Goal: Task Accomplishment & Management: Manage account settings

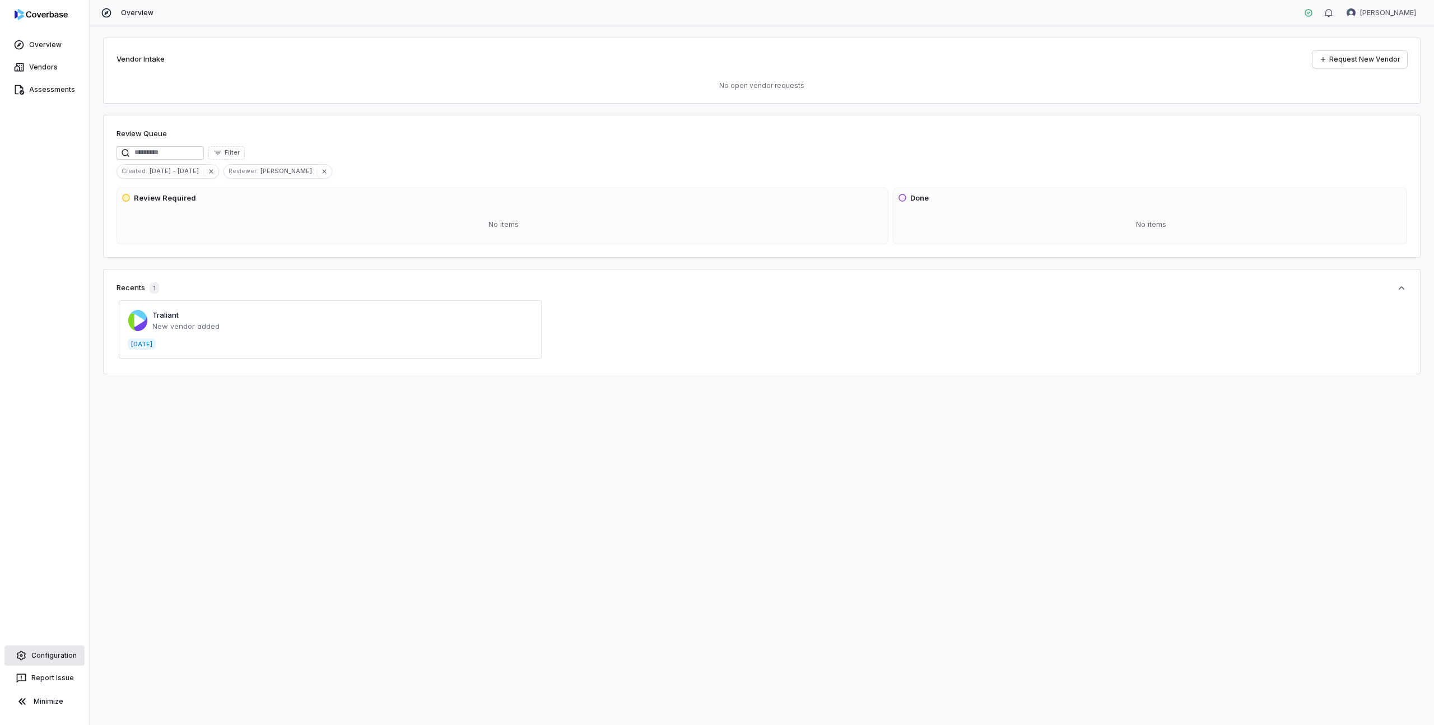
click at [74, 652] on span "Configuration" at bounding box center [53, 655] width 45 height 9
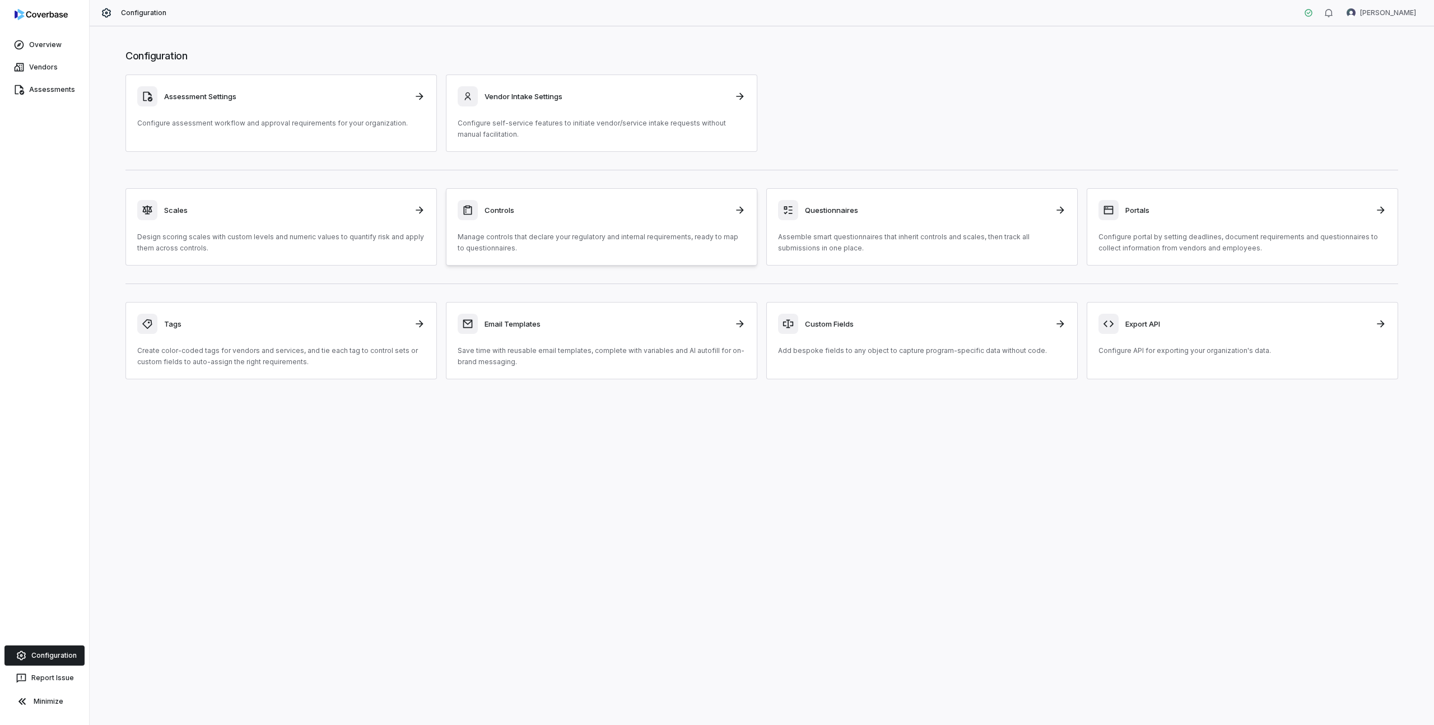
click at [533, 220] on div "Controls" at bounding box center [602, 210] width 288 height 20
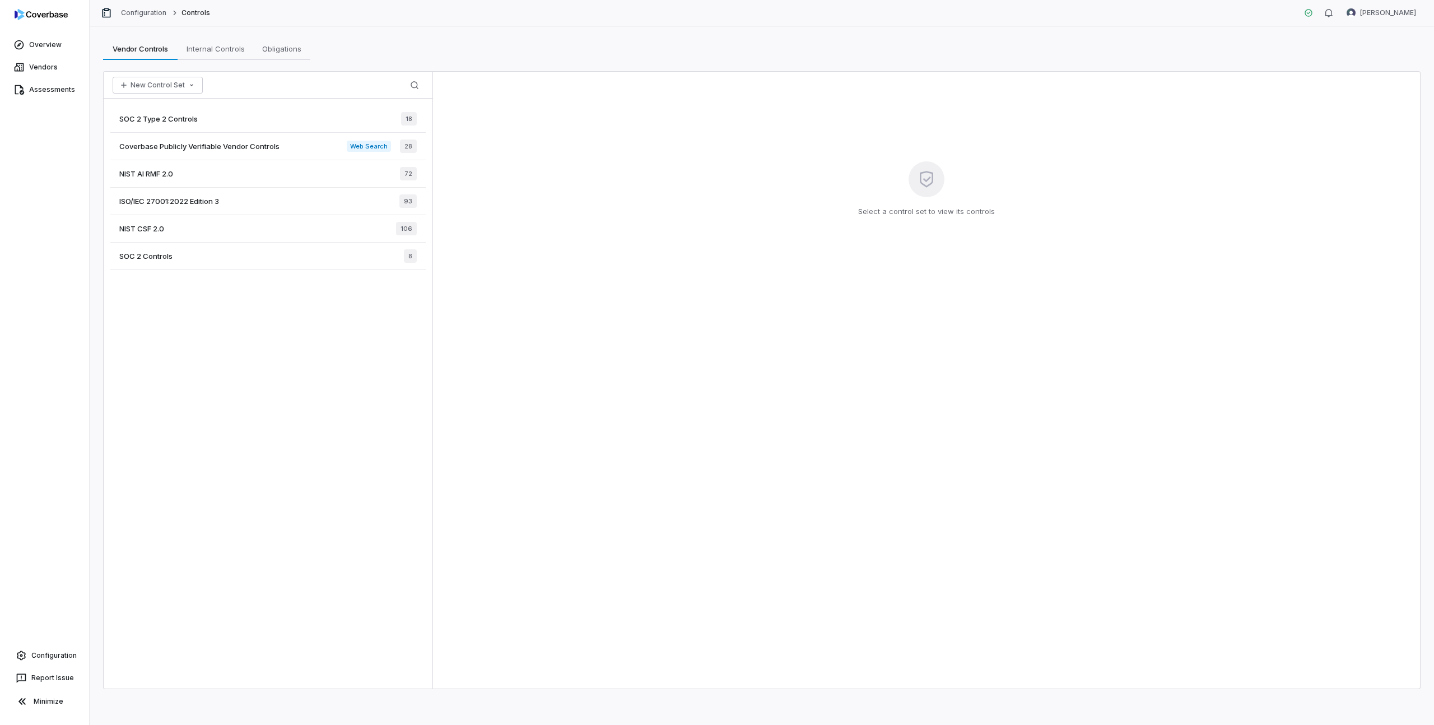
click at [226, 147] on span "Coverbase Publicly Verifiable Vendor Controls" at bounding box center [199, 146] width 160 height 10
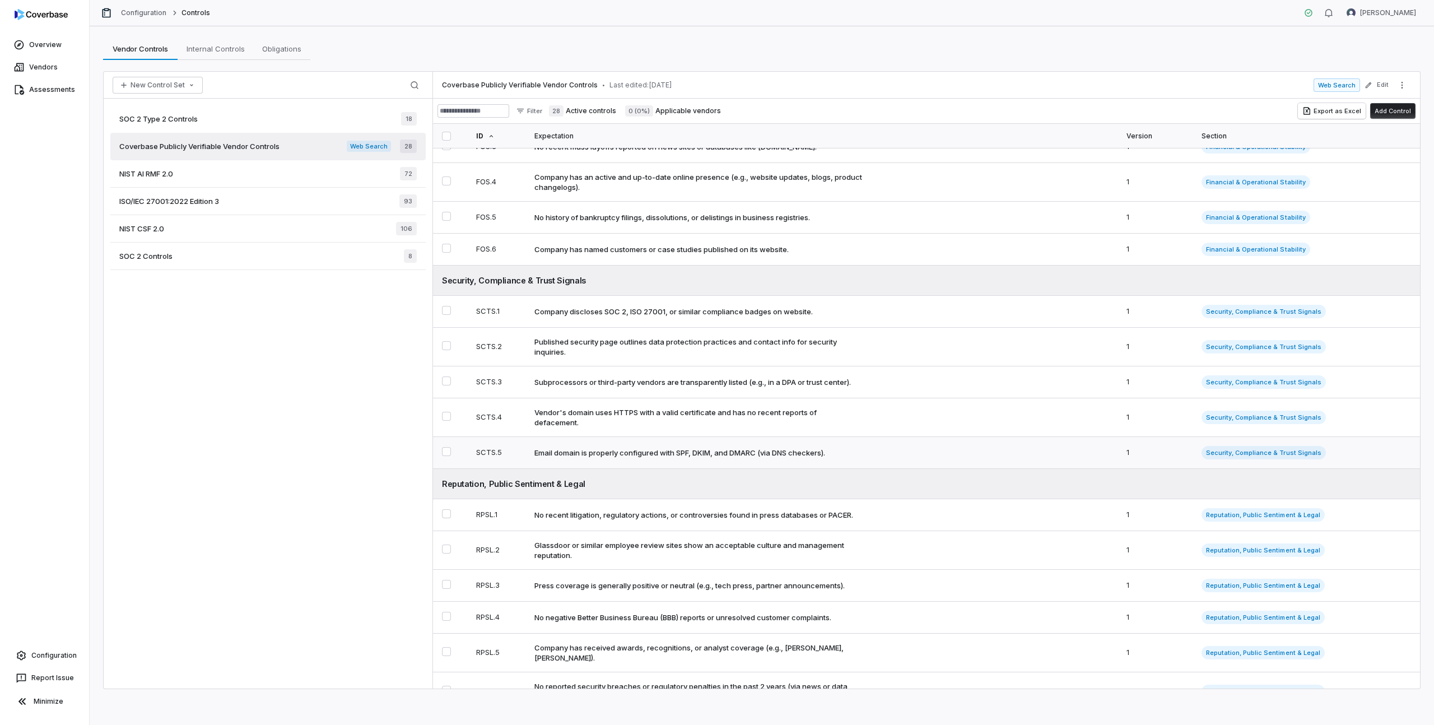
scroll to position [282, 0]
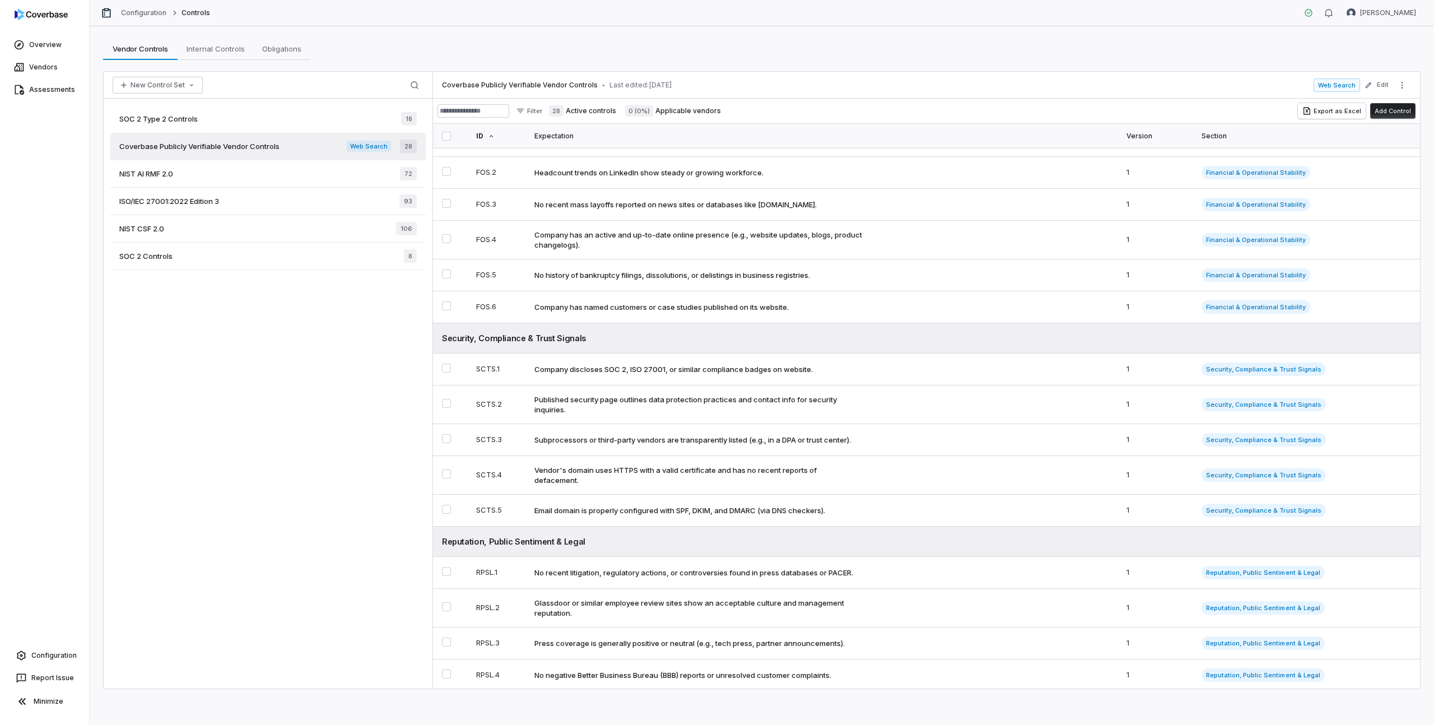
click at [155, 118] on span "SOC 2 Type 2 Controls" at bounding box center [158, 119] width 78 height 10
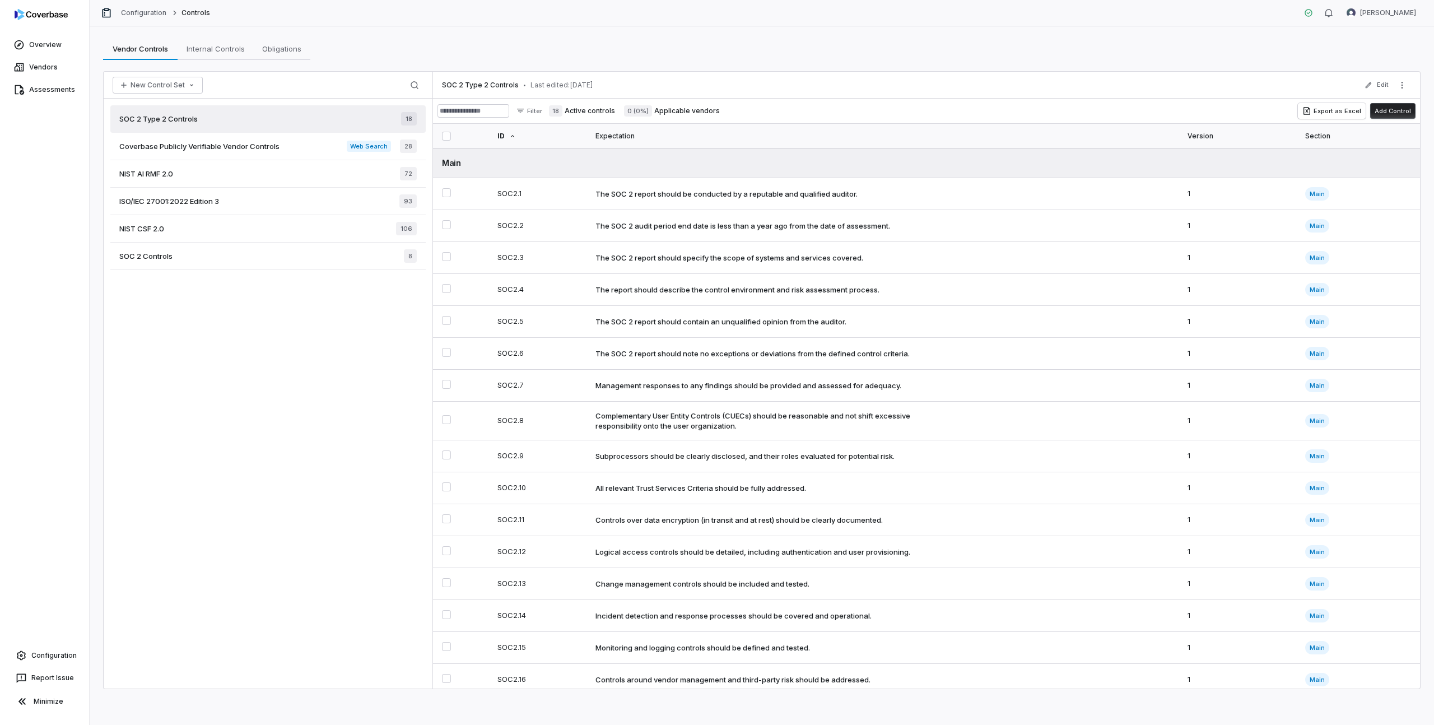
click at [162, 254] on span "SOC 2 Controls" at bounding box center [145, 256] width 53 height 10
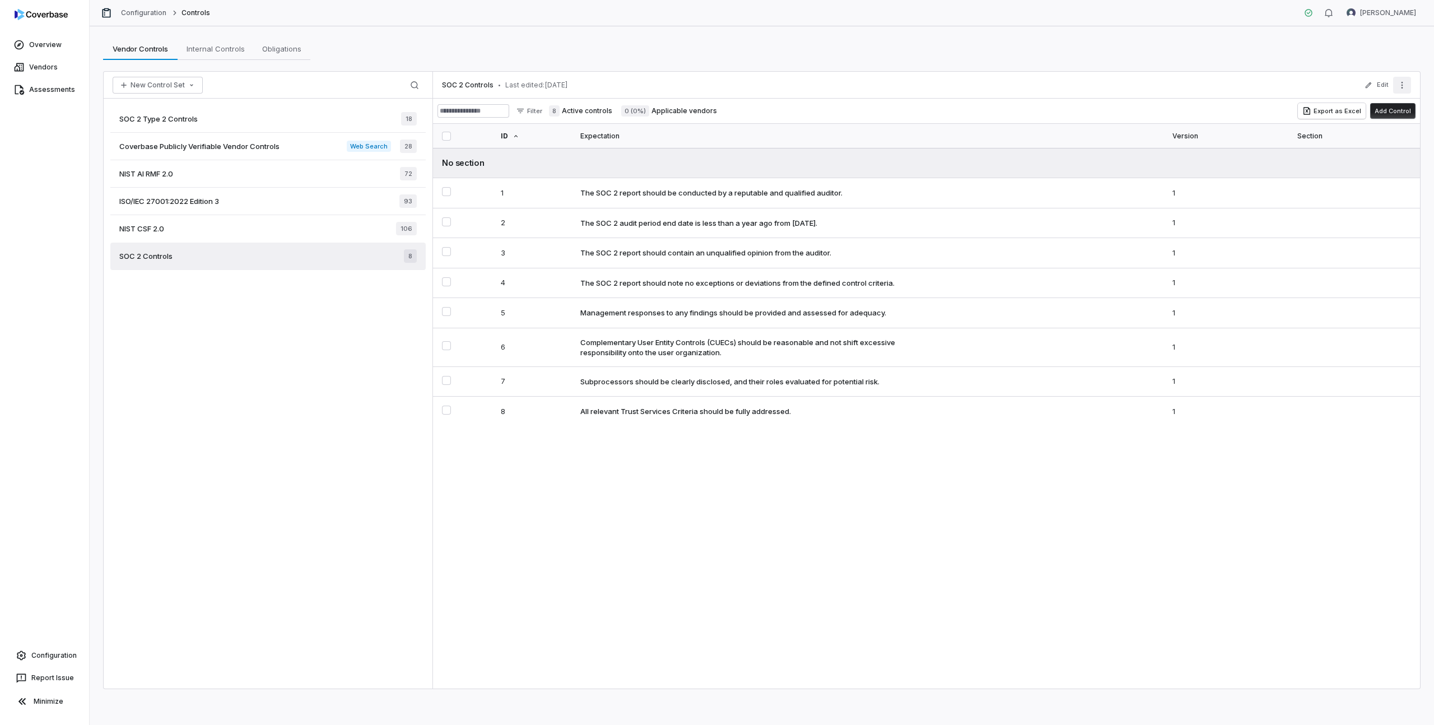
click at [1407, 90] on button "More actions" at bounding box center [1402, 85] width 18 height 17
click at [1305, 162] on div "Archive" at bounding box center [1327, 164] width 160 height 18
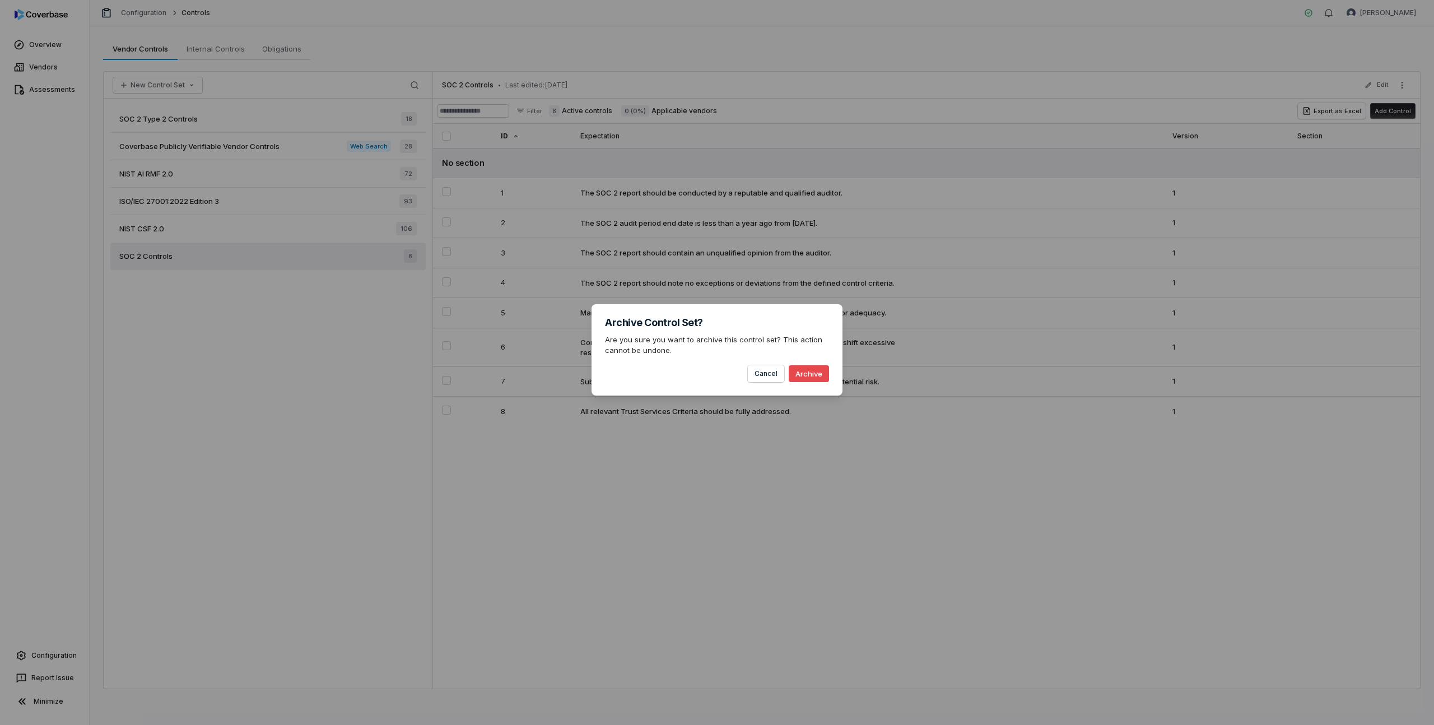
click at [822, 374] on button "Archive" at bounding box center [809, 373] width 40 height 17
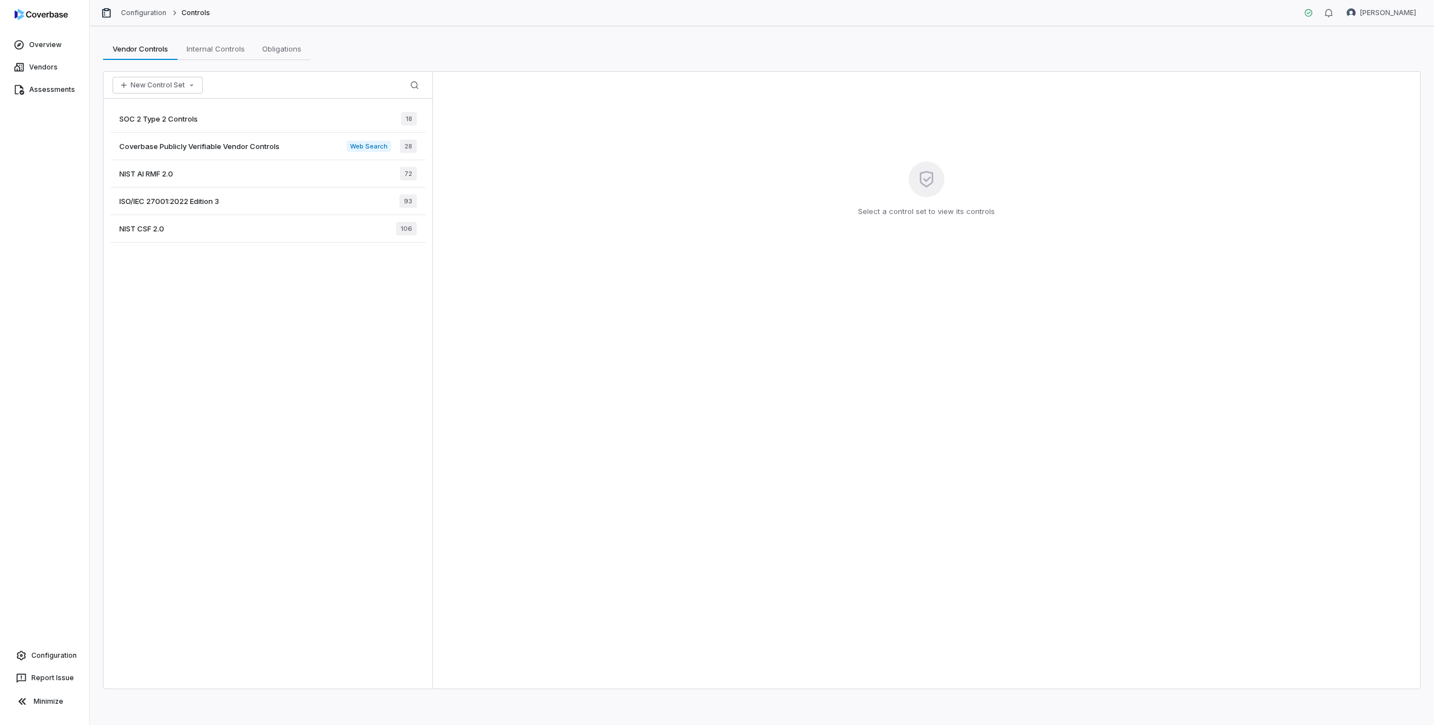
click at [225, 230] on div "NIST CSF 2.0 106" at bounding box center [267, 228] width 315 height 27
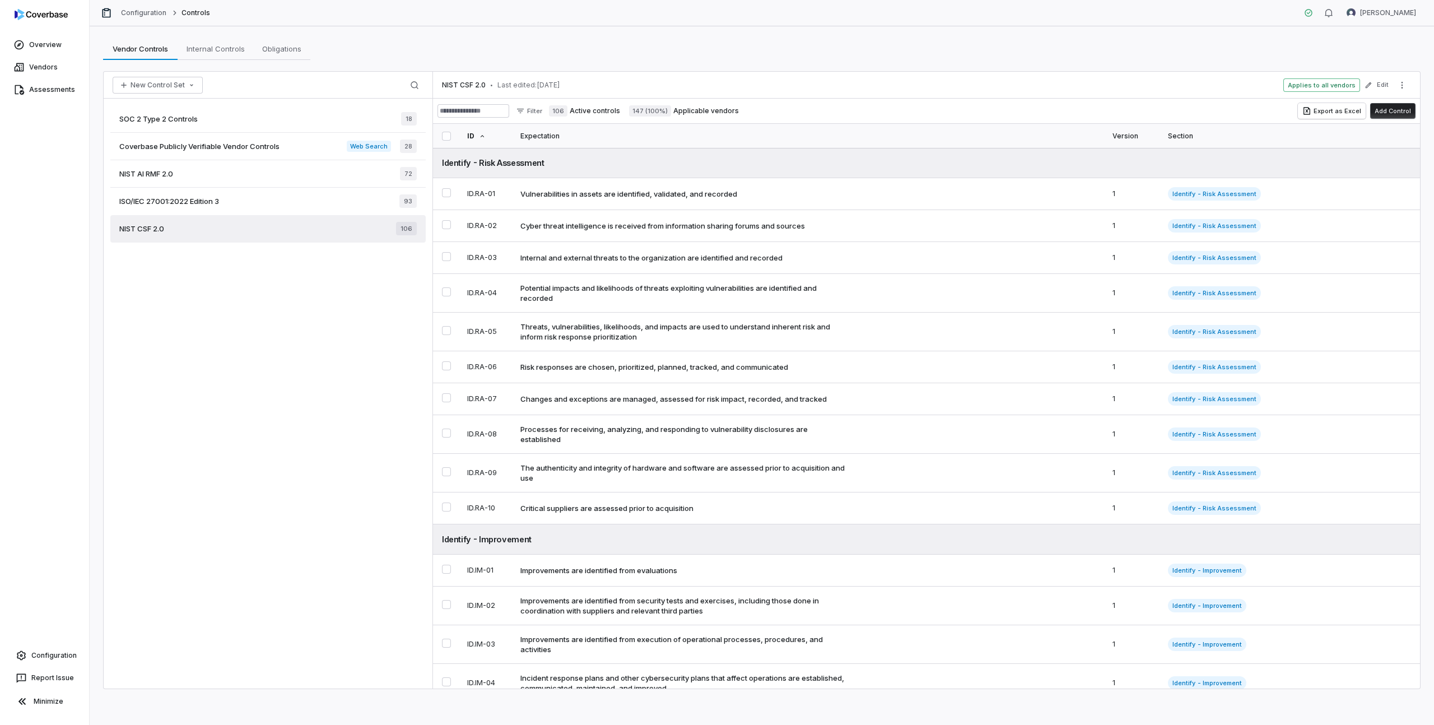
click at [211, 194] on div "ISO/IEC 27001:2022 Edition 3 93" at bounding box center [267, 201] width 315 height 27
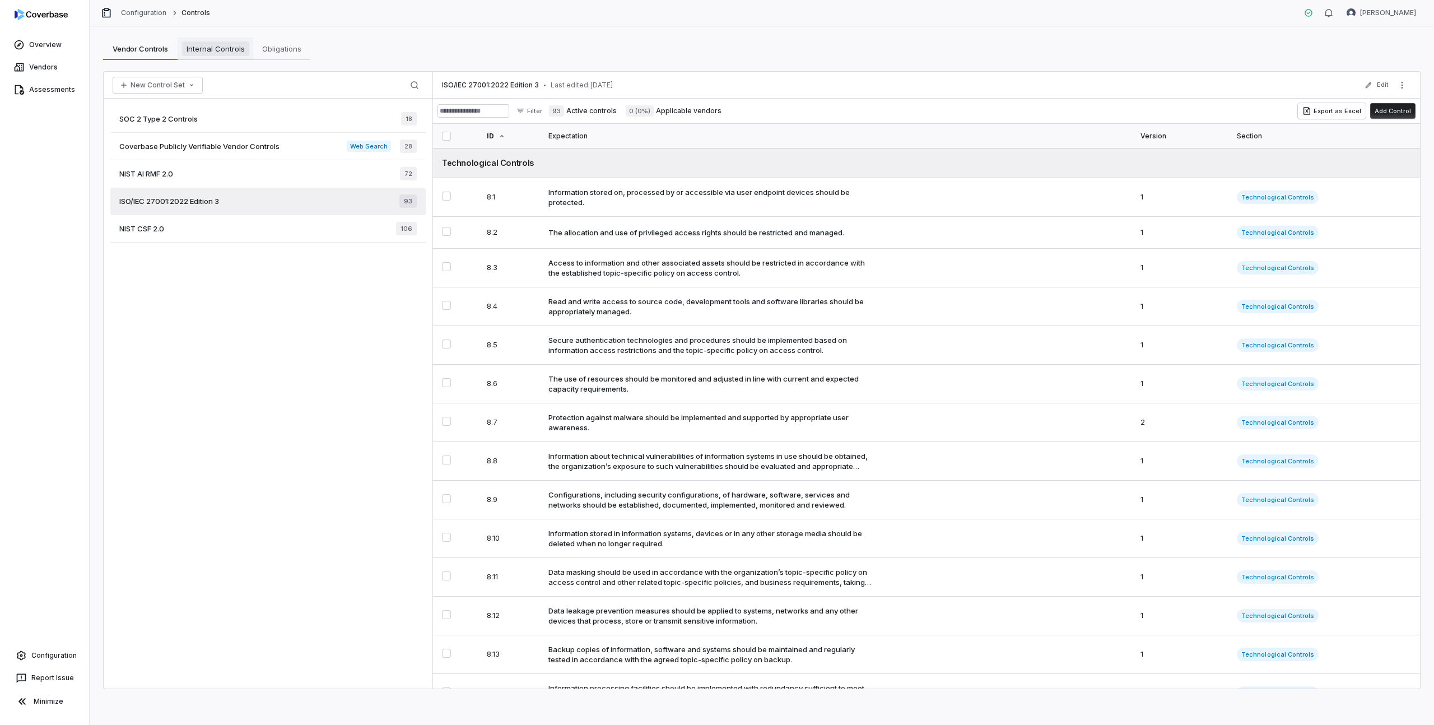
click at [211, 40] on link "Internal Controls Internal Controls" at bounding box center [216, 49] width 76 height 22
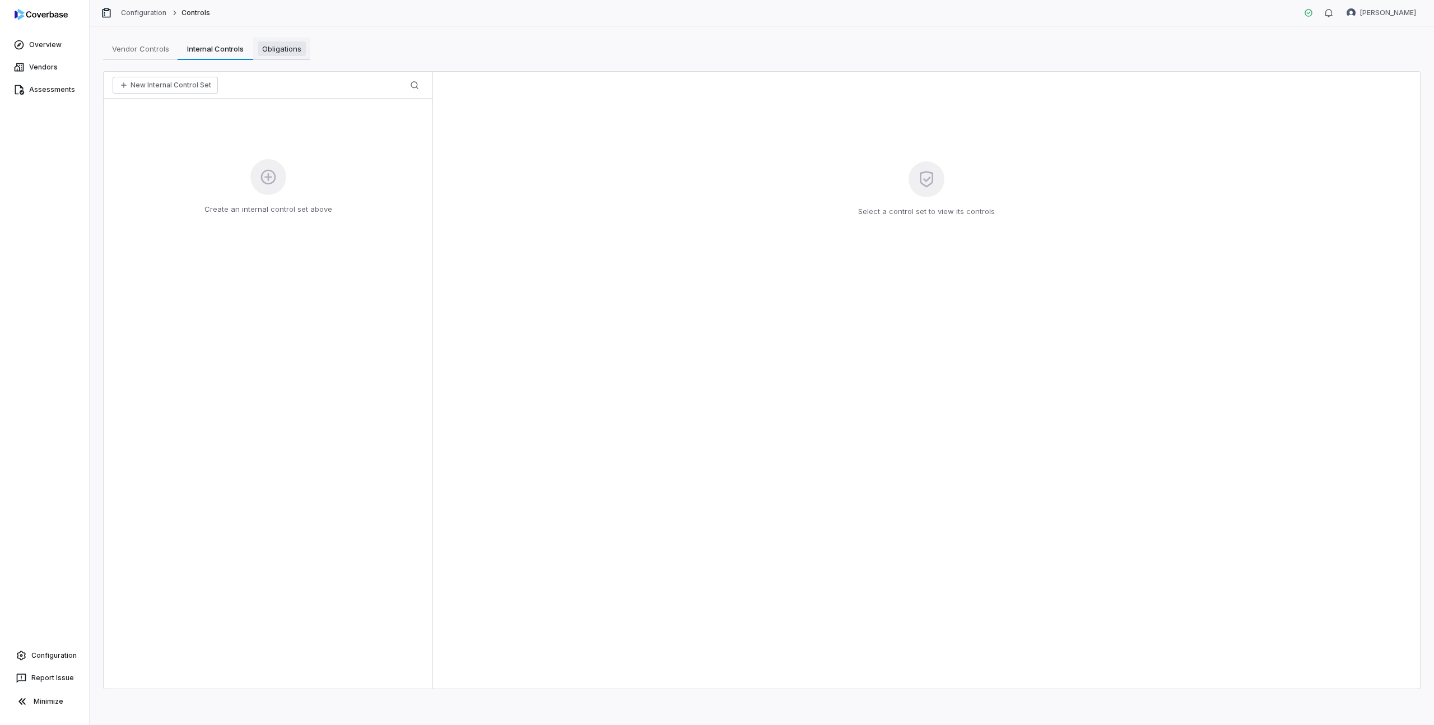
click at [286, 48] on span "Obligations" at bounding box center [282, 48] width 48 height 15
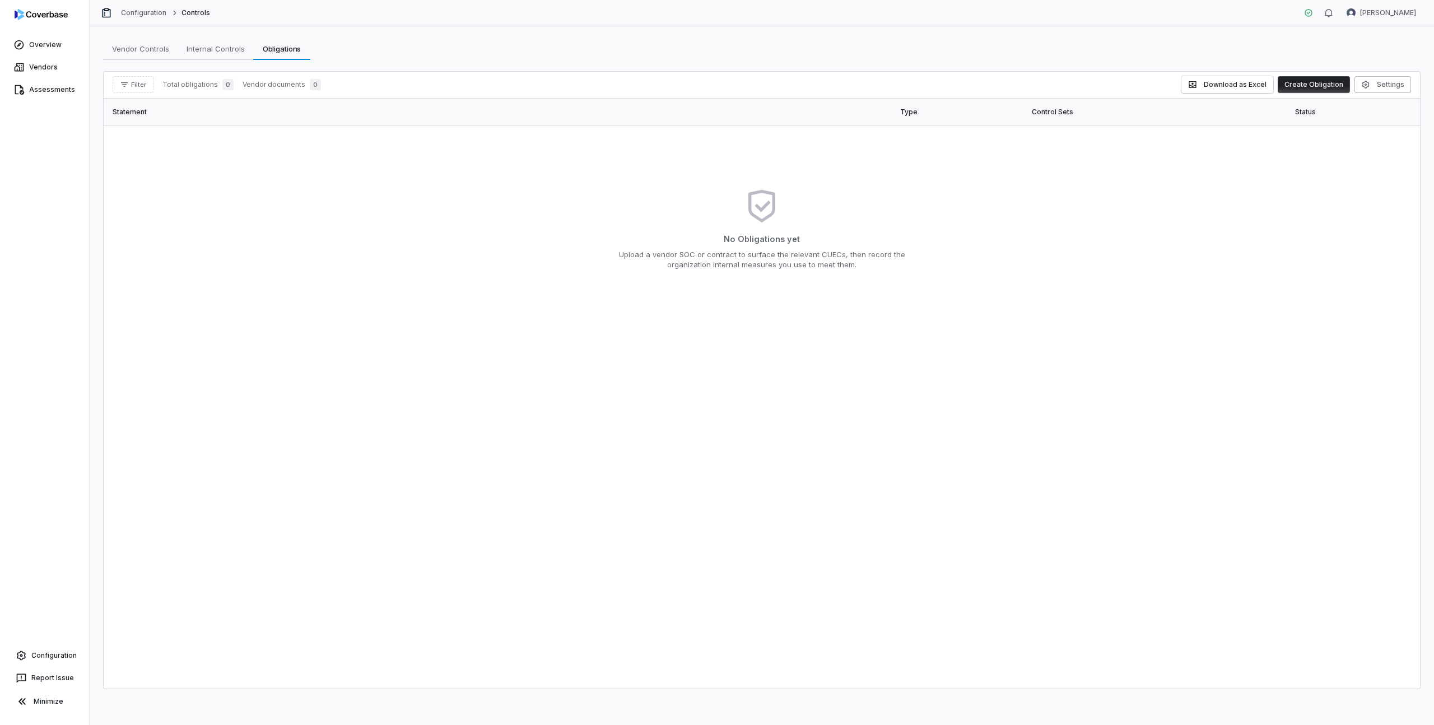
click at [1330, 83] on button "Create Obligation" at bounding box center [1314, 84] width 72 height 17
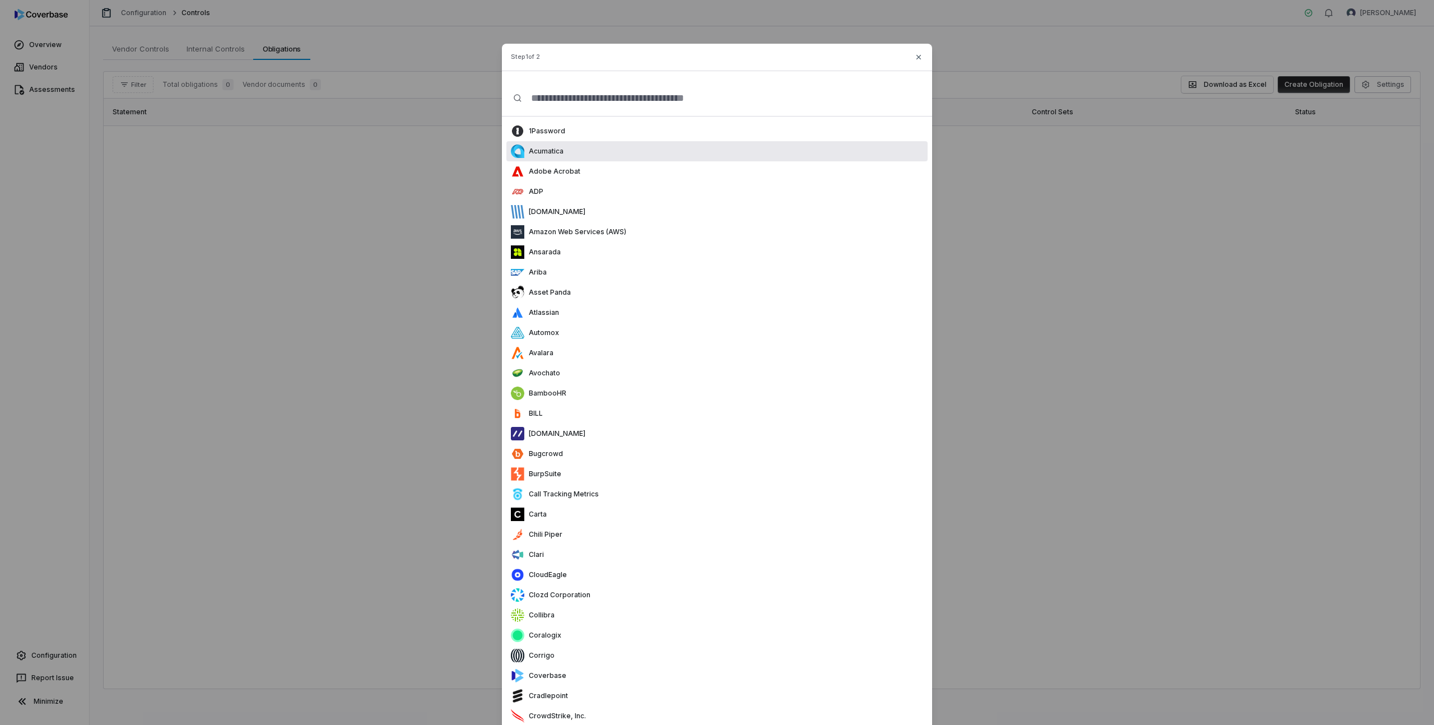
click at [554, 147] on p "Acumatica" at bounding box center [543, 151] width 39 height 9
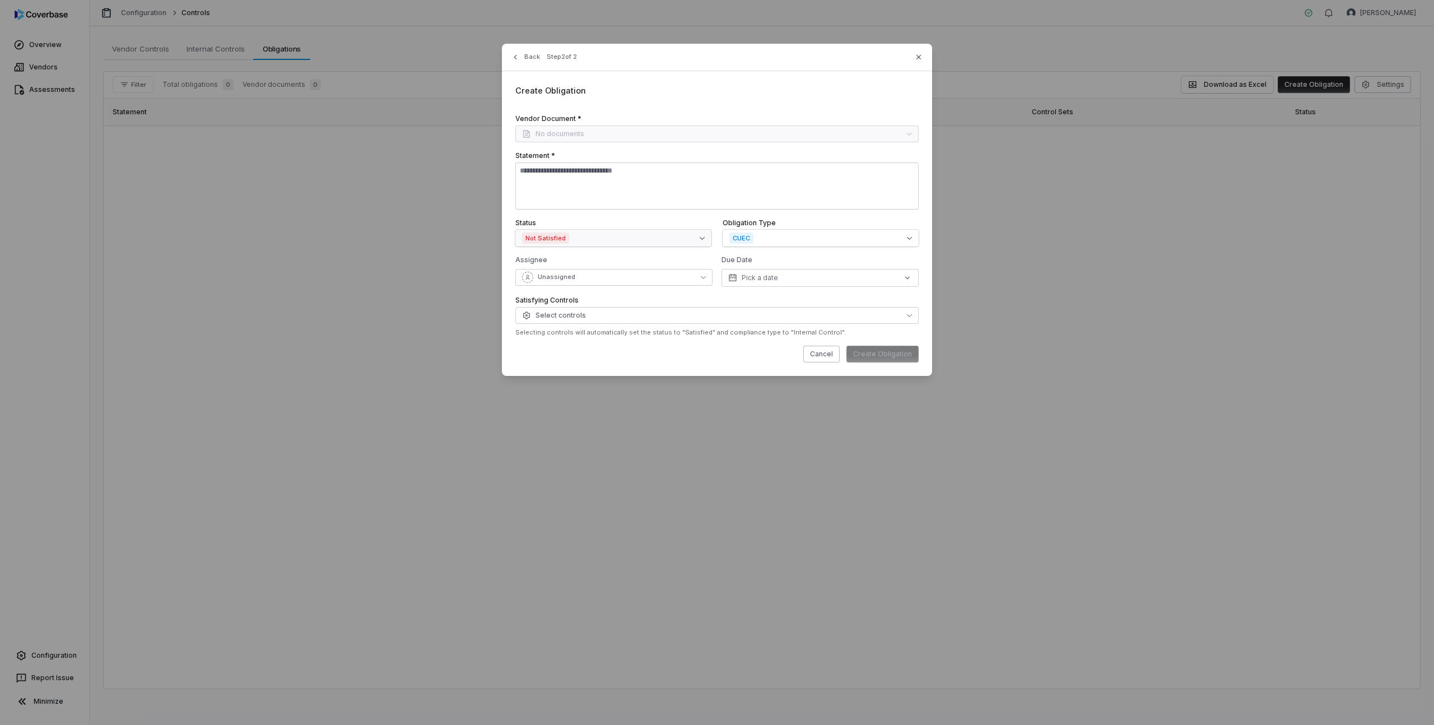
click at [586, 245] on button "Not Satisfied" at bounding box center [613, 238] width 196 height 17
click at [592, 214] on form "Vendor Document * No documents Statement * Status Not Satisfied Obligation Type…" at bounding box center [716, 238] width 403 height 248
click at [753, 239] on span "CUEC" at bounding box center [741, 238] width 24 height 11
click at [759, 222] on label "Obligation Type" at bounding box center [821, 223] width 196 height 9
click at [629, 276] on button "Unassigned" at bounding box center [613, 277] width 197 height 17
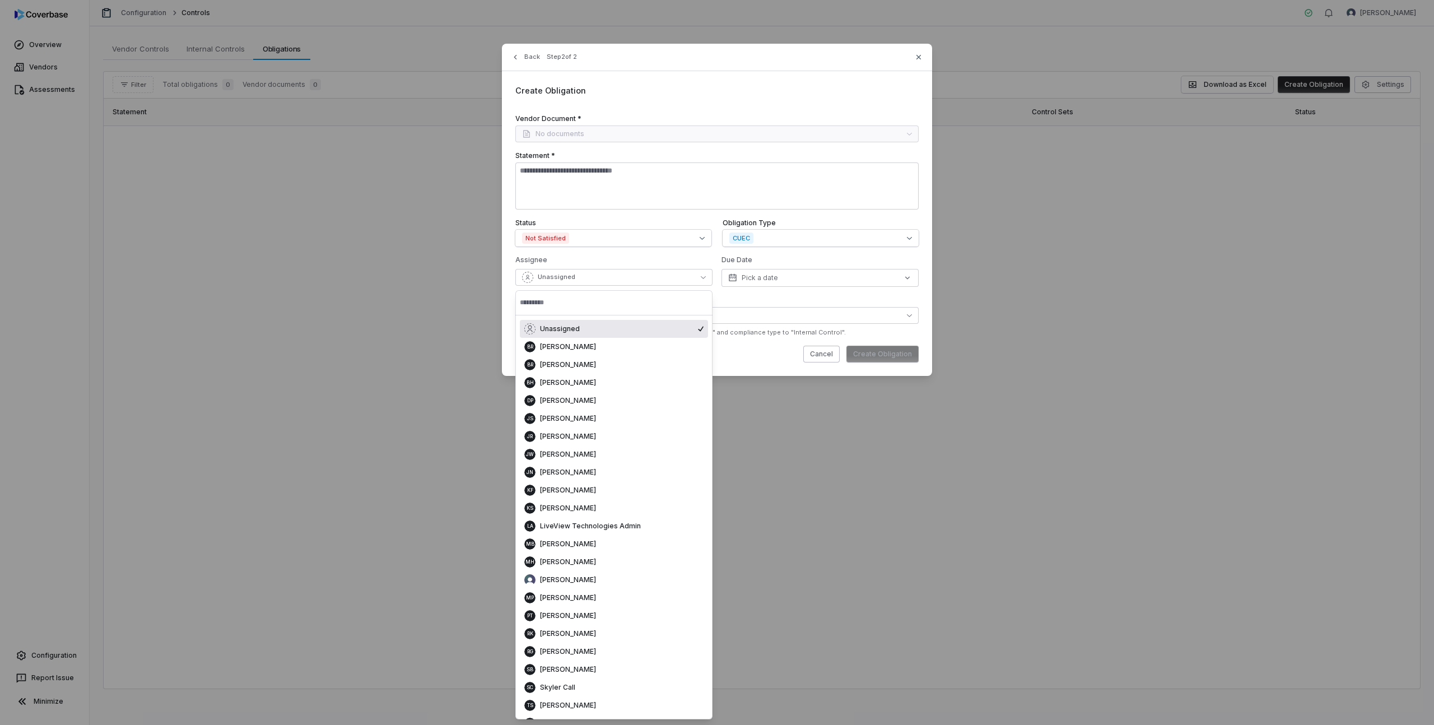
click at [644, 257] on p "Assignee" at bounding box center [613, 261] width 197 height 13
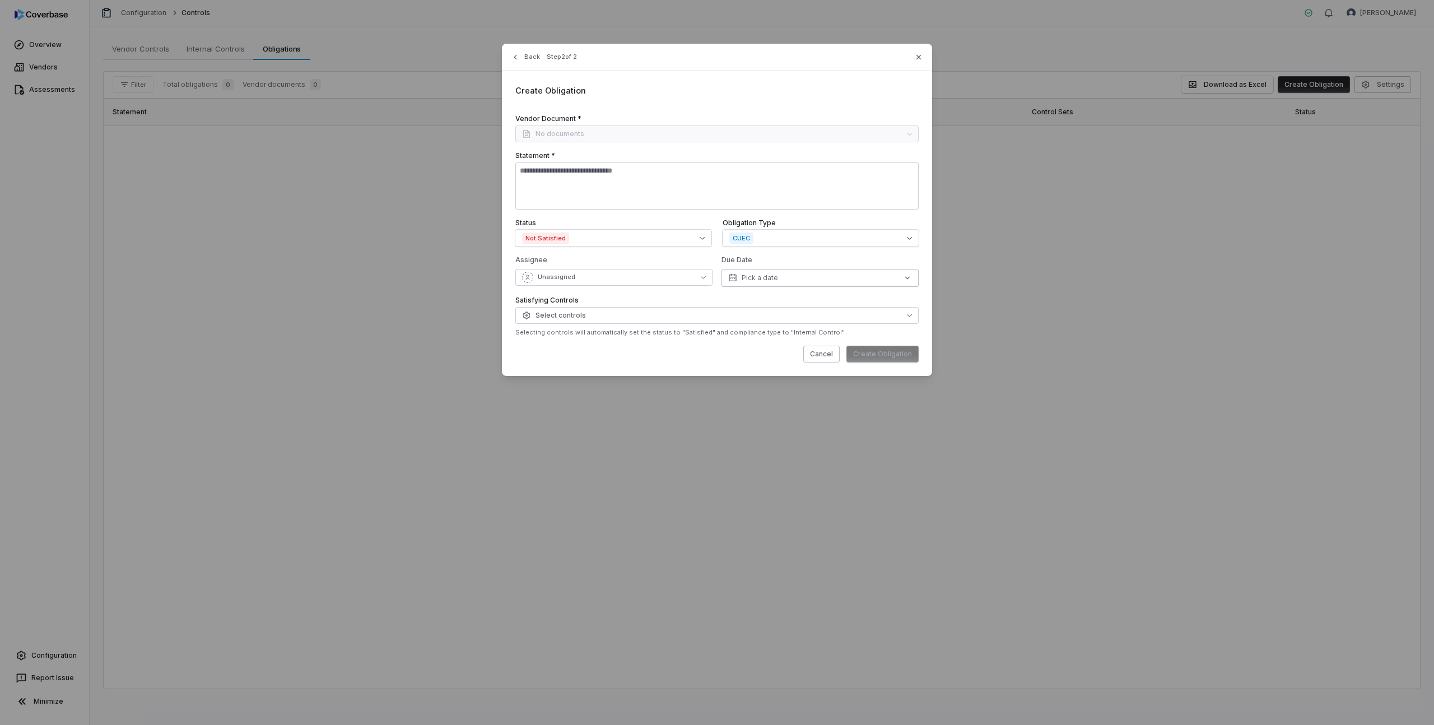
click at [761, 276] on span "Pick a date" at bounding box center [760, 277] width 36 height 9
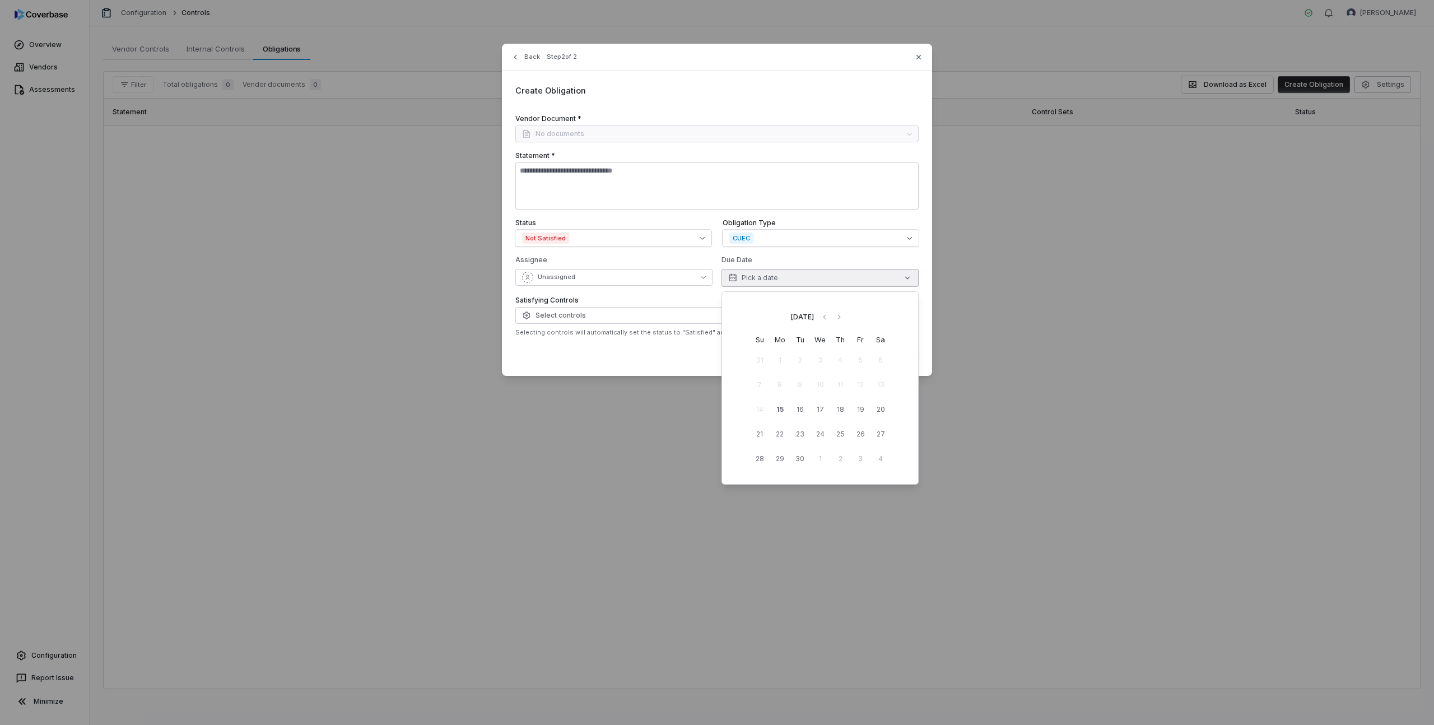
click at [762, 254] on form "Vendor Document * No documents Statement * Status Not Satisfied Obligation Type…" at bounding box center [716, 238] width 403 height 248
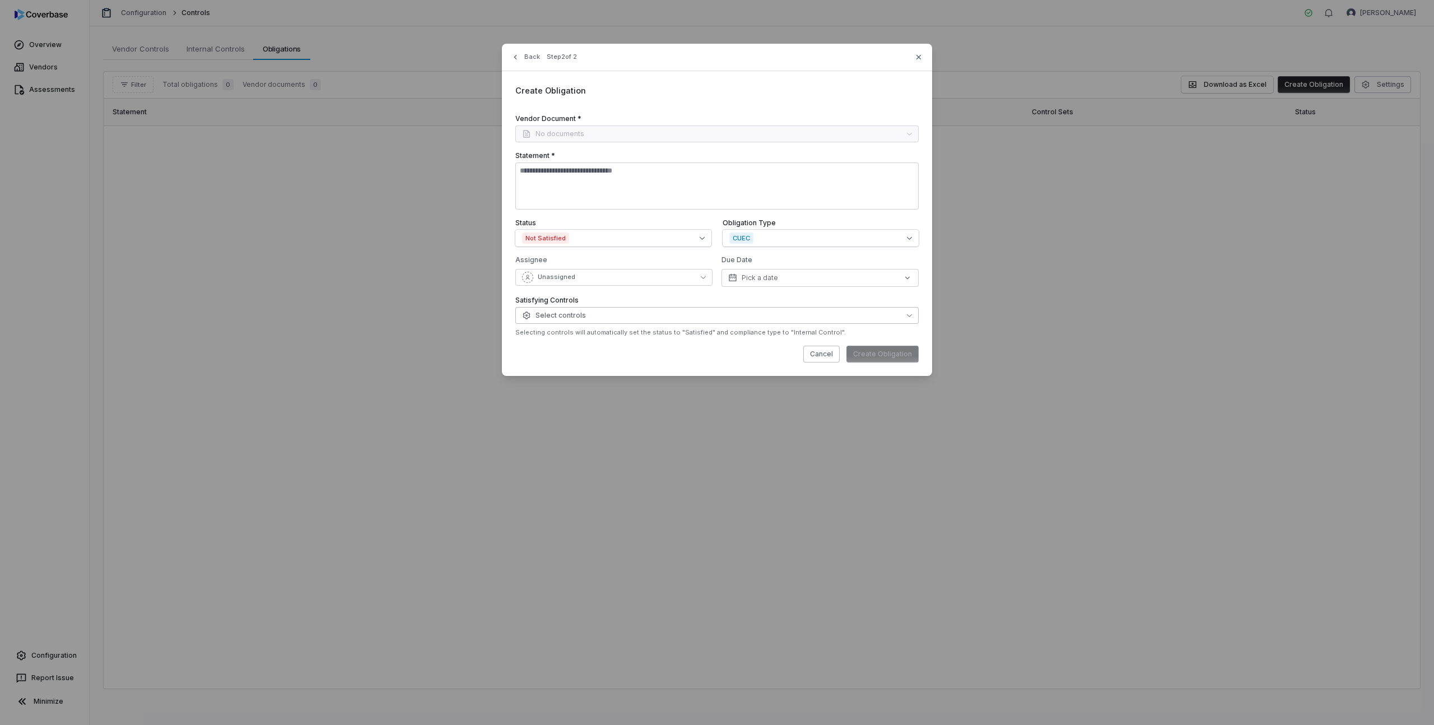
click at [566, 317] on span "Select controls" at bounding box center [554, 315] width 64 height 9
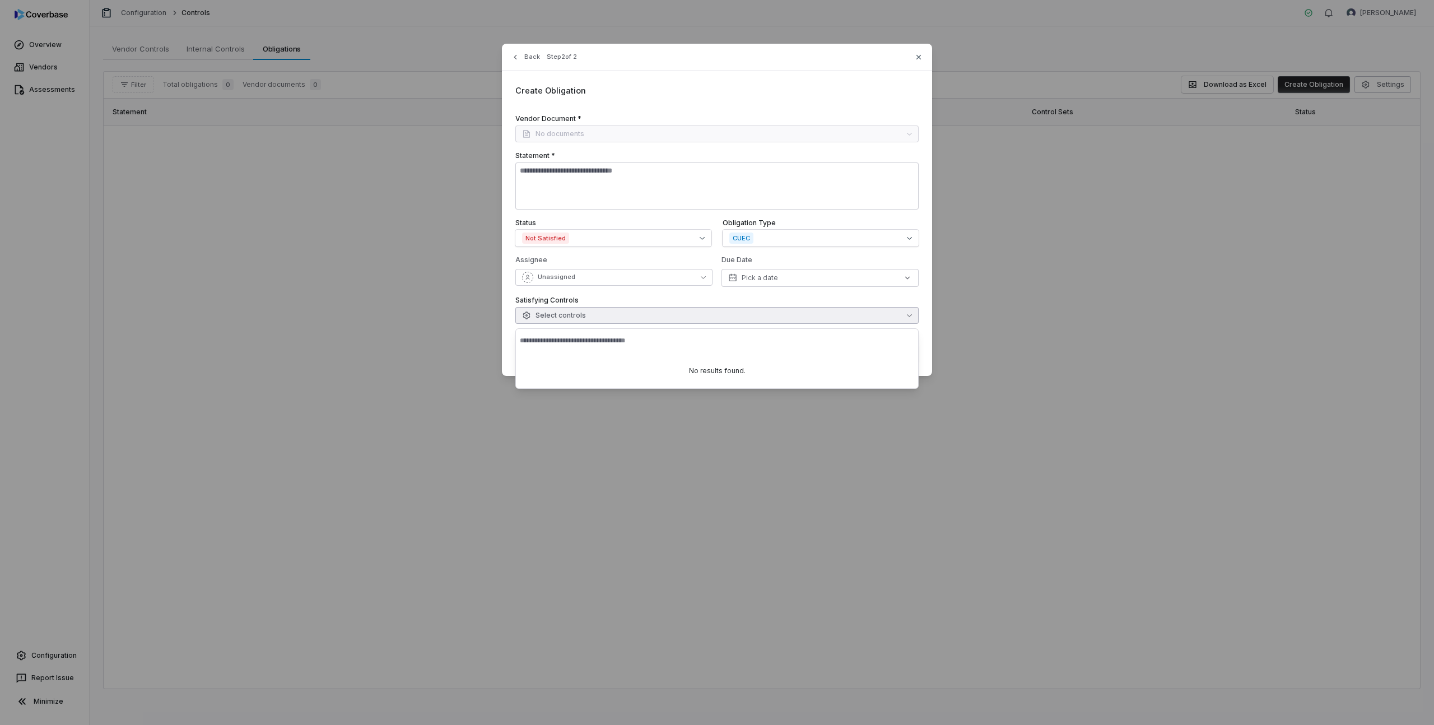
click at [574, 296] on label "Satisfying Controls" at bounding box center [716, 300] width 403 height 9
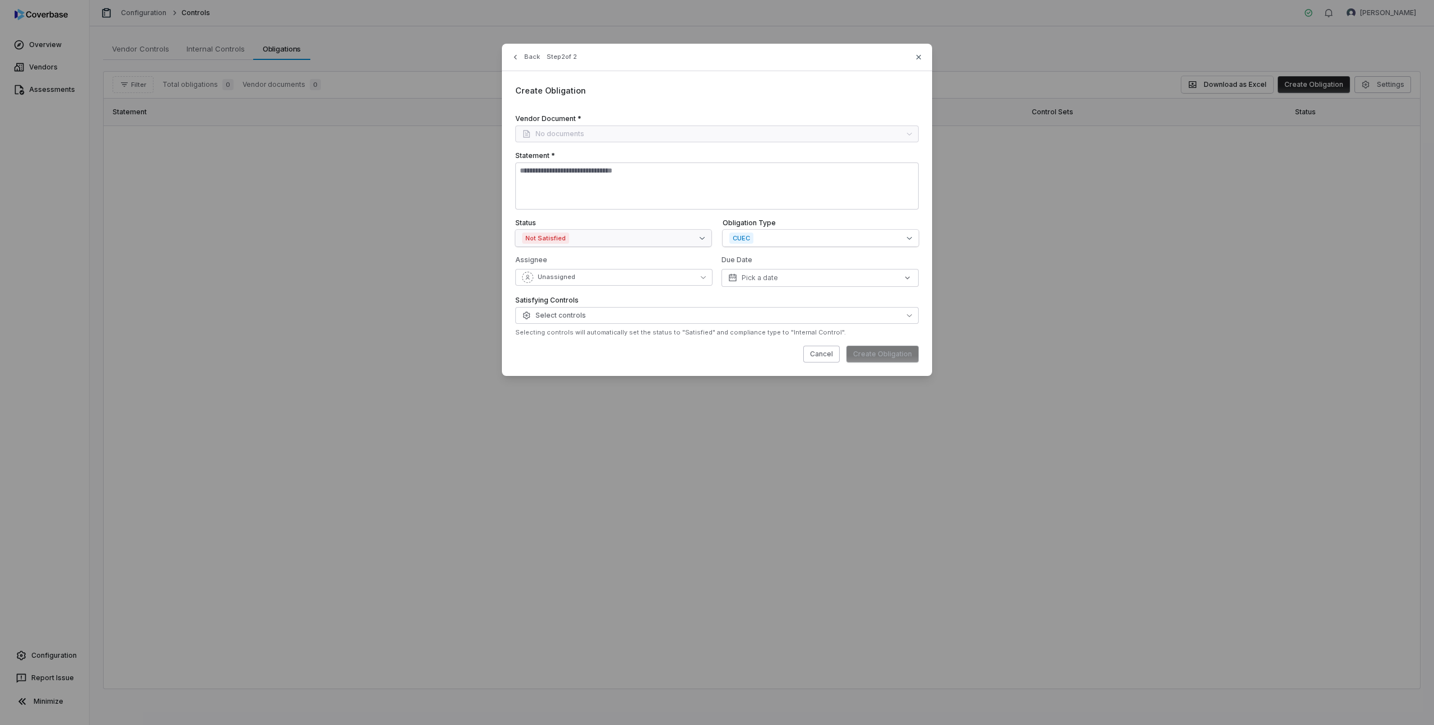
click at [591, 238] on button "Not Satisfied" at bounding box center [613, 238] width 196 height 17
click at [592, 238] on button "Not Satisfied" at bounding box center [613, 238] width 196 height 17
click at [783, 236] on button "CUEC" at bounding box center [821, 238] width 196 height 17
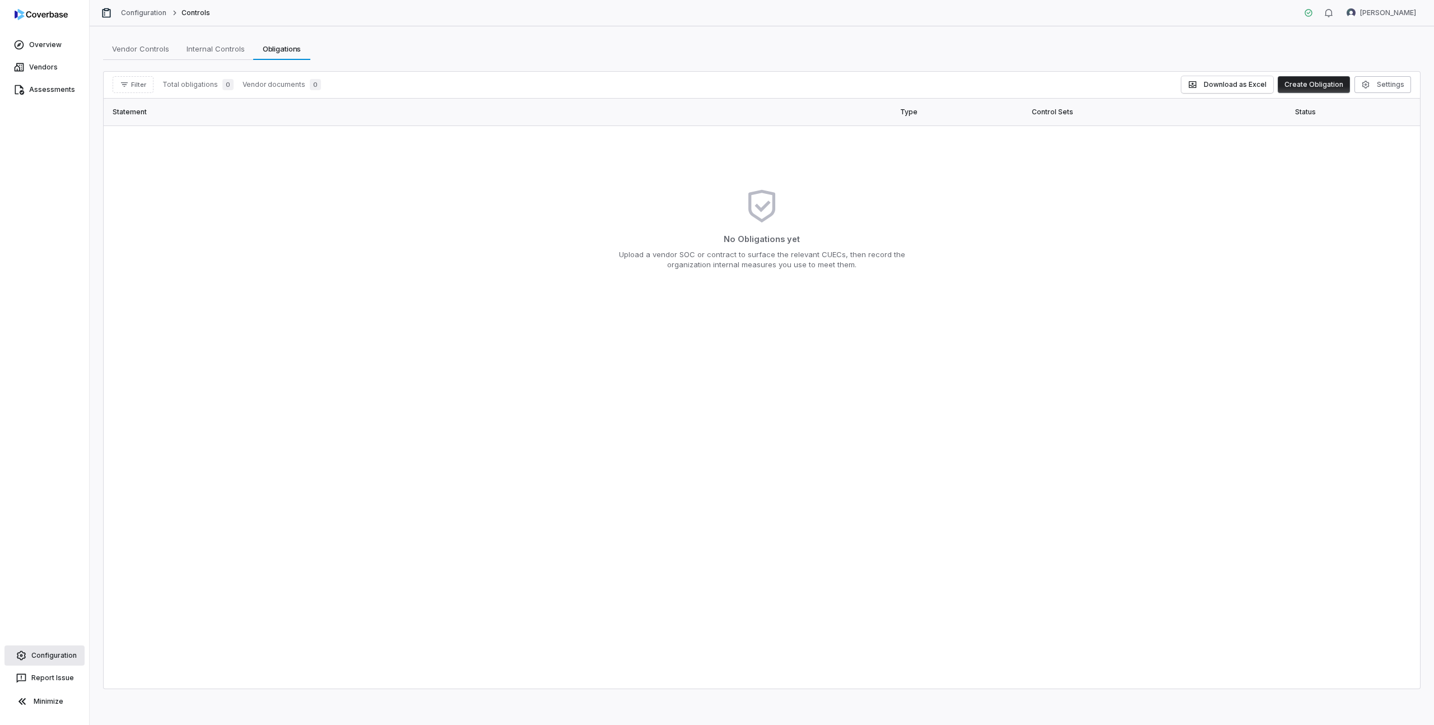
click at [47, 653] on span "Configuration" at bounding box center [53, 655] width 45 height 9
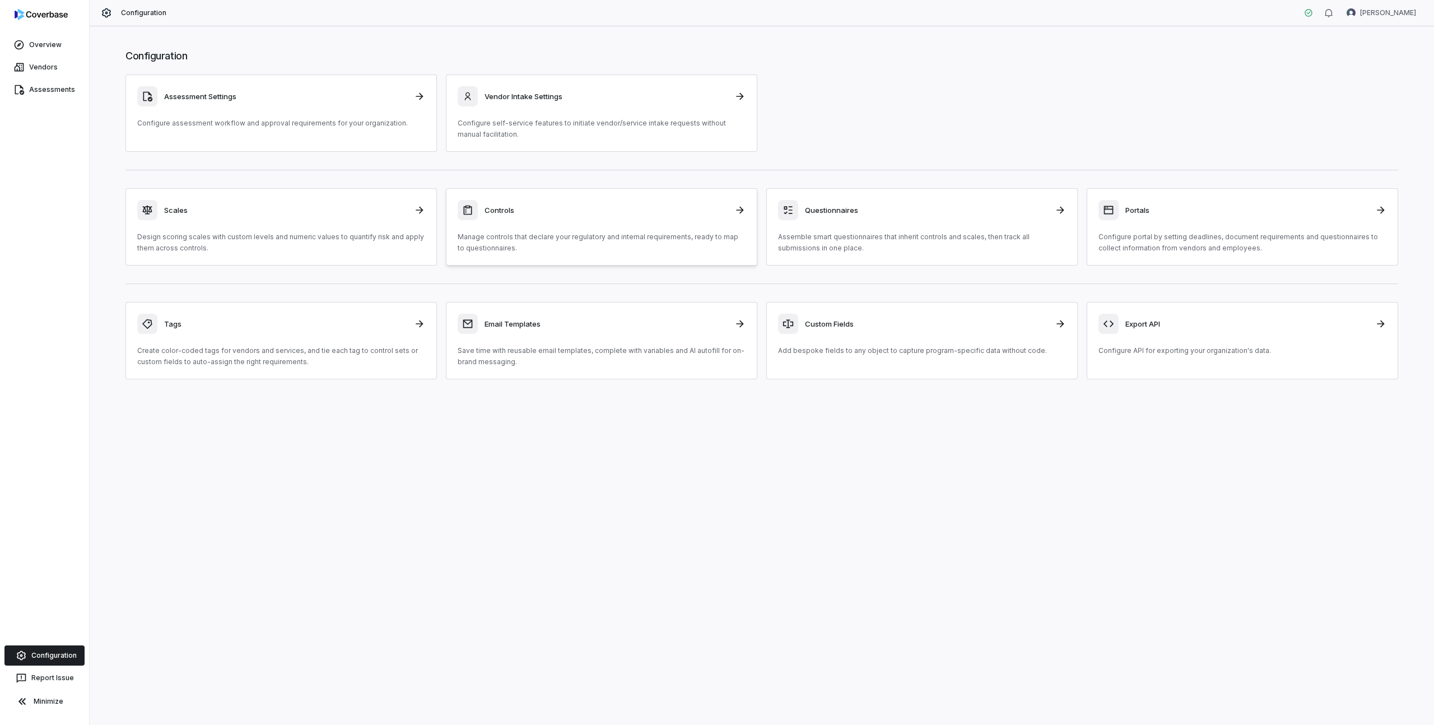
click at [660, 220] on div "Controls Manage controls that declare your regulatory and internal requirements…" at bounding box center [602, 227] width 288 height 54
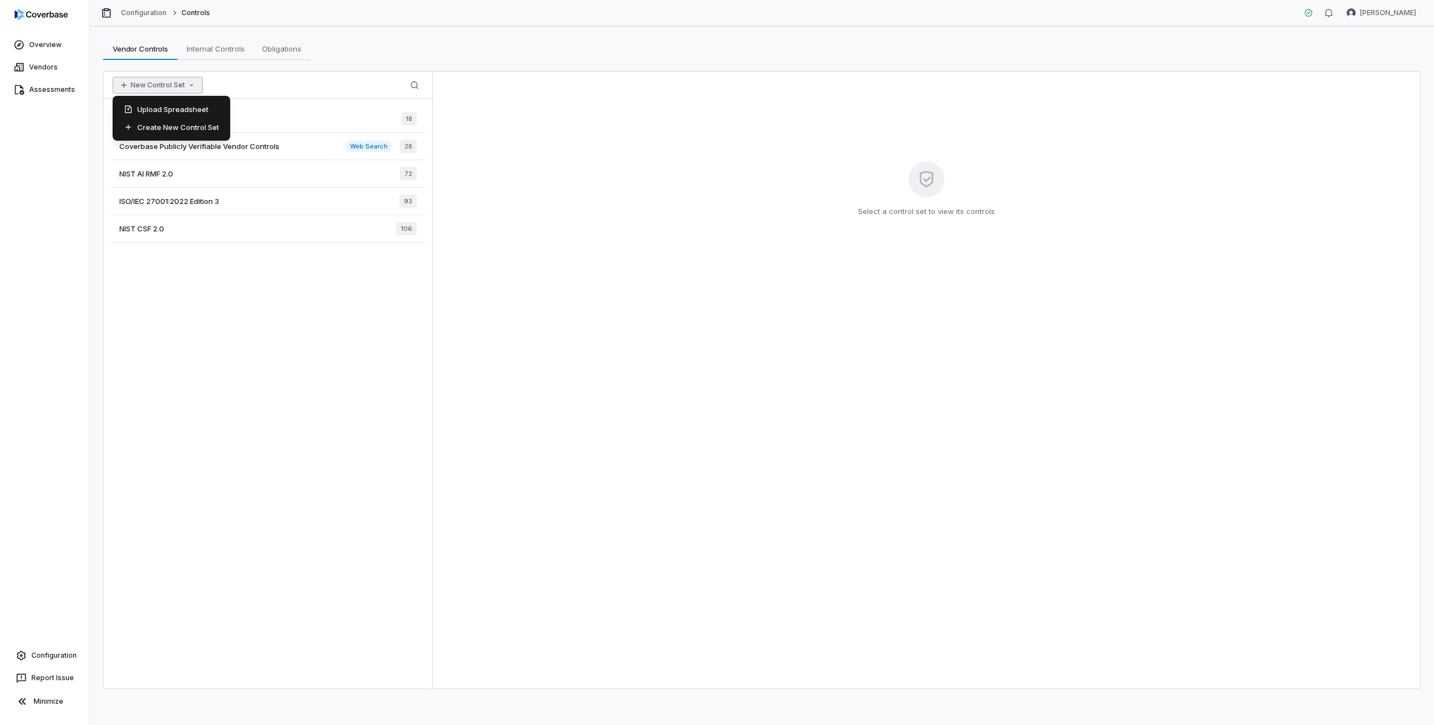
click at [189, 87] on icon "button" at bounding box center [191, 85] width 9 height 9
click at [183, 128] on div "Create New Control Set" at bounding box center [171, 127] width 109 height 18
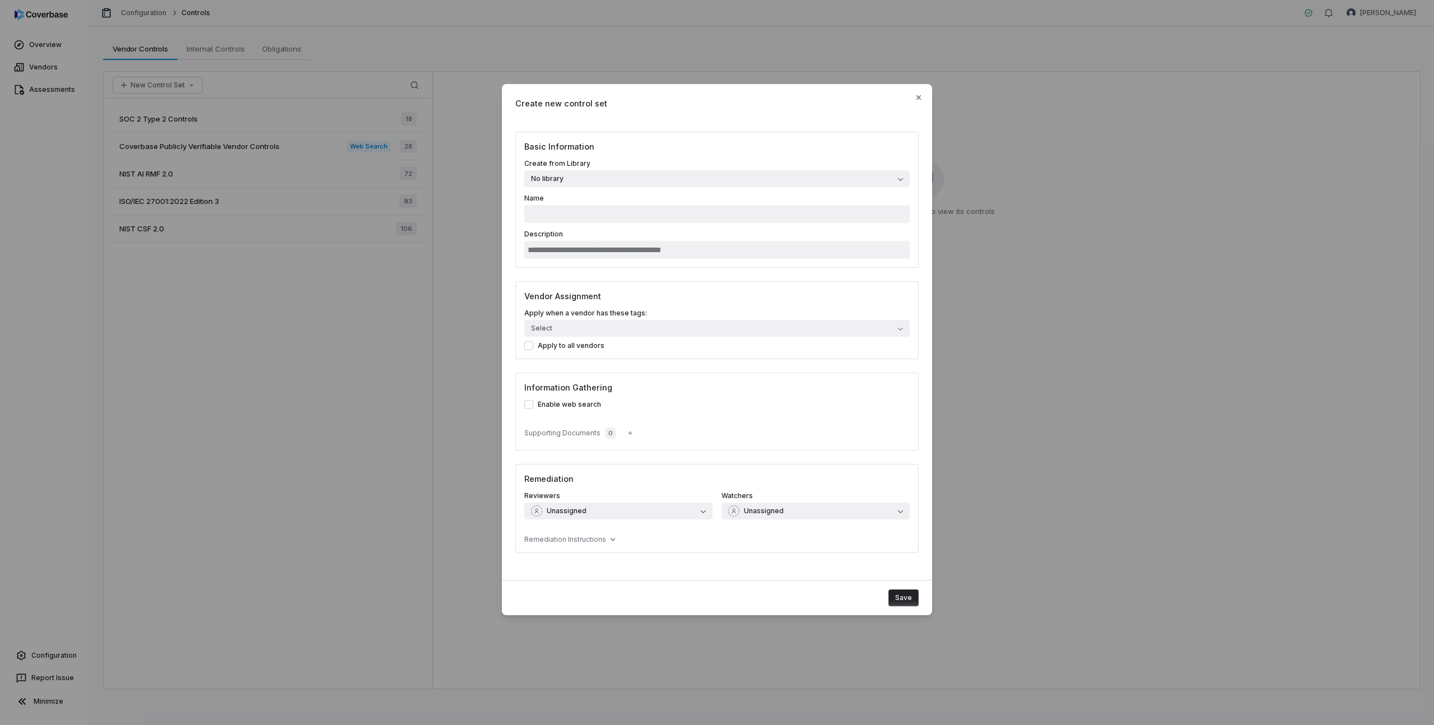
click at [733, 175] on button "No library" at bounding box center [716, 178] width 385 height 17
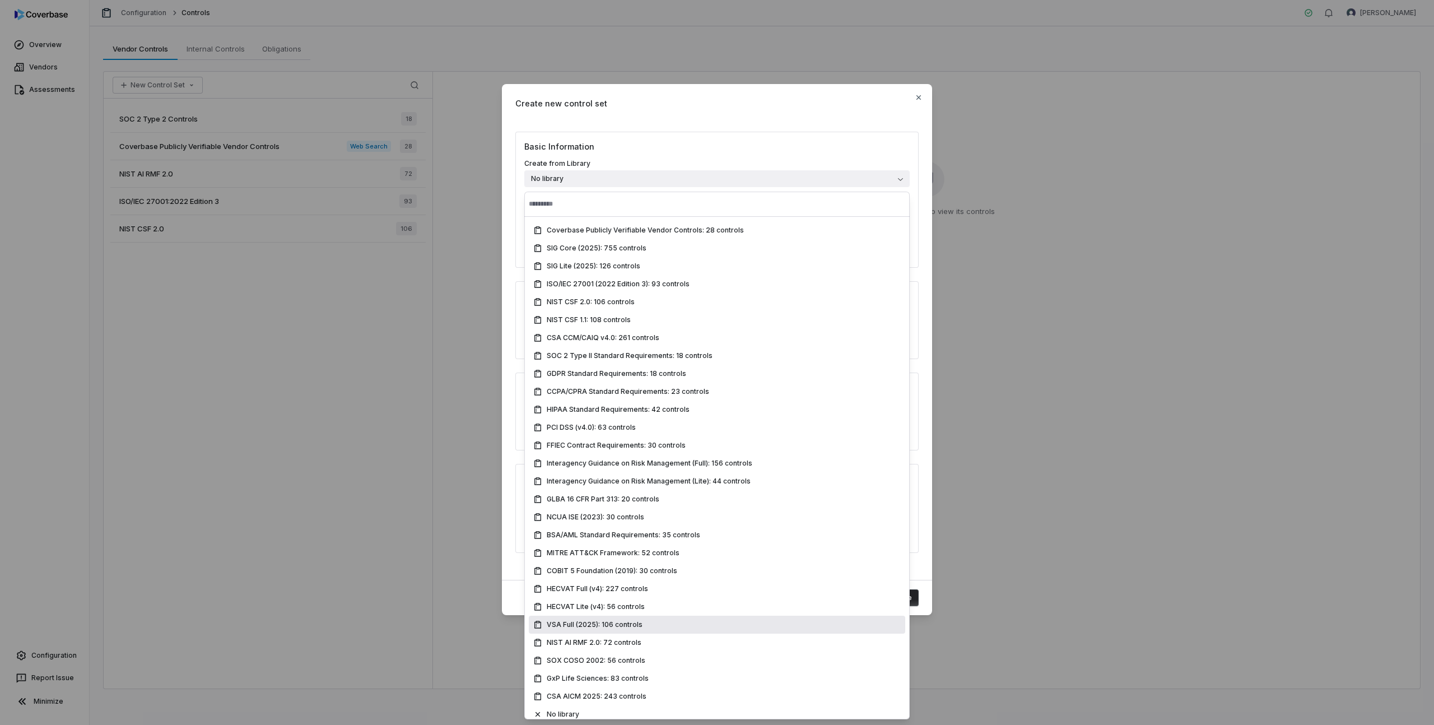
scroll to position [8, 0]
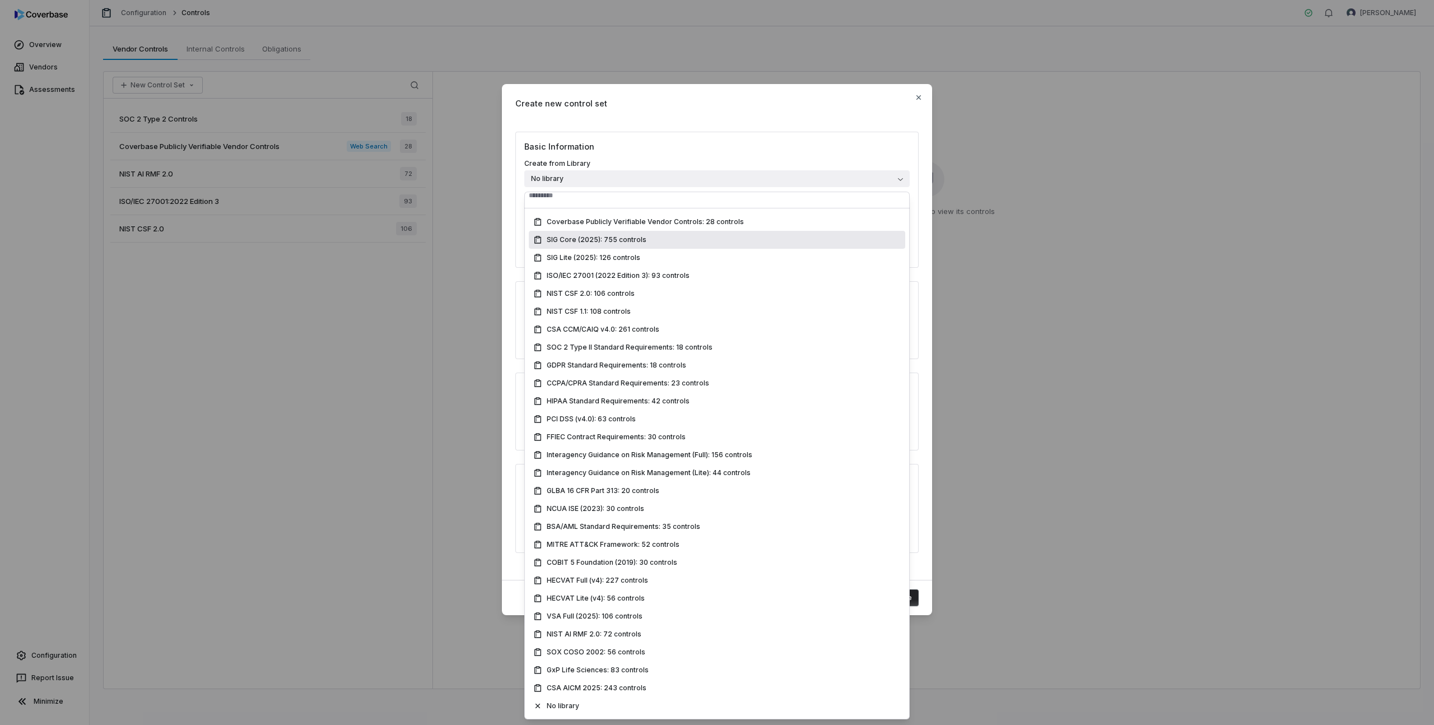
click at [556, 97] on div "Create new control set" at bounding box center [717, 103] width 430 height 39
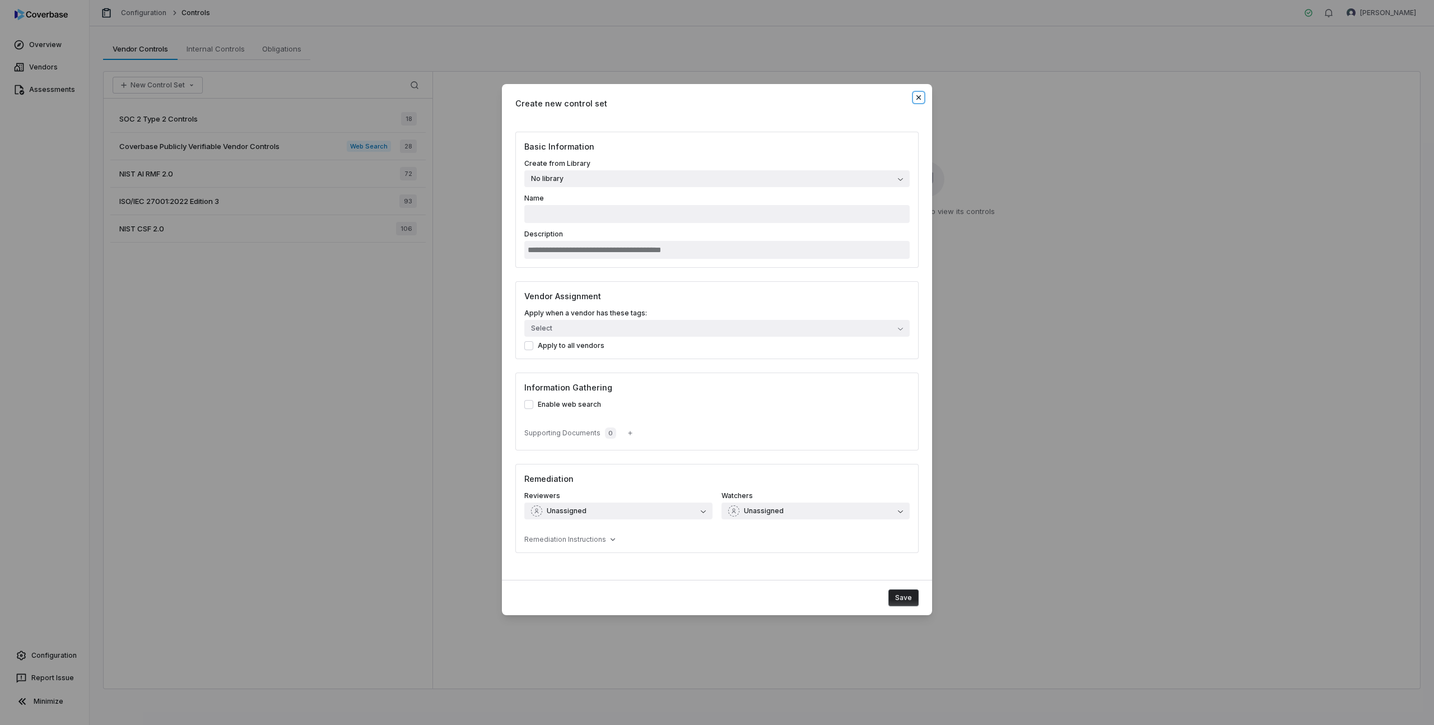
click at [917, 98] on icon "button" at bounding box center [918, 97] width 9 height 9
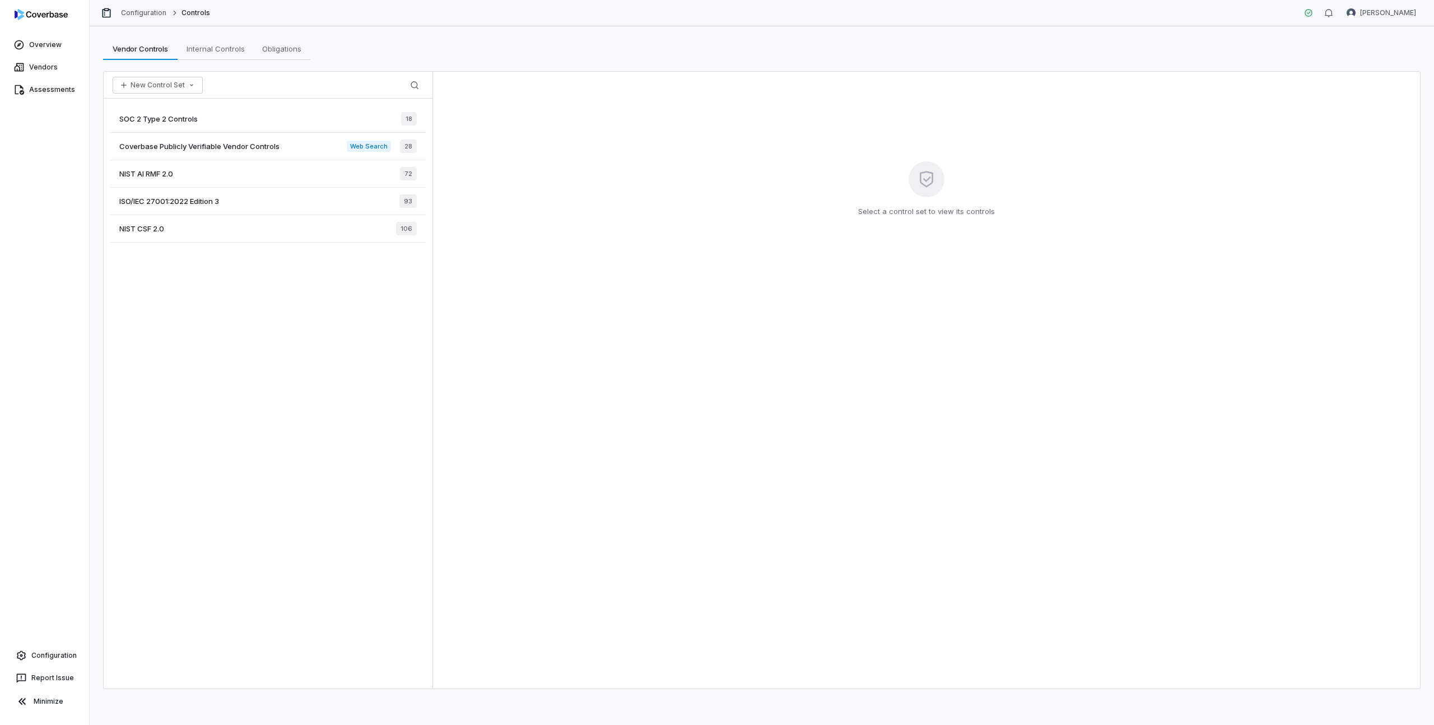
click at [225, 147] on span "Coverbase Publicly Verifiable Vendor Controls" at bounding box center [199, 146] width 160 height 10
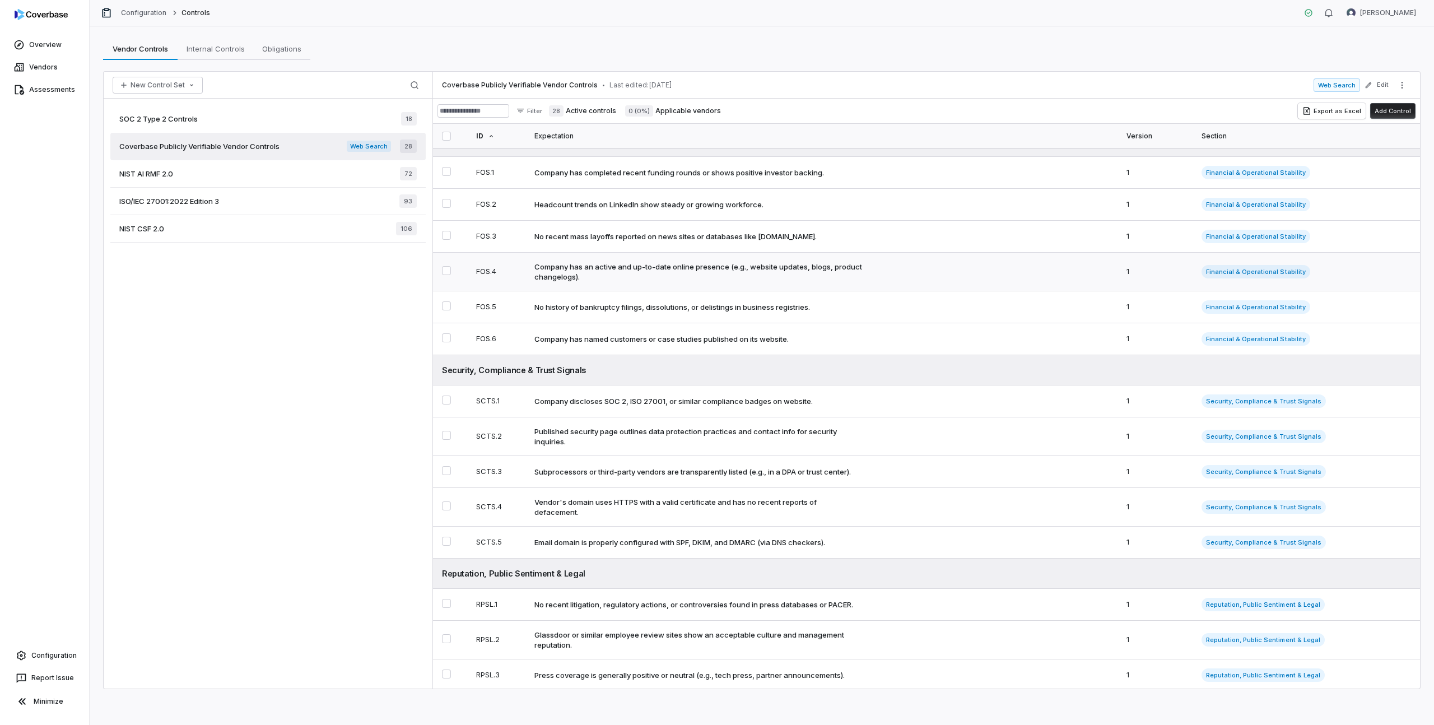
scroll to position [365, 0]
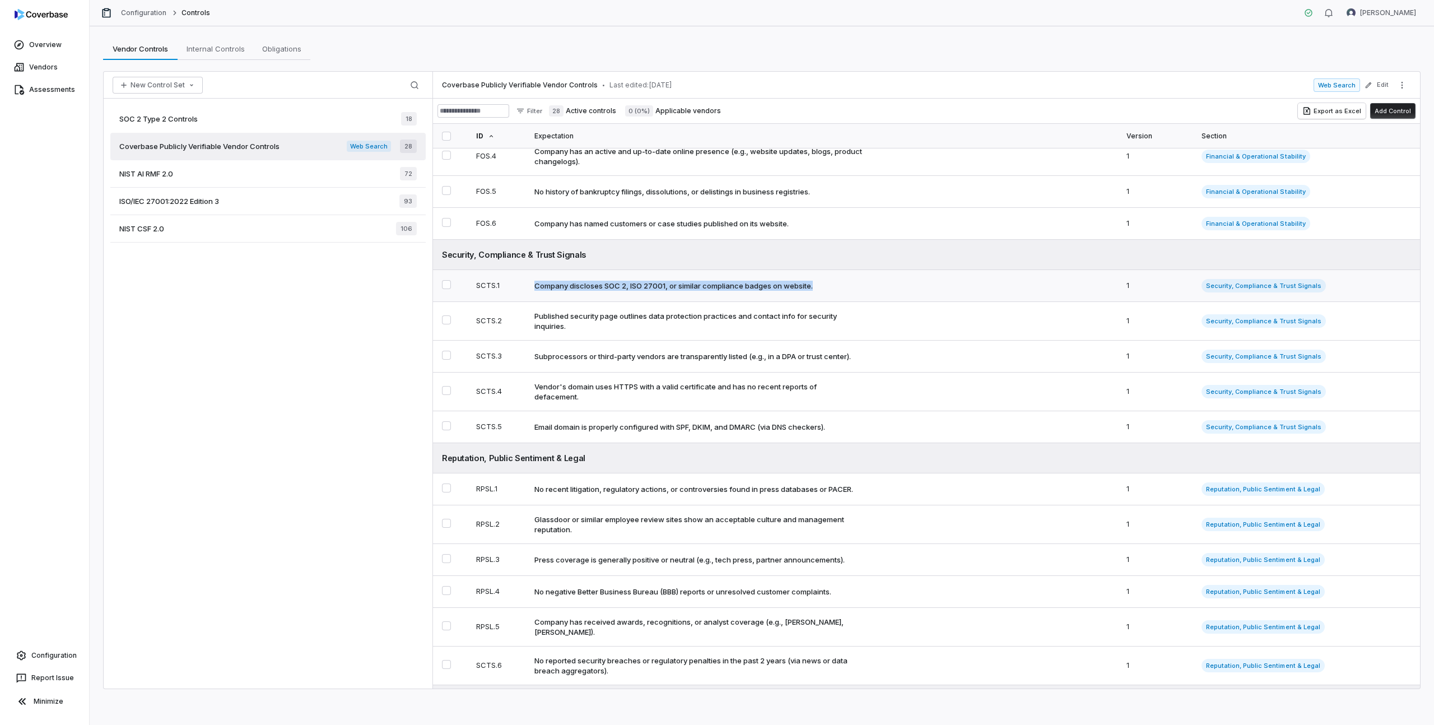
drag, startPoint x: 538, startPoint y: 292, endPoint x: 817, endPoint y: 296, distance: 279.6
click at [817, 291] on div "Company discloses SOC 2, ISO 27001, or similar compliance badges on website." at bounding box center [823, 286] width 579 height 10
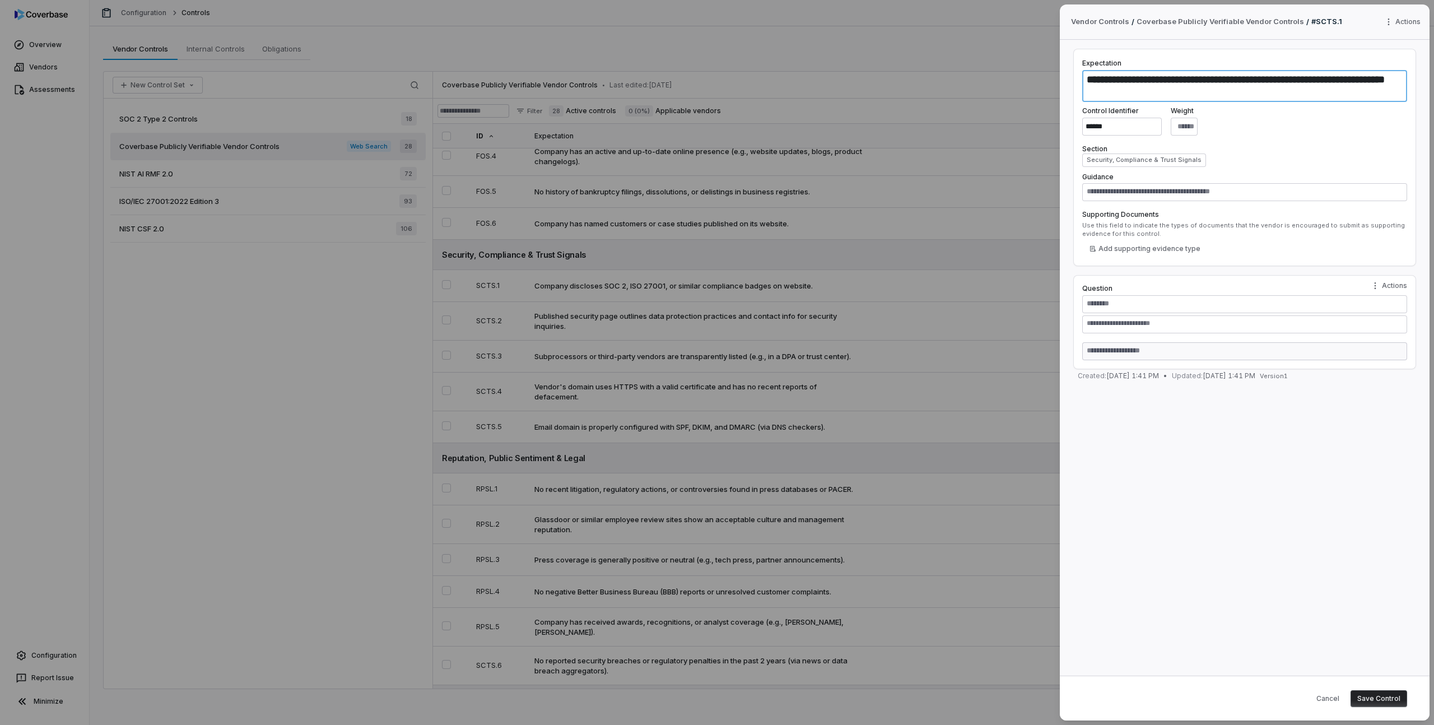
click at [1142, 86] on textarea "**********" at bounding box center [1244, 86] width 325 height 32
click at [1324, 698] on button "Cancel" at bounding box center [1328, 698] width 36 height 17
click at [1327, 703] on button "Cancel" at bounding box center [1328, 698] width 36 height 17
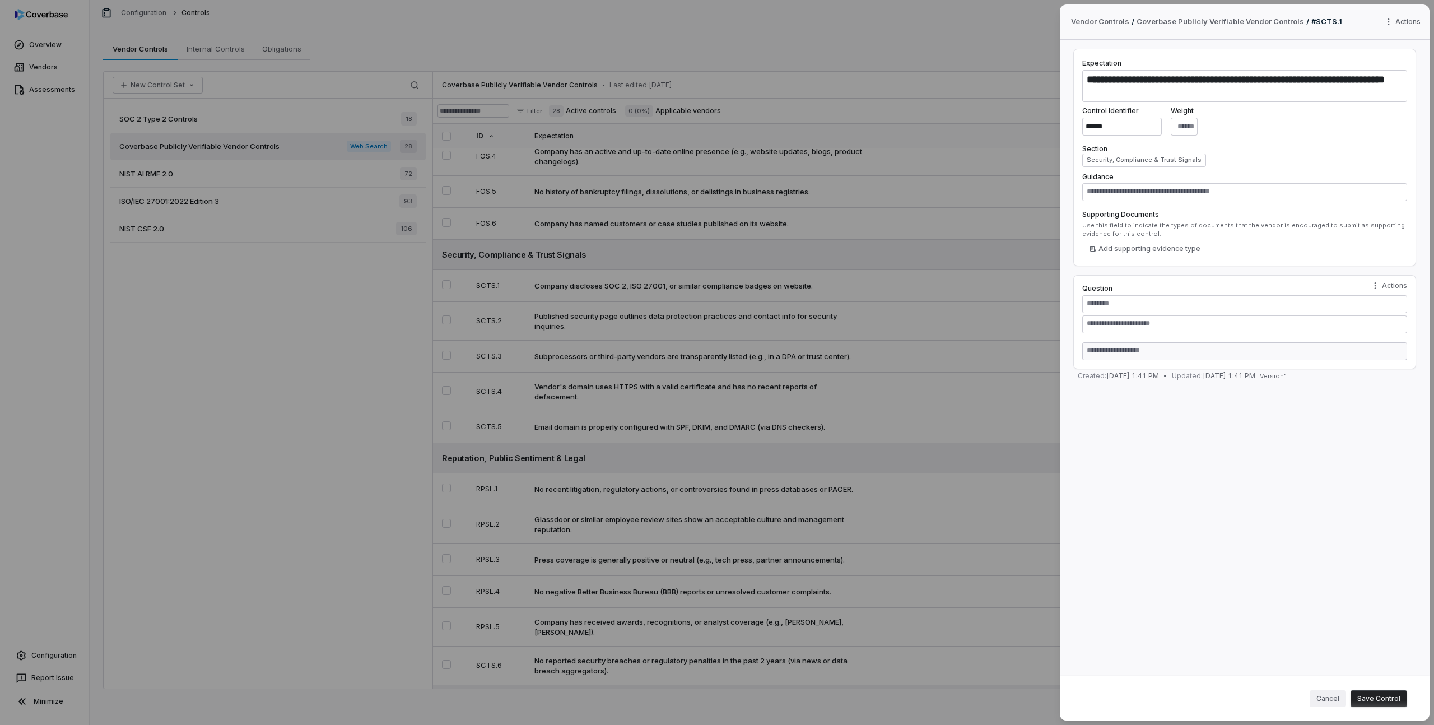
click at [1327, 703] on button "Cancel" at bounding box center [1328, 698] width 36 height 17
click at [956, 141] on body "Overview Vendors Assessments Configuration Report Issue Minimize Configuration …" at bounding box center [717, 362] width 1434 height 725
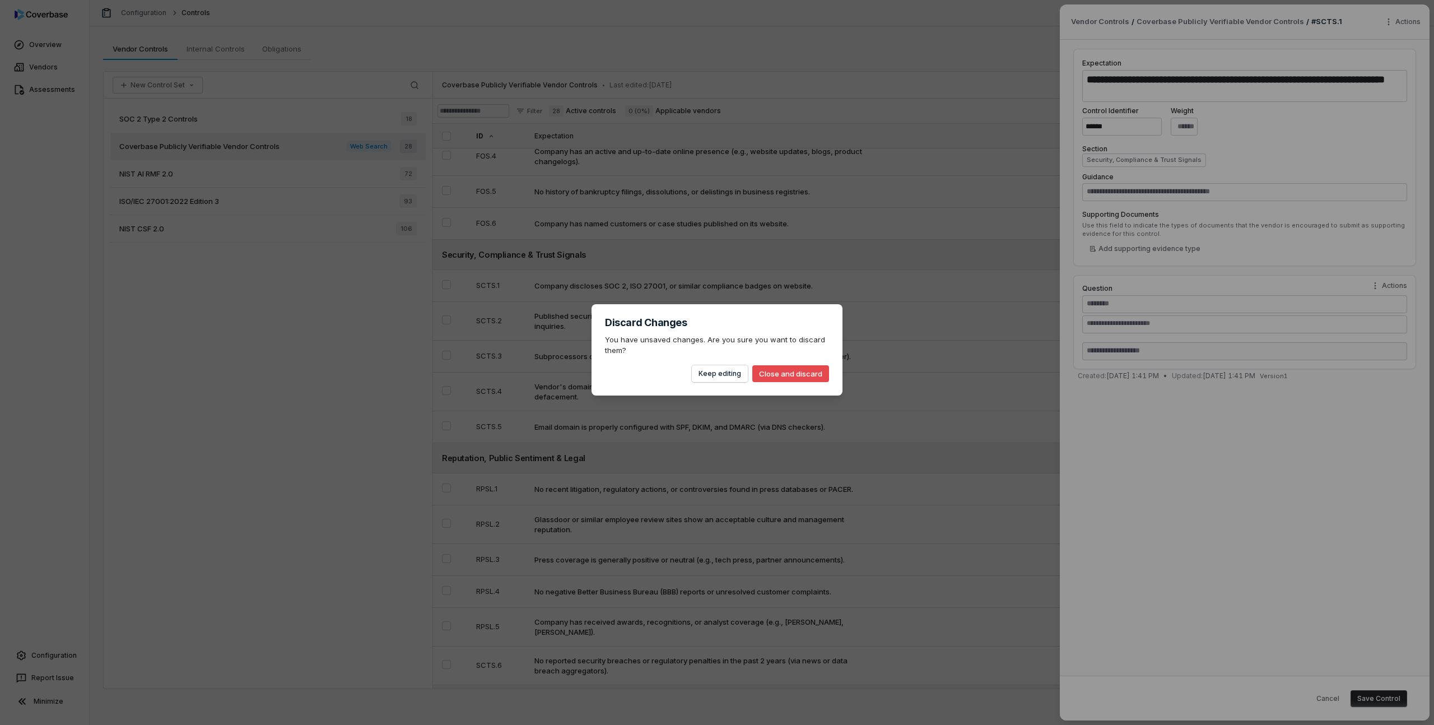
click at [775, 377] on button "Close and discard" at bounding box center [790, 373] width 77 height 17
type textarea "*"
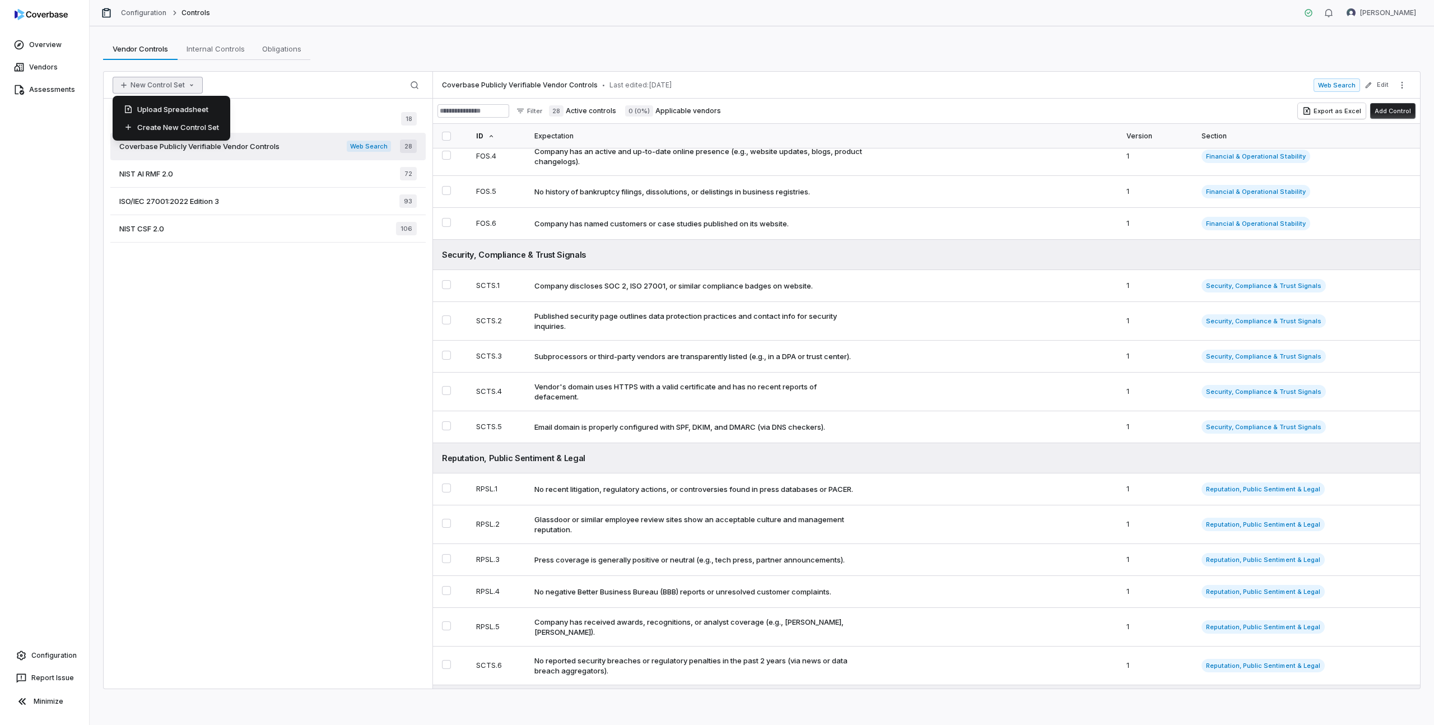
click at [187, 84] on icon "button" at bounding box center [191, 85] width 9 height 9
click at [182, 124] on div "Create New Control Set" at bounding box center [171, 127] width 109 height 18
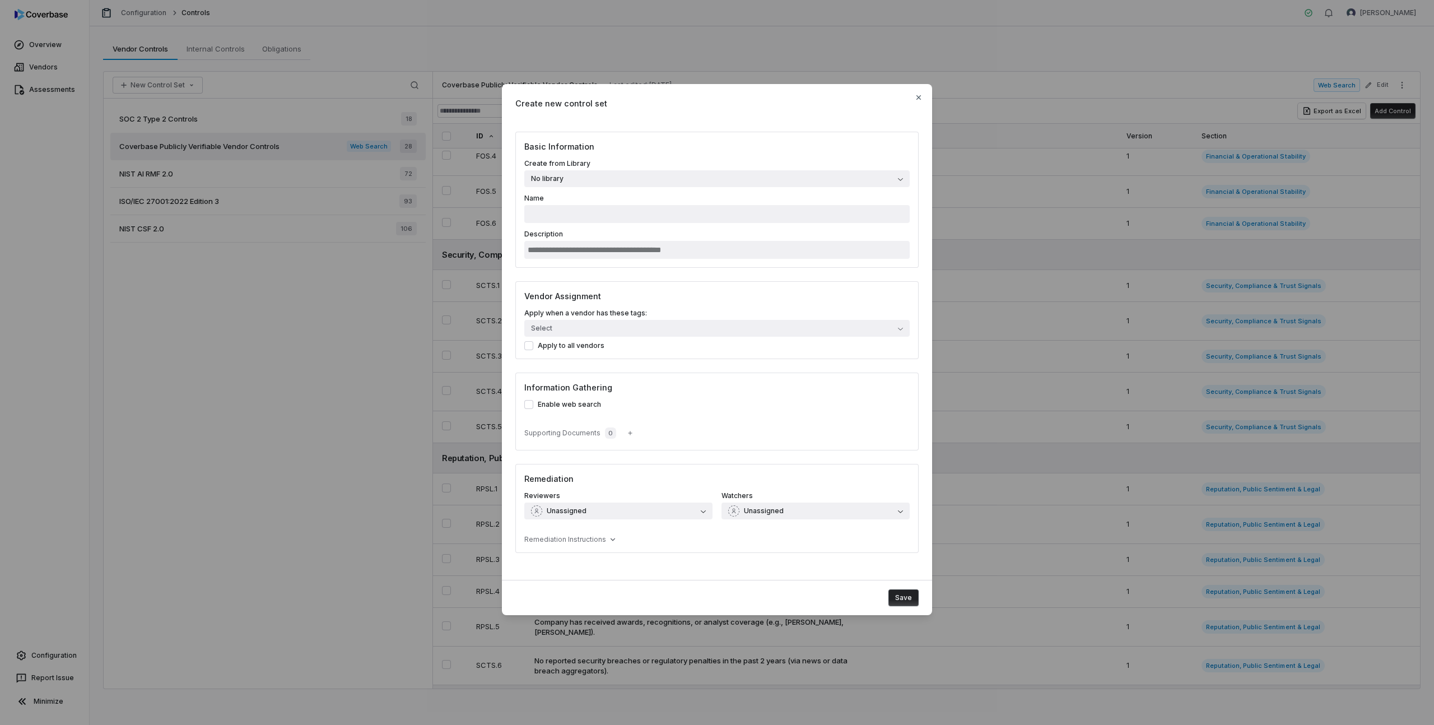
click at [611, 180] on button "No library" at bounding box center [716, 178] width 385 height 17
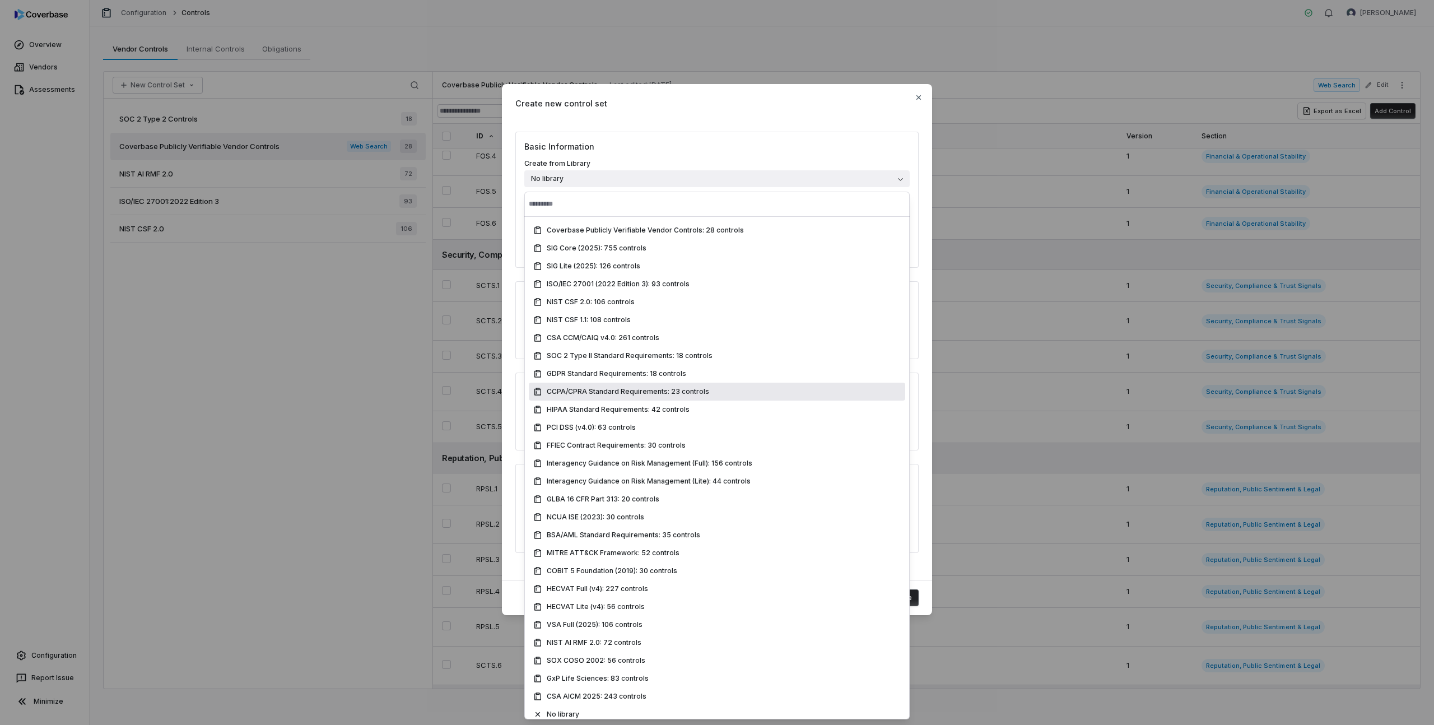
click at [664, 389] on span "CCPA/CPRA Standard Requirements: 23 controls" at bounding box center [628, 391] width 162 height 9
type input "**********"
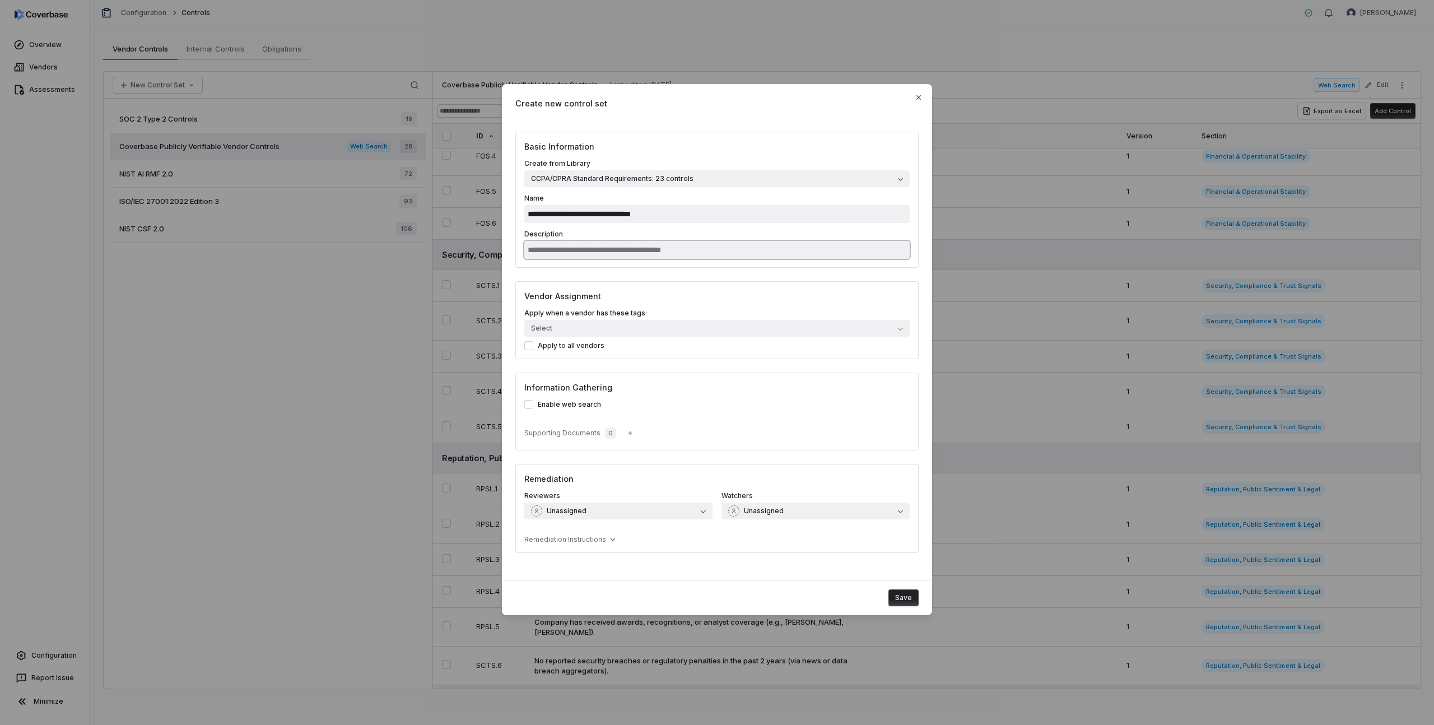
click at [612, 243] on input "Description" at bounding box center [716, 250] width 385 height 18
click at [563, 329] on button "Select" at bounding box center [716, 328] width 385 height 17
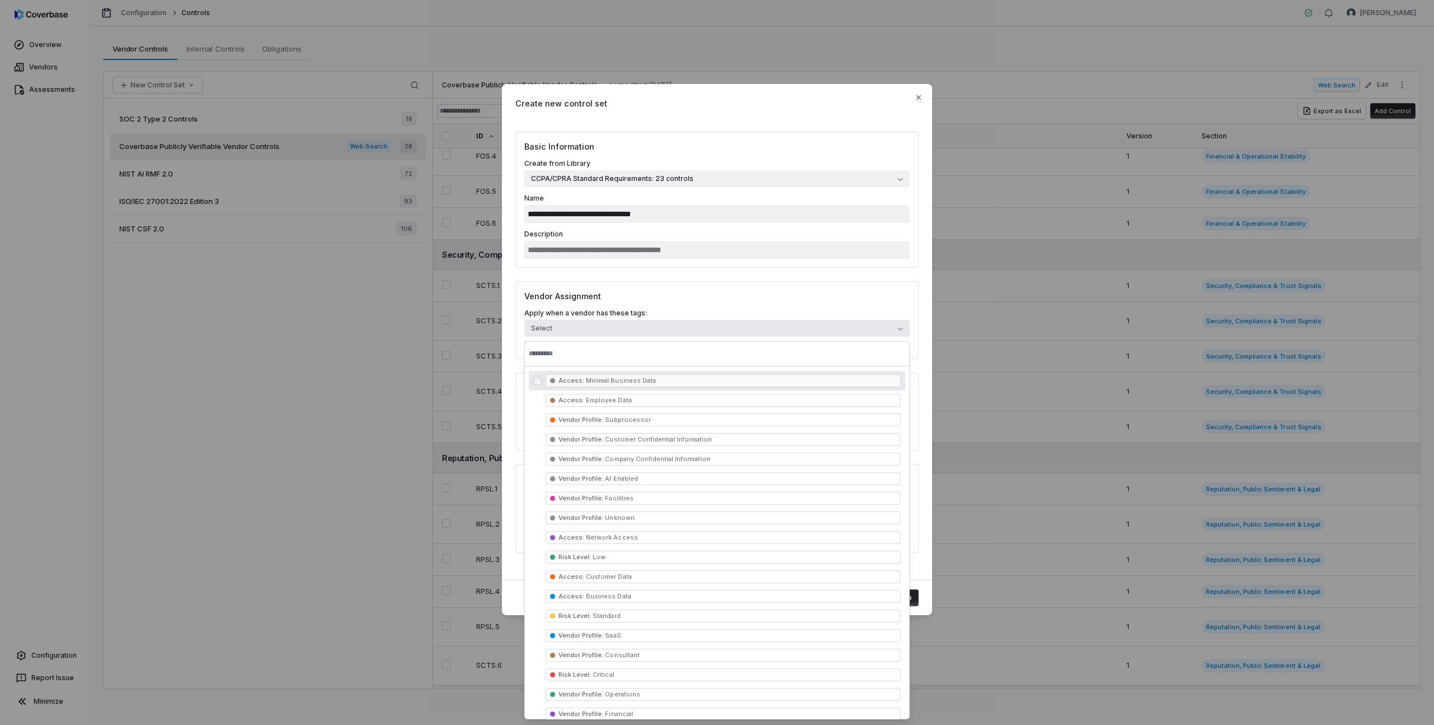
click at [567, 294] on h3 "Vendor Assignment" at bounding box center [716, 296] width 385 height 12
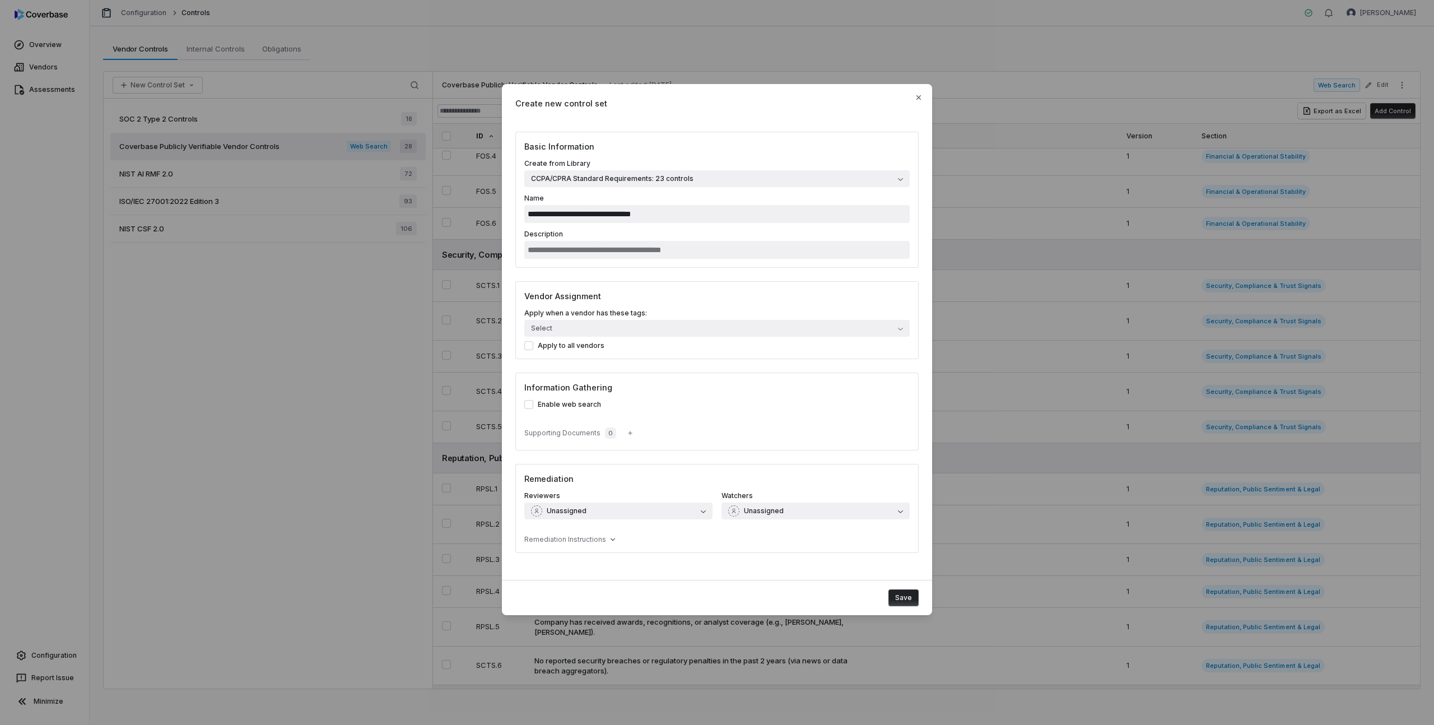
click at [528, 406] on button "Enable web search" at bounding box center [528, 404] width 9 height 9
click at [630, 434] on button "button" at bounding box center [631, 433] width 24 height 24
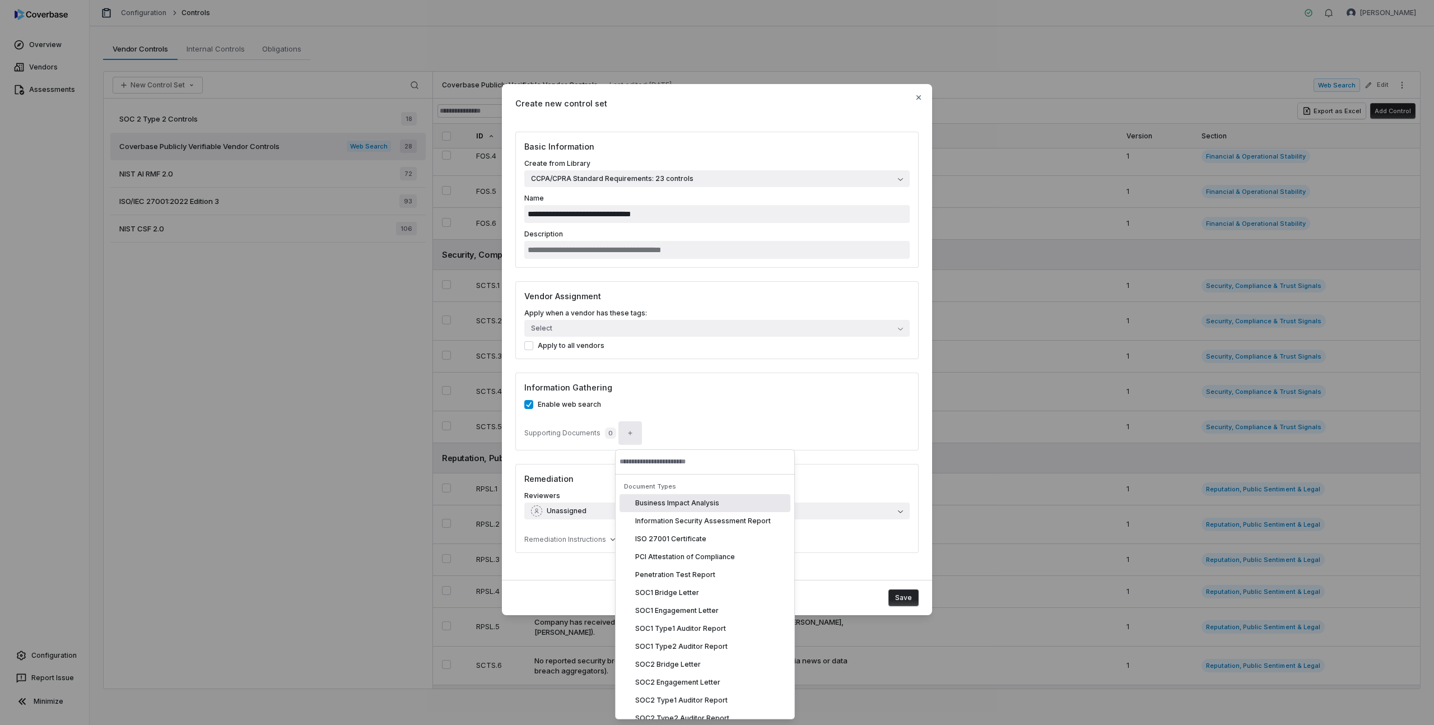
click at [664, 420] on div "Enable web search Supporting Documents 0" at bounding box center [716, 420] width 385 height 41
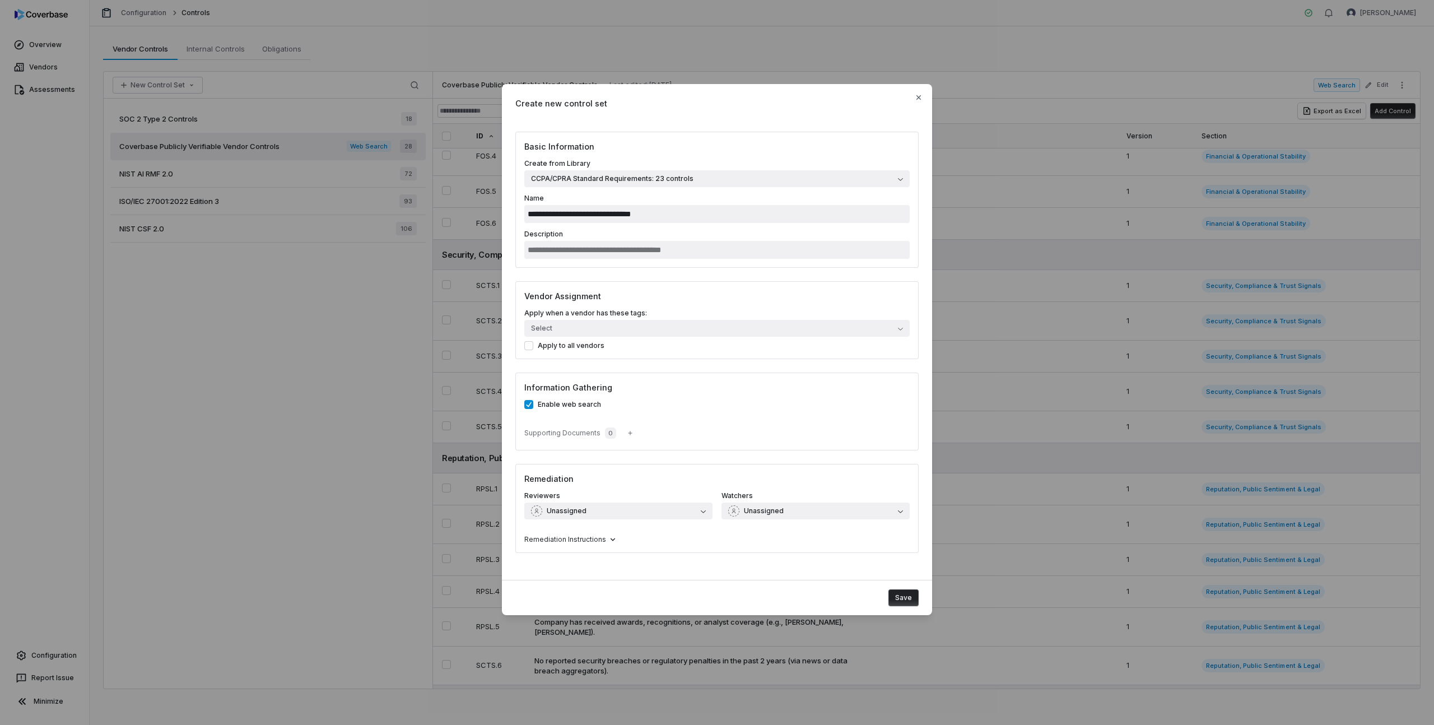
click at [585, 537] on span "Remediation Instructions" at bounding box center [565, 539] width 82 height 9
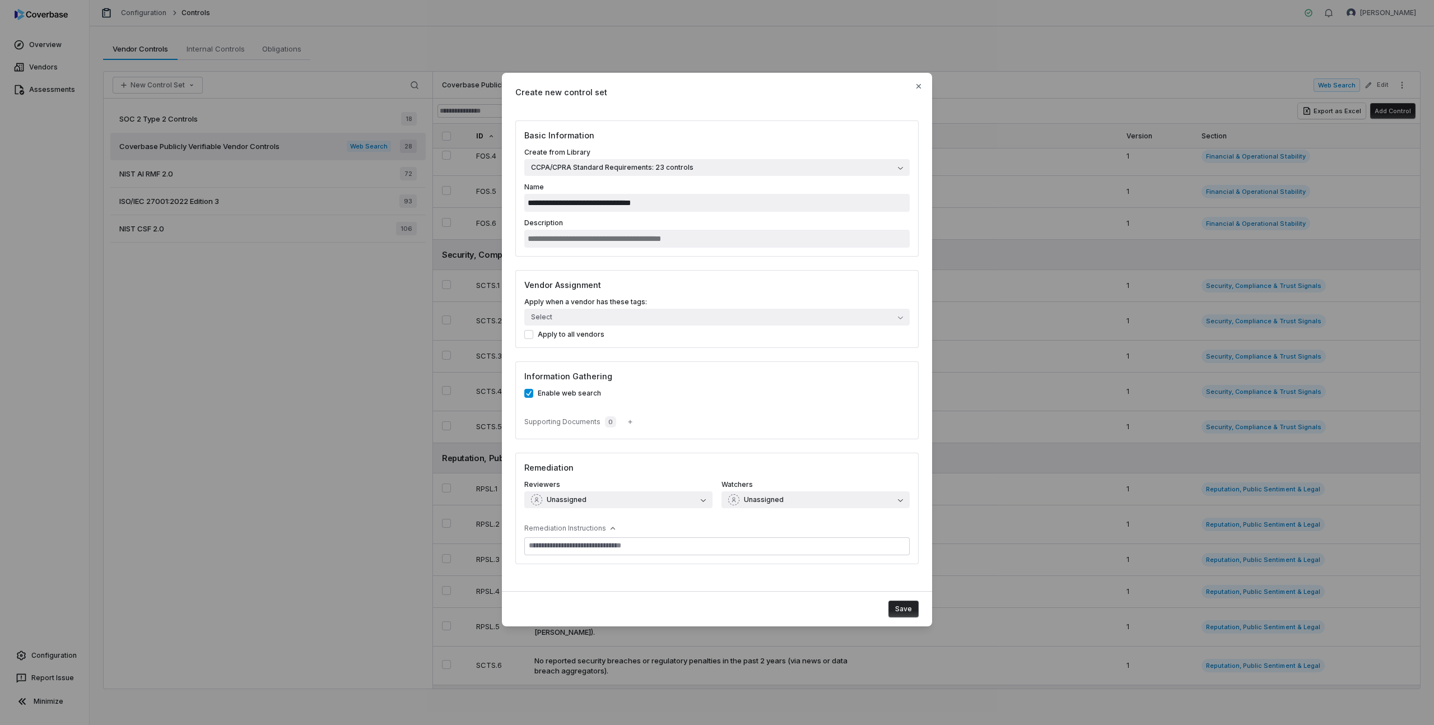
type textarea "*"
click at [587, 239] on input "Description" at bounding box center [716, 239] width 385 height 18
paste input "**********"
type input "**********"
click at [592, 317] on button "Select" at bounding box center [716, 317] width 385 height 17
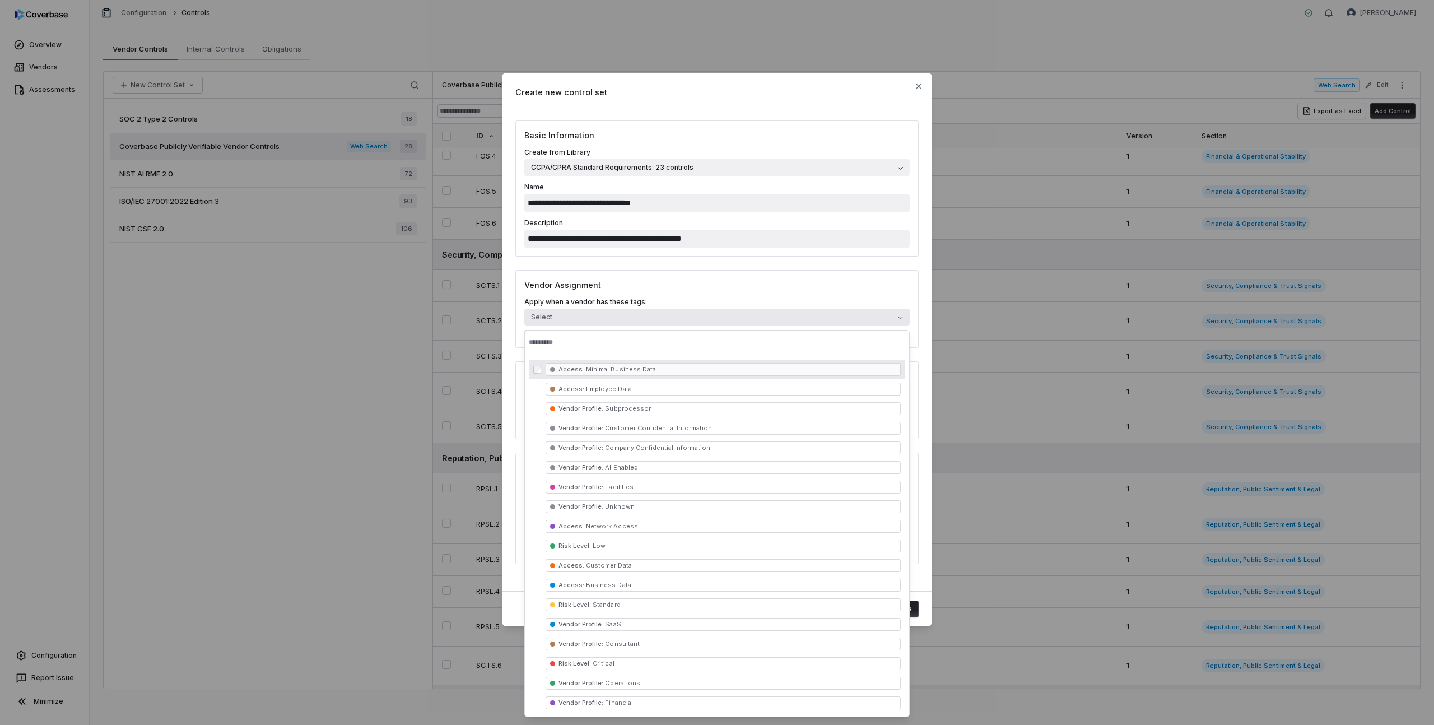
click at [607, 281] on h3 "Vendor Assignment" at bounding box center [716, 285] width 385 height 12
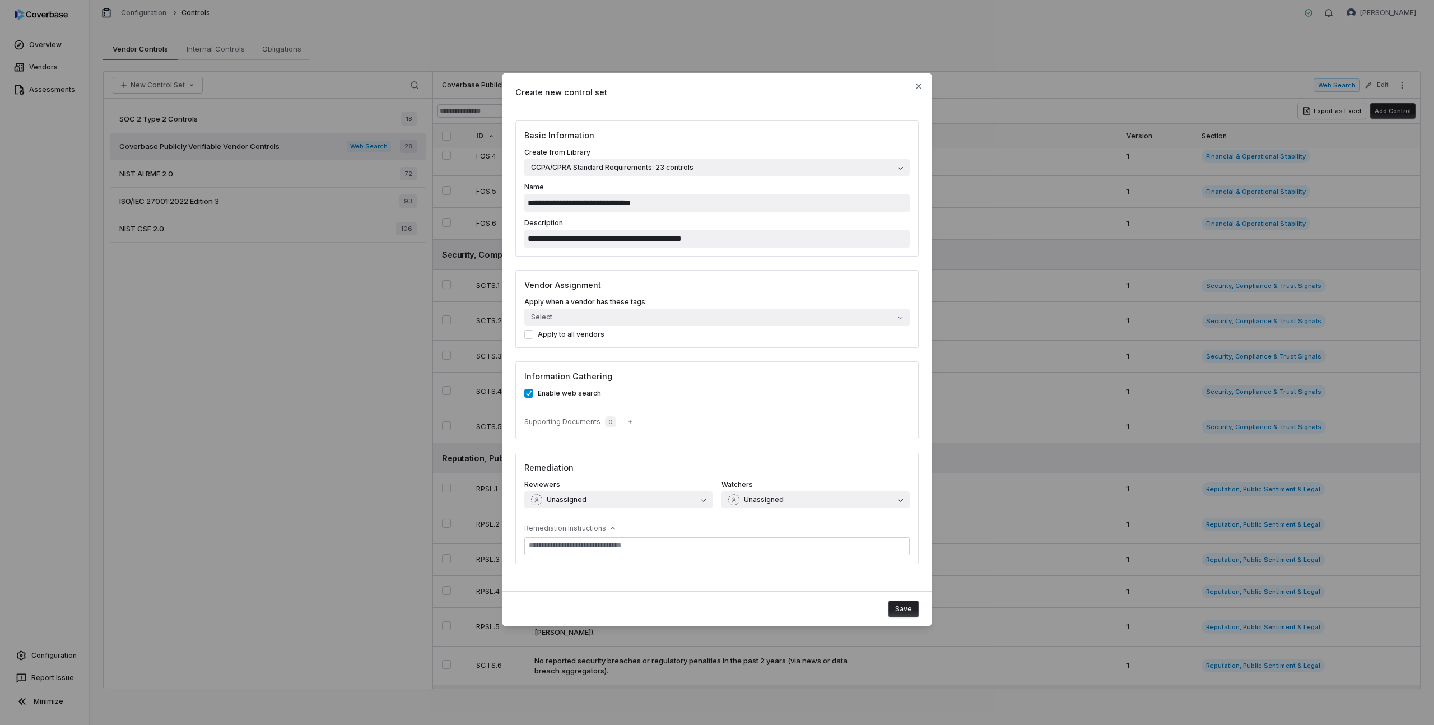
click at [903, 610] on button "Save" at bounding box center [904, 609] width 30 height 17
type textarea "*"
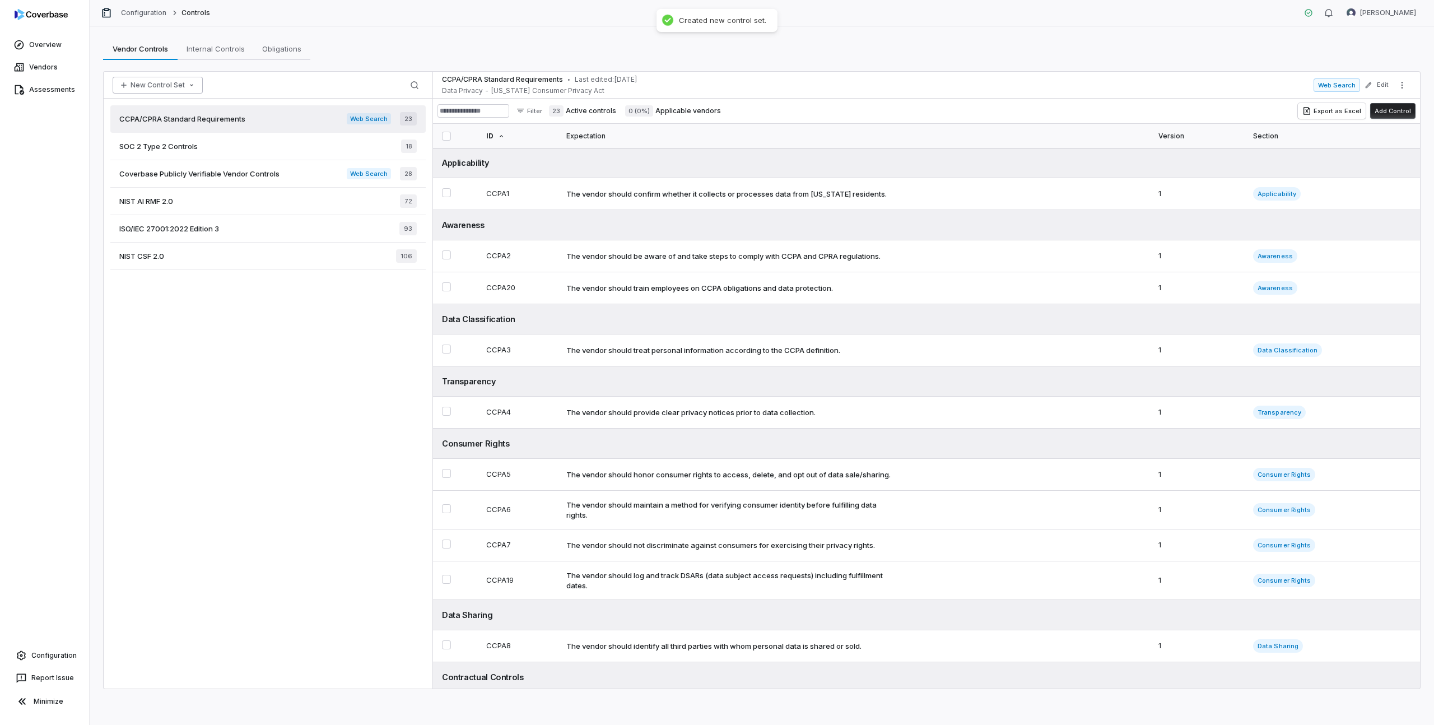
click at [175, 86] on button "New Control Set" at bounding box center [158, 85] width 90 height 17
click at [185, 128] on div "Create New Control Set" at bounding box center [171, 127] width 109 height 18
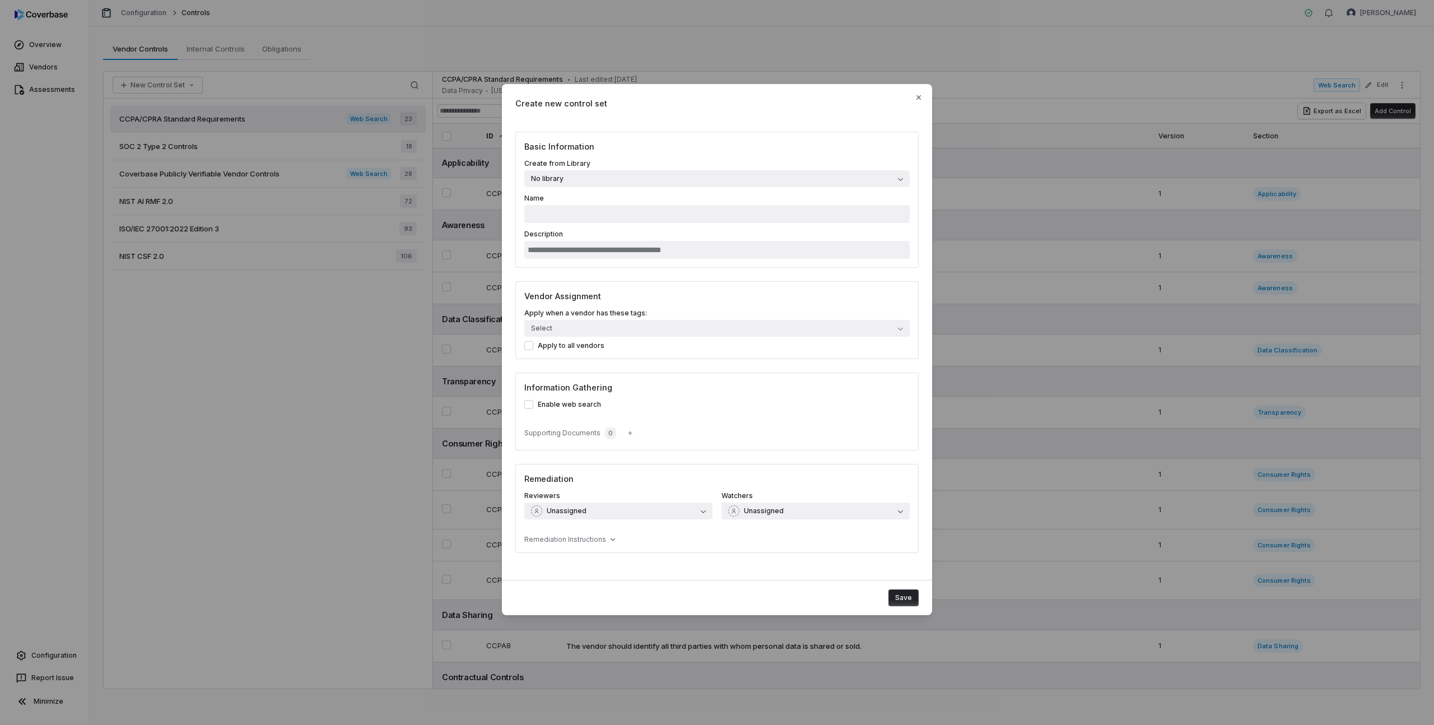
click at [648, 180] on button "No library" at bounding box center [716, 178] width 385 height 17
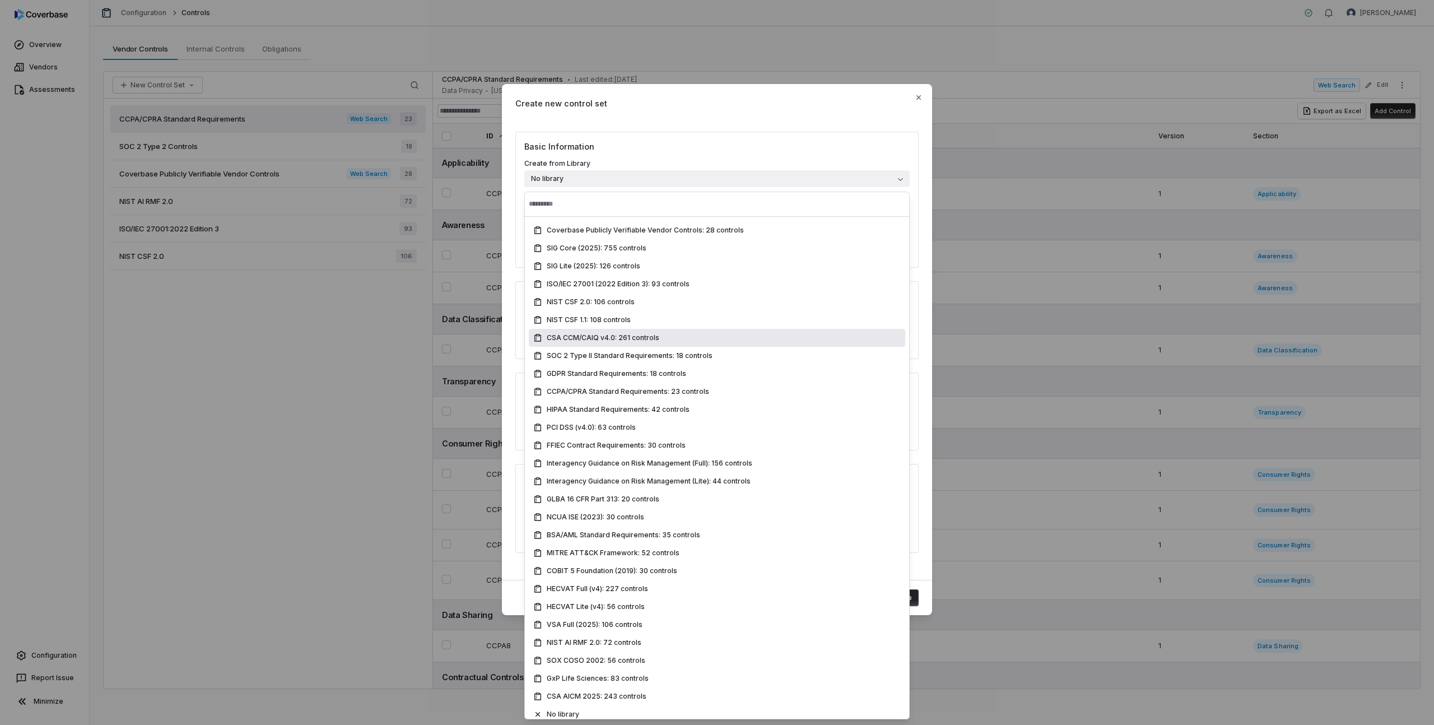
click at [635, 340] on span "CSA CCM/CAIQ v4.0: 261 controls" at bounding box center [603, 337] width 113 height 9
type input "**********"
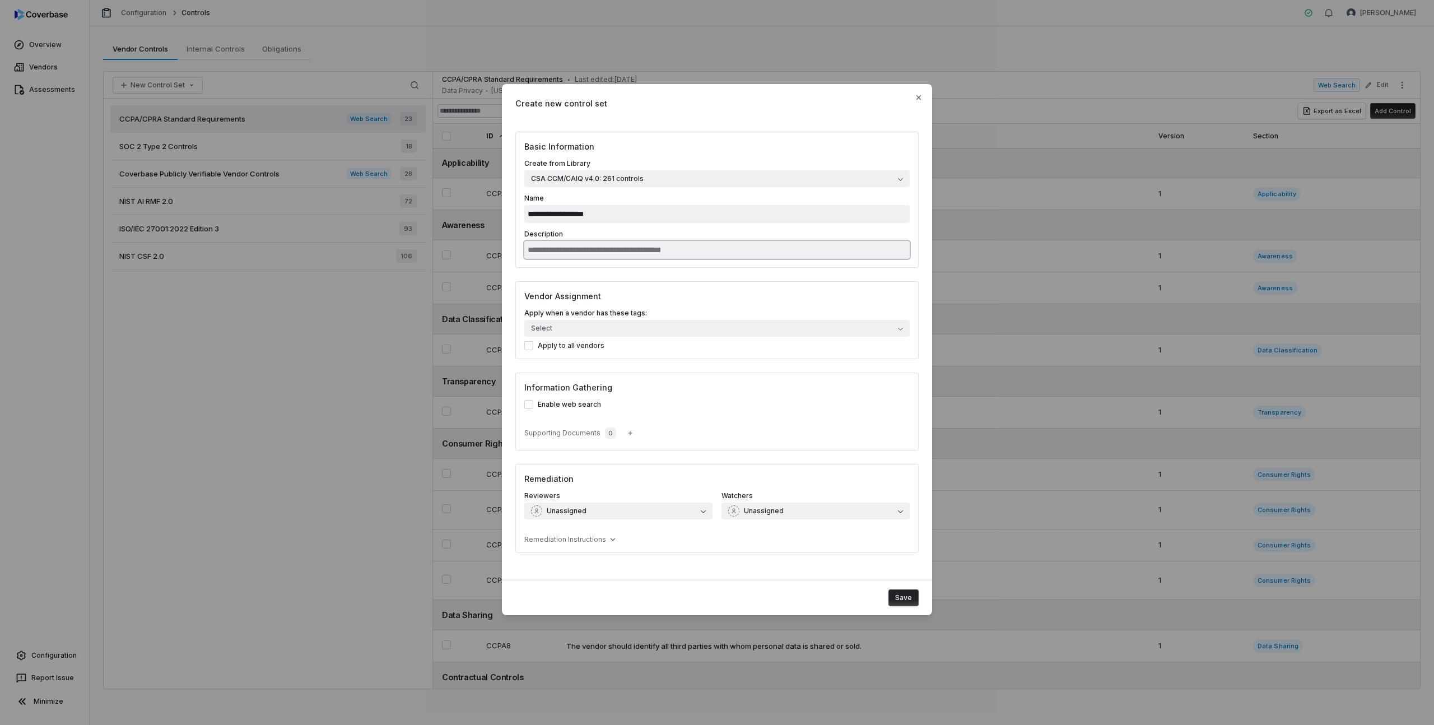
click at [599, 249] on input "Description" at bounding box center [716, 250] width 385 height 18
type input "**********"
click at [570, 326] on button "Select" at bounding box center [716, 328] width 385 height 17
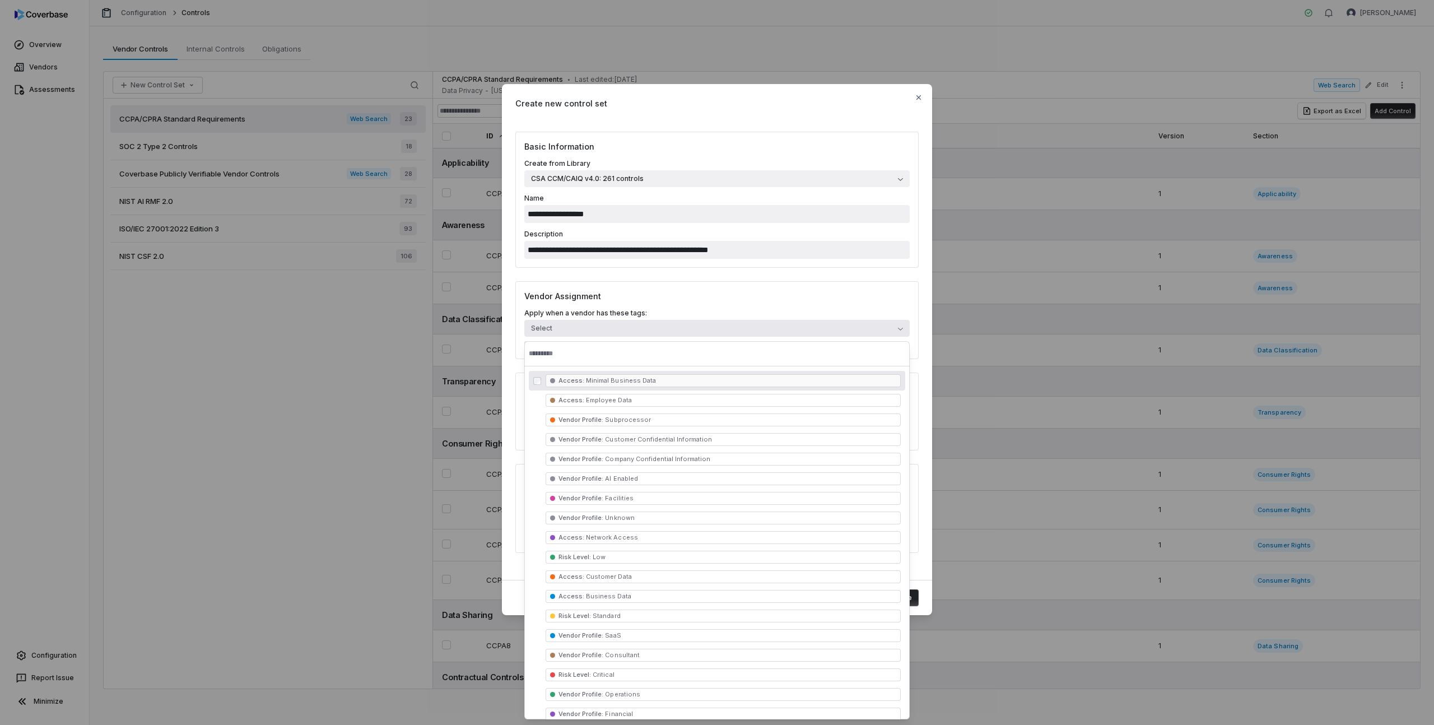
click at [570, 326] on button "Select" at bounding box center [716, 328] width 385 height 17
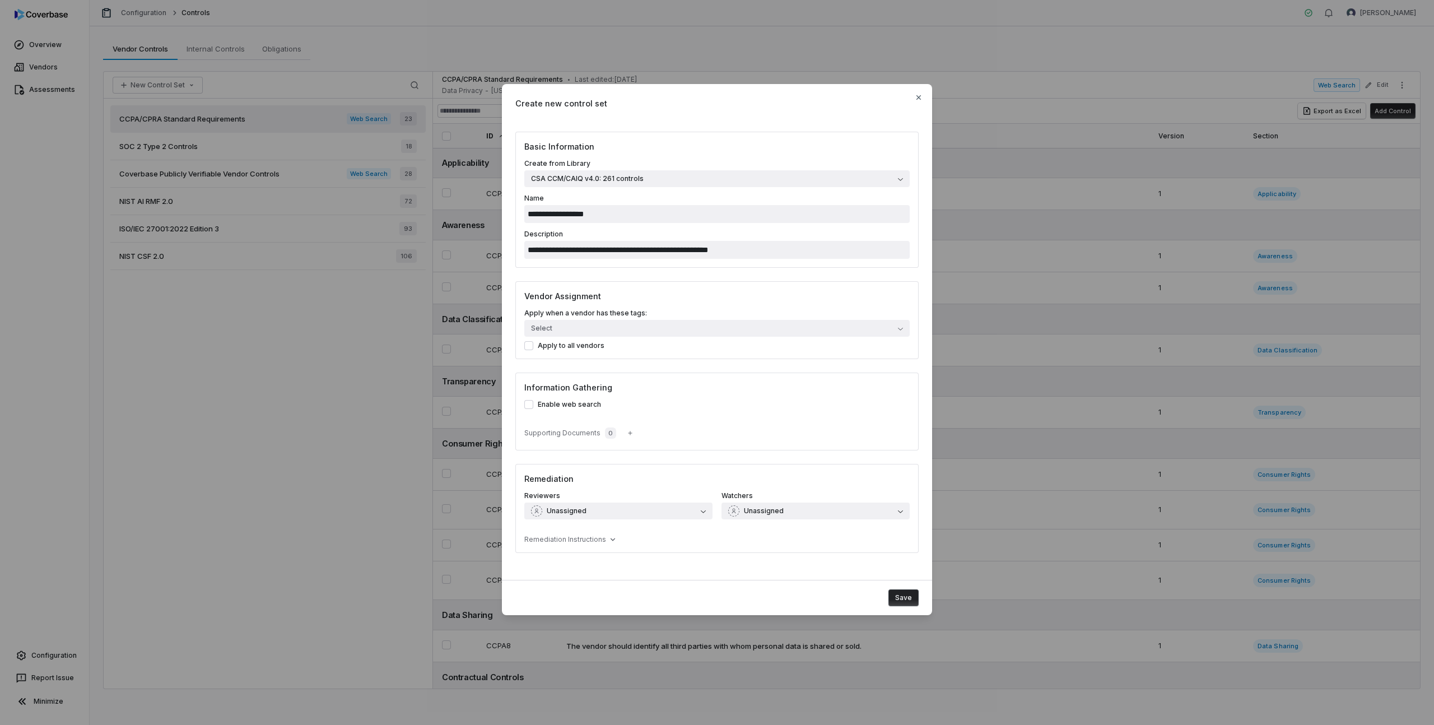
click at [531, 405] on button "Enable web search" at bounding box center [528, 404] width 9 height 9
click at [911, 596] on button "Save" at bounding box center [904, 597] width 30 height 17
click at [906, 603] on button "Save" at bounding box center [904, 597] width 30 height 17
click at [921, 96] on icon "button" at bounding box center [918, 97] width 9 height 9
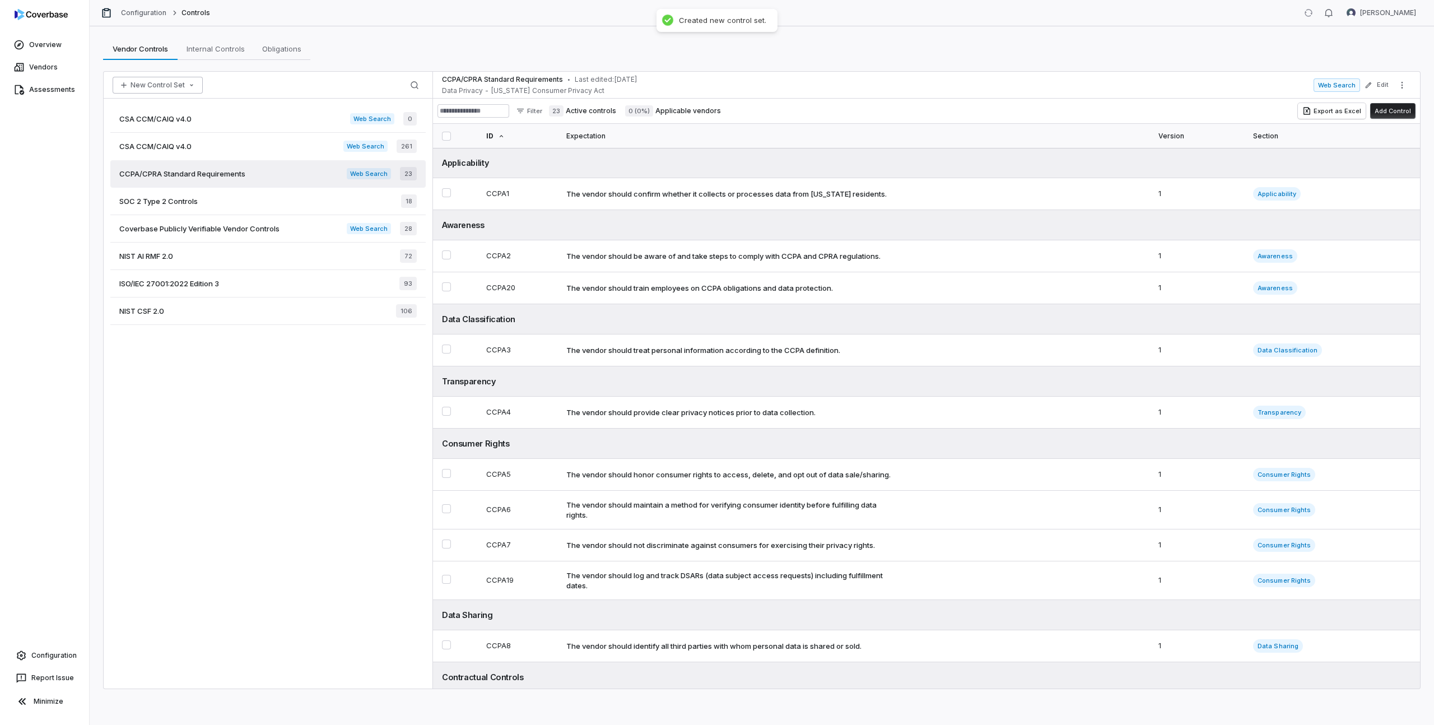
click at [187, 87] on icon "button" at bounding box center [191, 85] width 9 height 9
click at [181, 132] on div "Create New Control Set" at bounding box center [171, 127] width 109 height 18
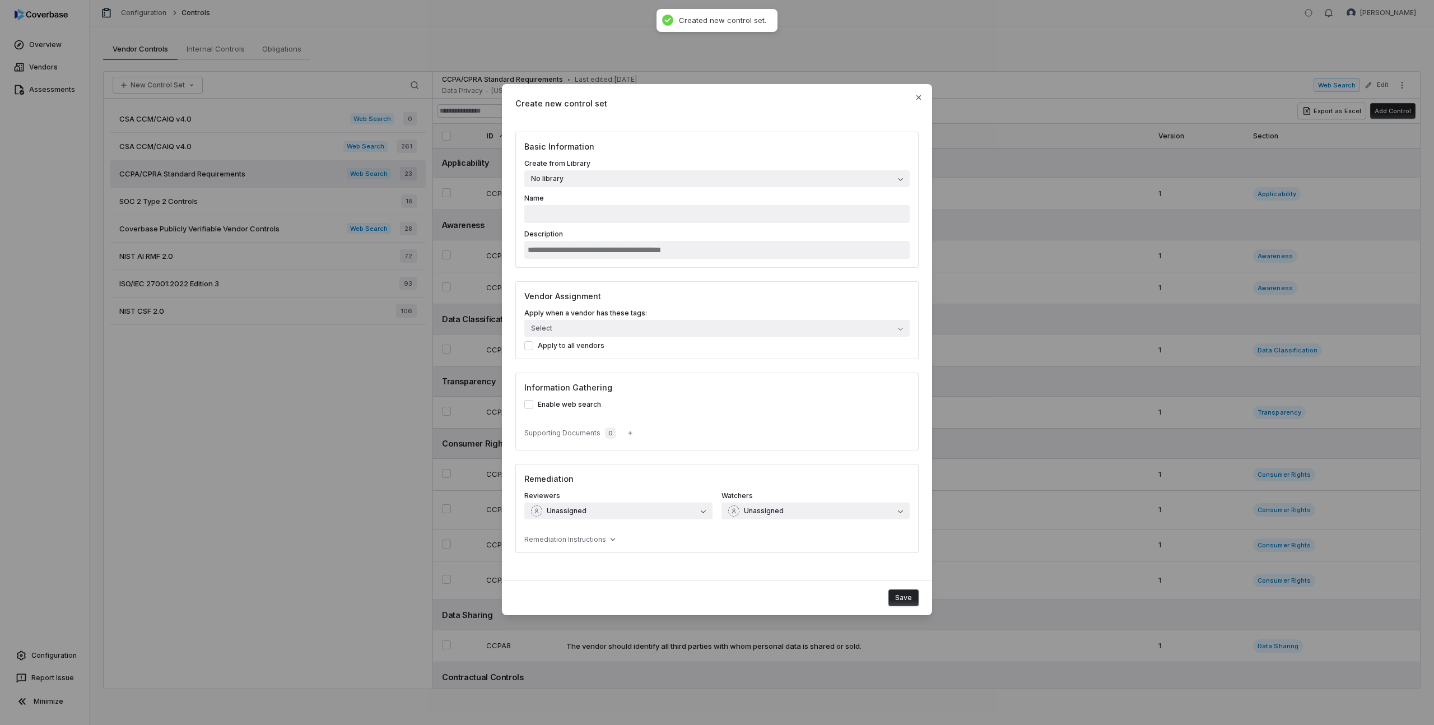
click at [574, 174] on button "No library" at bounding box center [716, 178] width 385 height 17
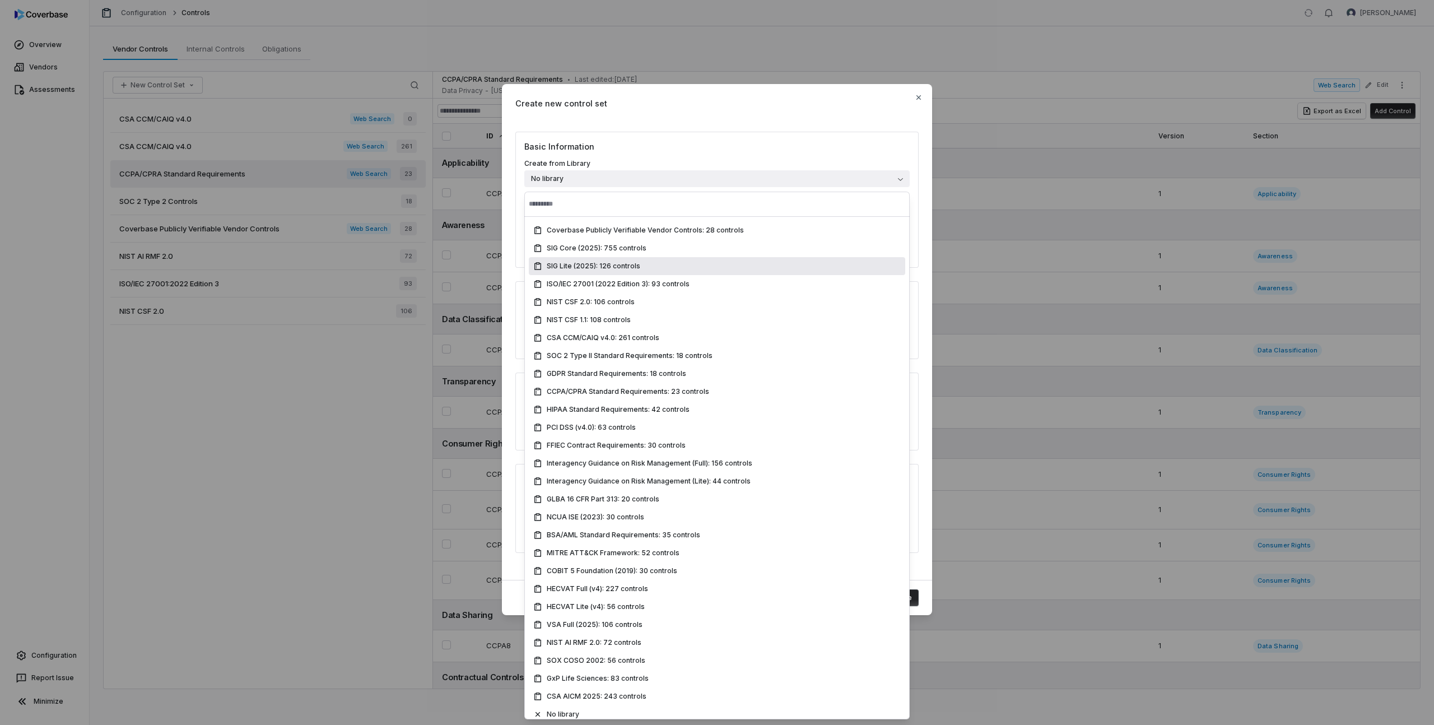
click at [599, 267] on span "SIG Lite (2025): 126 controls" at bounding box center [594, 266] width 94 height 9
type input "**********"
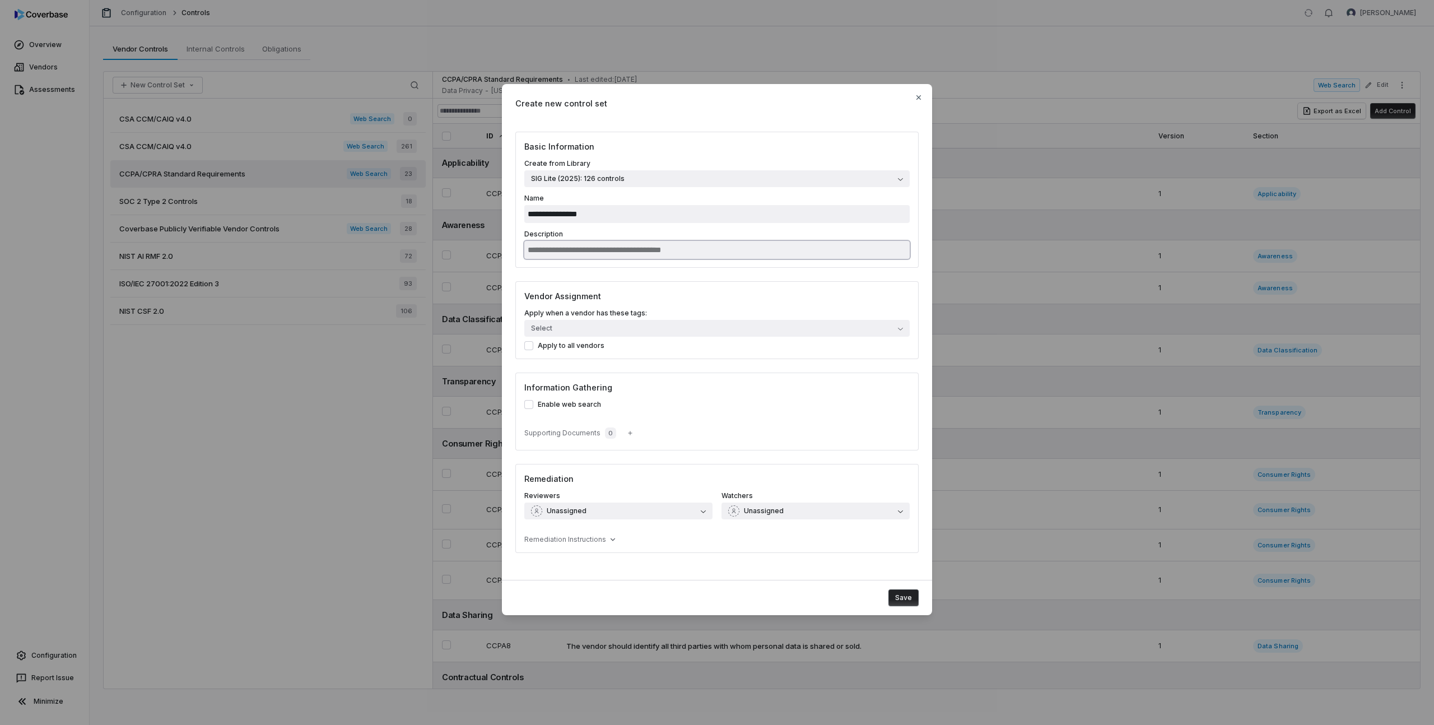
click at [601, 250] on input "Description" at bounding box center [716, 250] width 385 height 18
type input "*"
type input "**********"
click at [909, 601] on button "Save" at bounding box center [904, 597] width 30 height 17
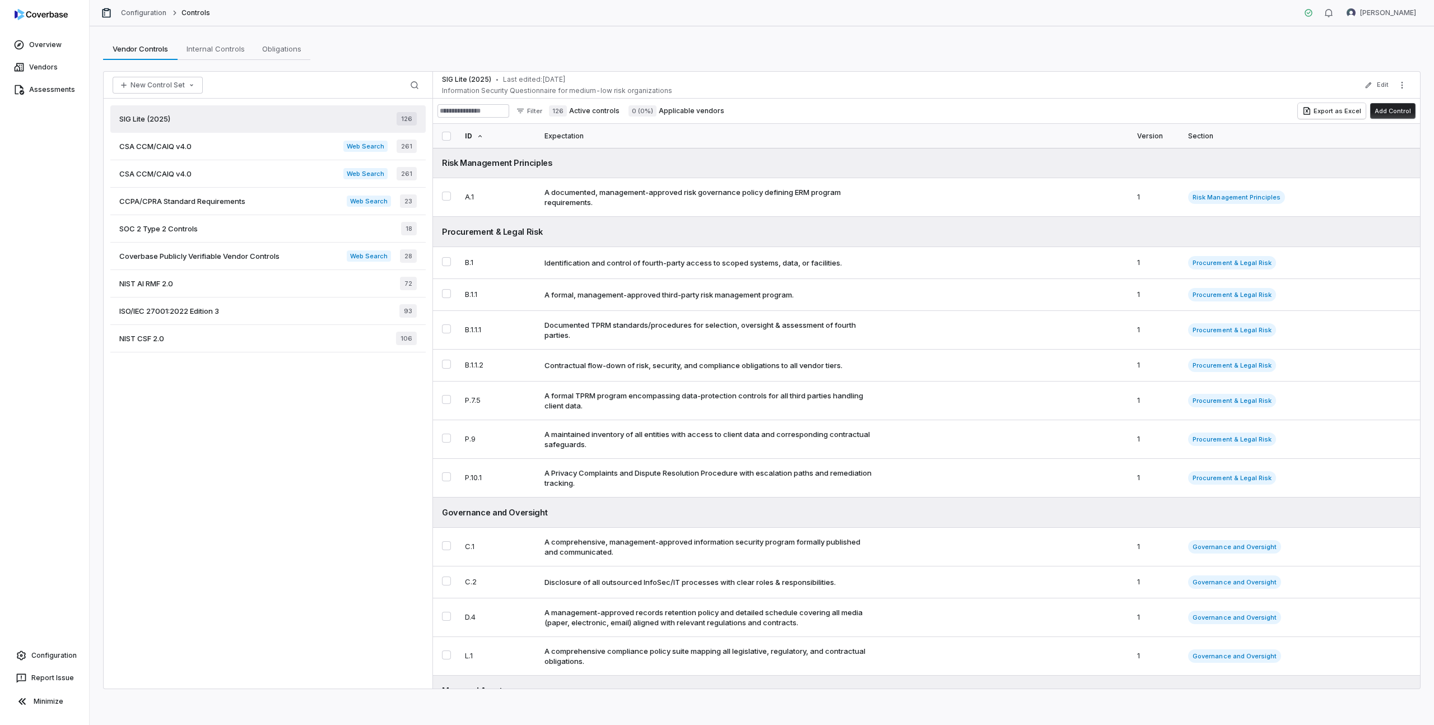
click at [266, 146] on div "CSA CCM/CAIQ v4.0 Web Search 261" at bounding box center [267, 146] width 315 height 27
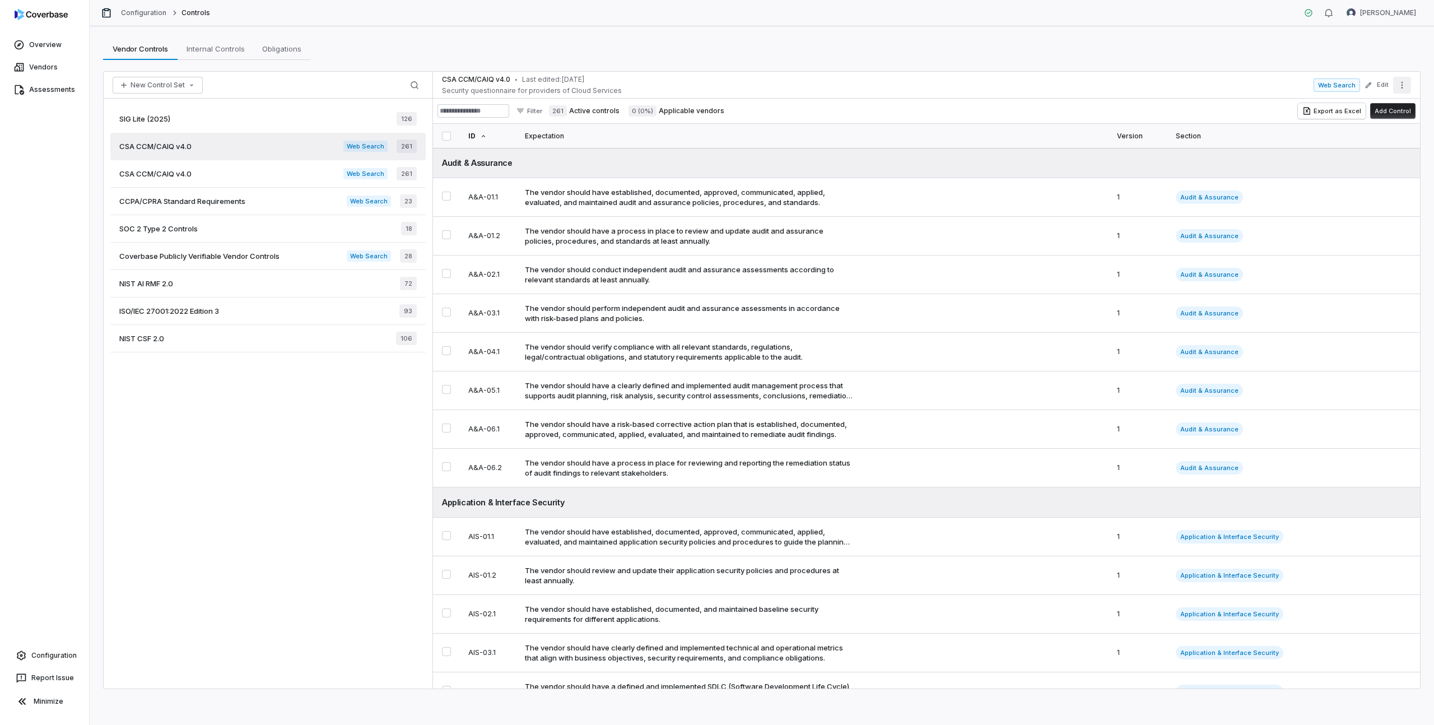
click at [1400, 85] on icon "More actions" at bounding box center [1402, 85] width 9 height 9
click at [1288, 167] on div "Archive" at bounding box center [1327, 164] width 160 height 18
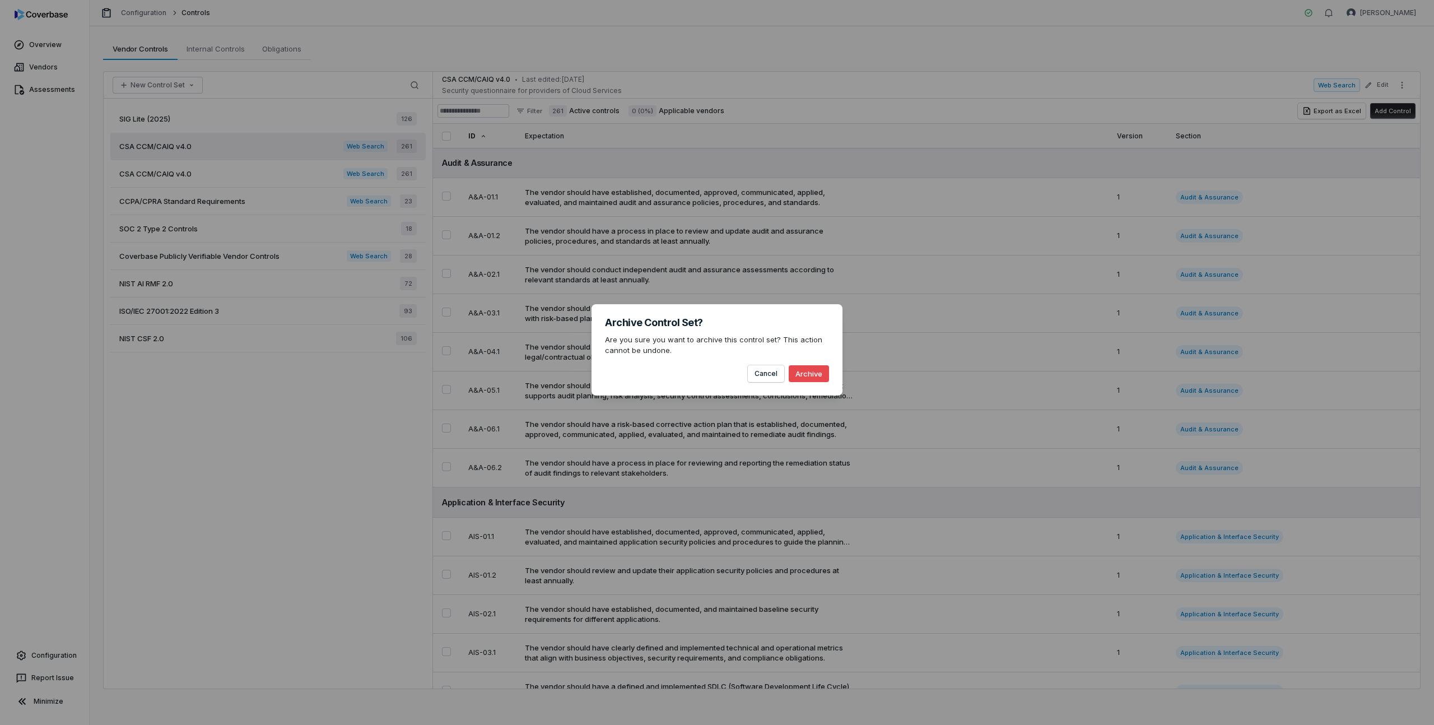
click at [796, 374] on button "Archive" at bounding box center [809, 373] width 40 height 17
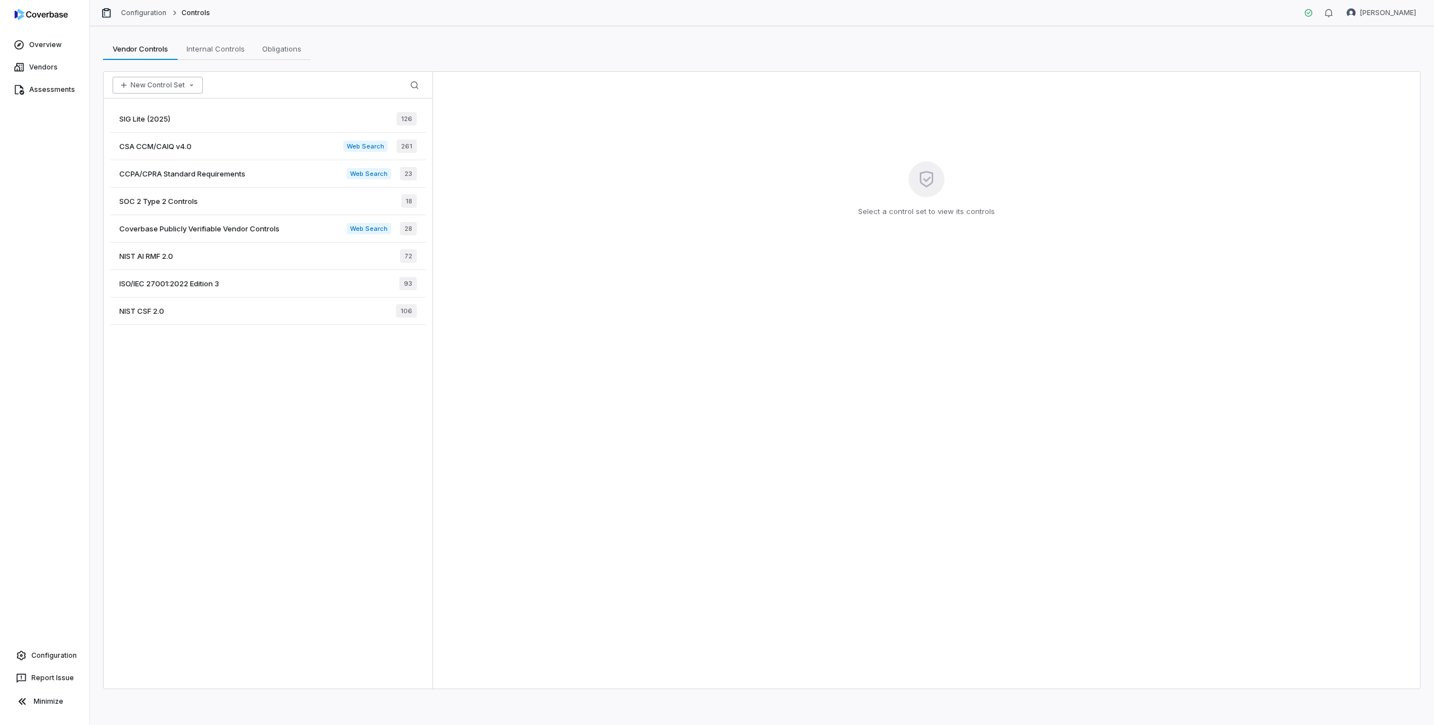
click at [157, 78] on button "New Control Set" at bounding box center [158, 85] width 90 height 17
click at [163, 125] on div "Create New Control Set" at bounding box center [171, 127] width 109 height 18
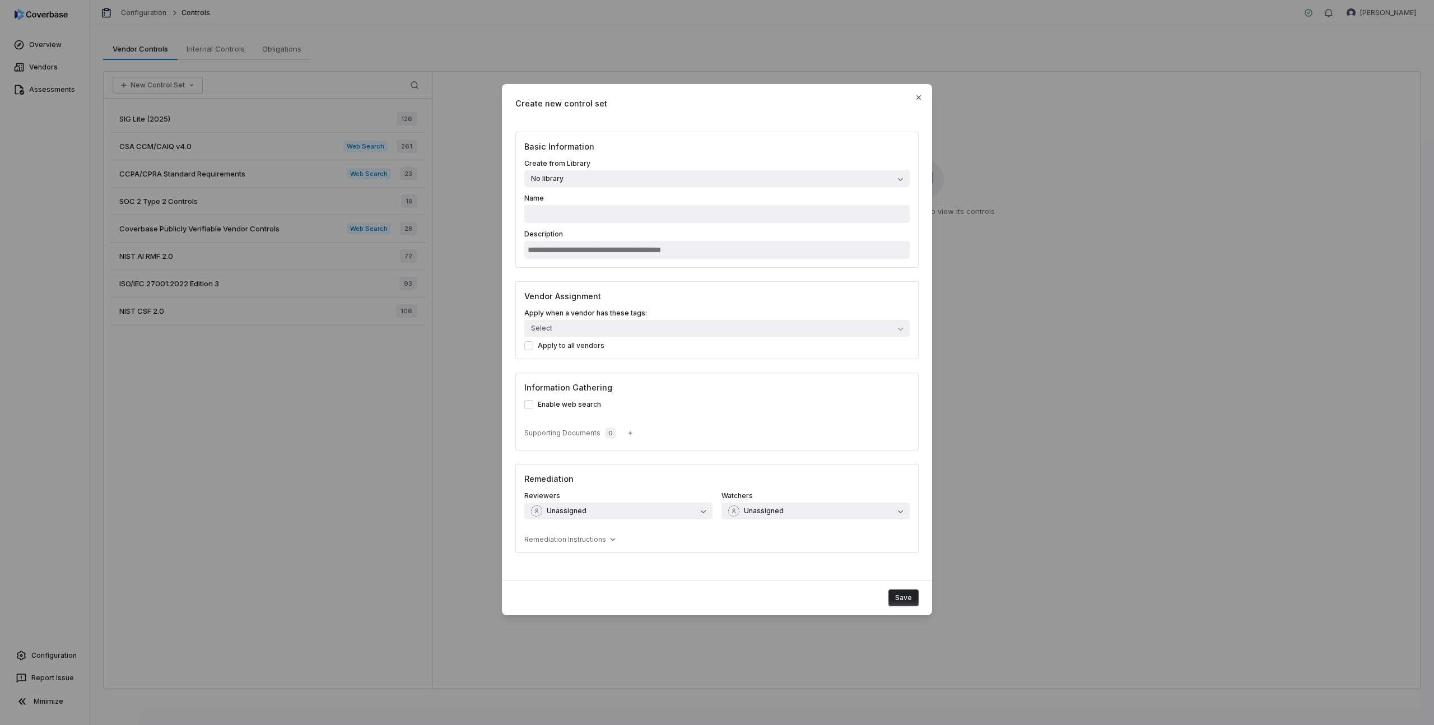
click at [543, 175] on span "No library" at bounding box center [547, 178] width 32 height 9
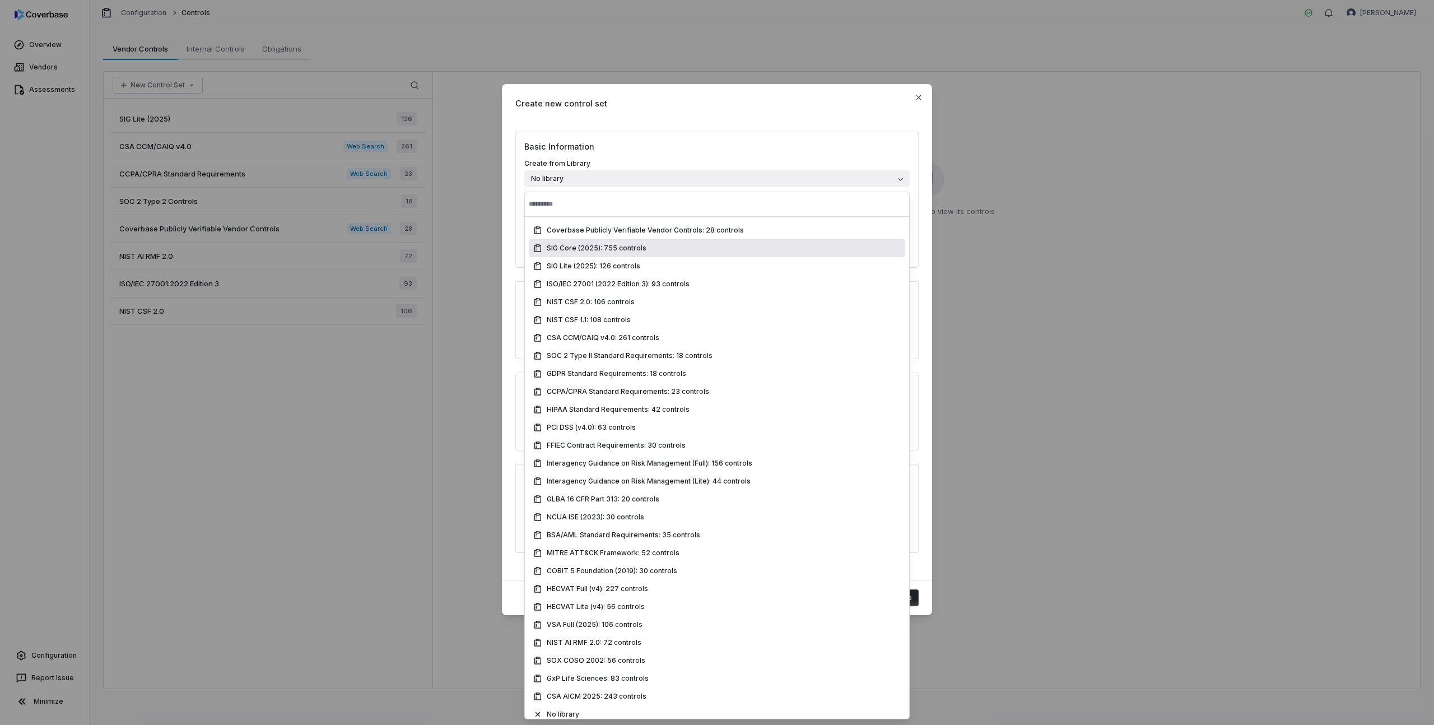
click at [593, 249] on span "SIG Core (2025): 755 controls" at bounding box center [597, 248] width 100 height 9
type input "**********"
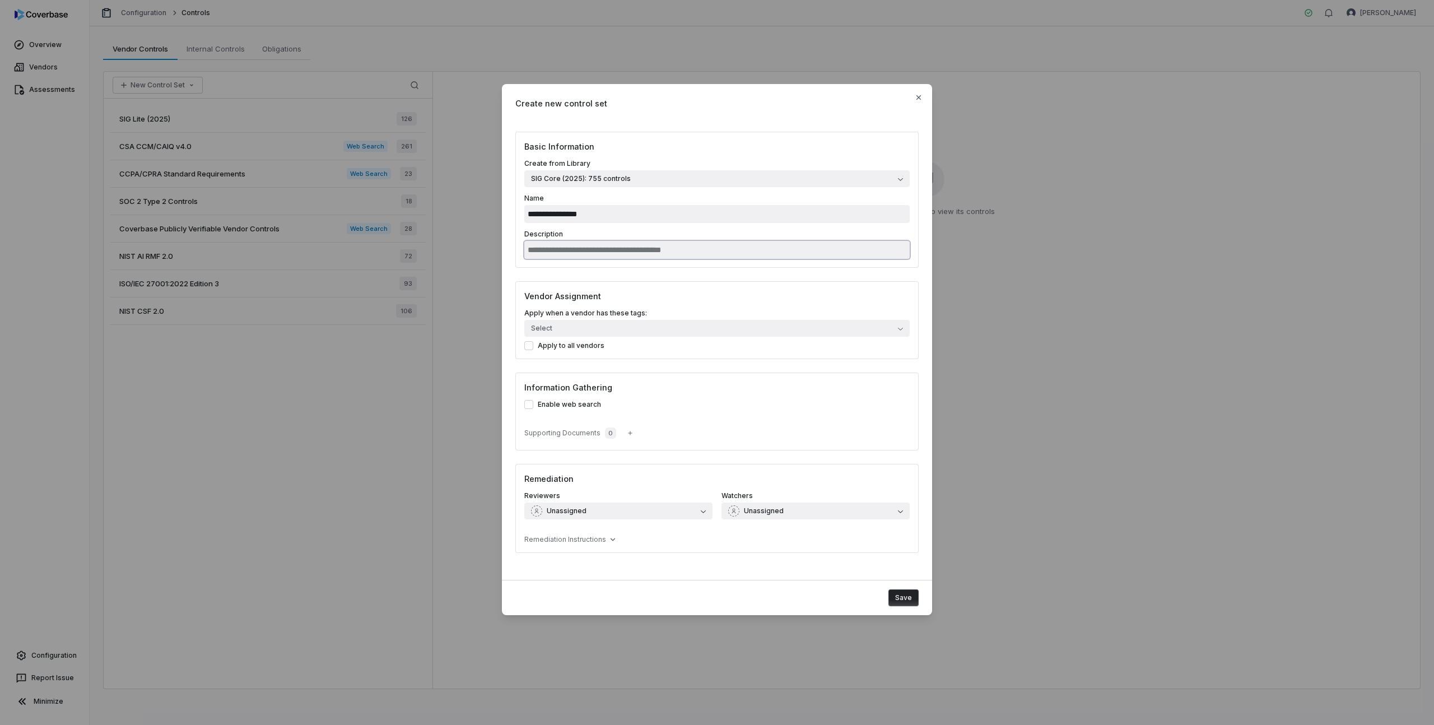
click at [592, 249] on input "Description" at bounding box center [716, 250] width 385 height 18
type input "**********"
click at [901, 597] on button "Save" at bounding box center [904, 597] width 30 height 17
click at [1063, 101] on div "**********" at bounding box center [717, 362] width 1434 height 593
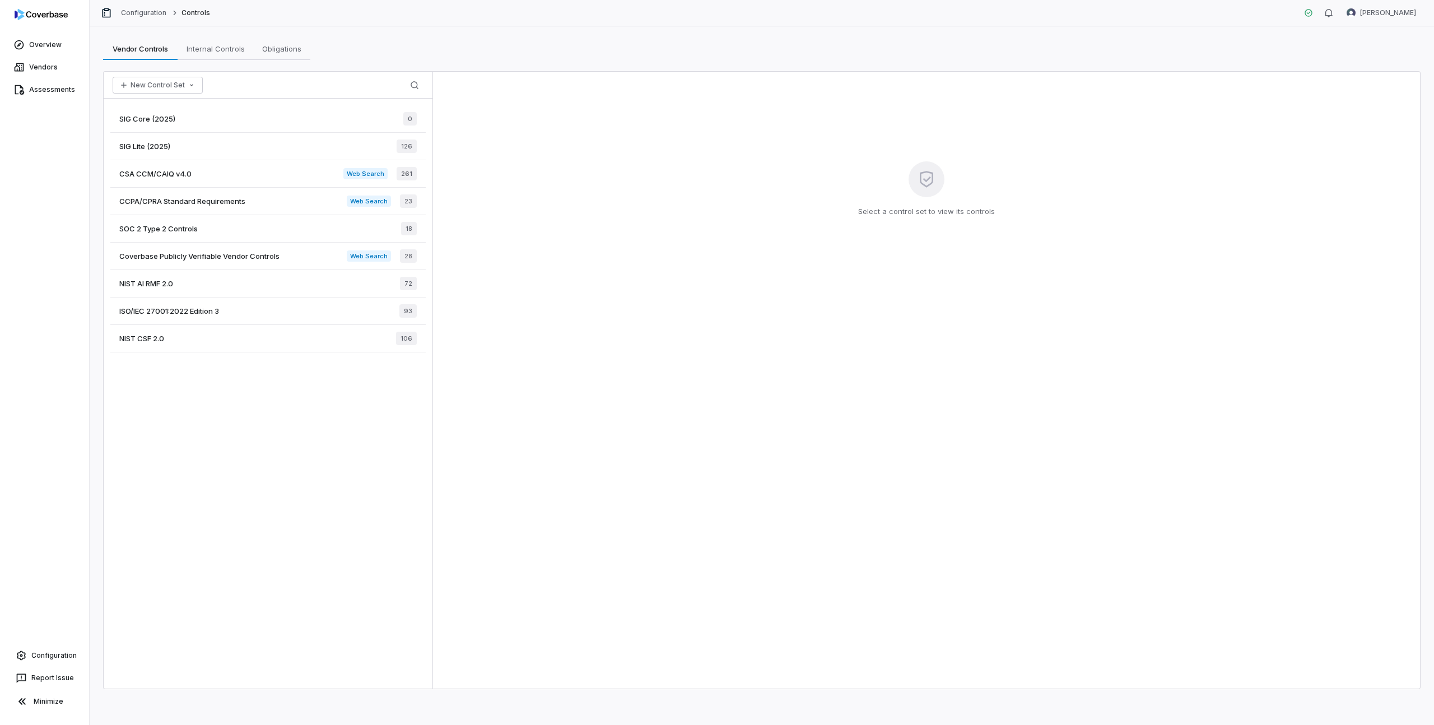
click at [192, 114] on div "SIG Core (2025) 0" at bounding box center [267, 118] width 315 height 27
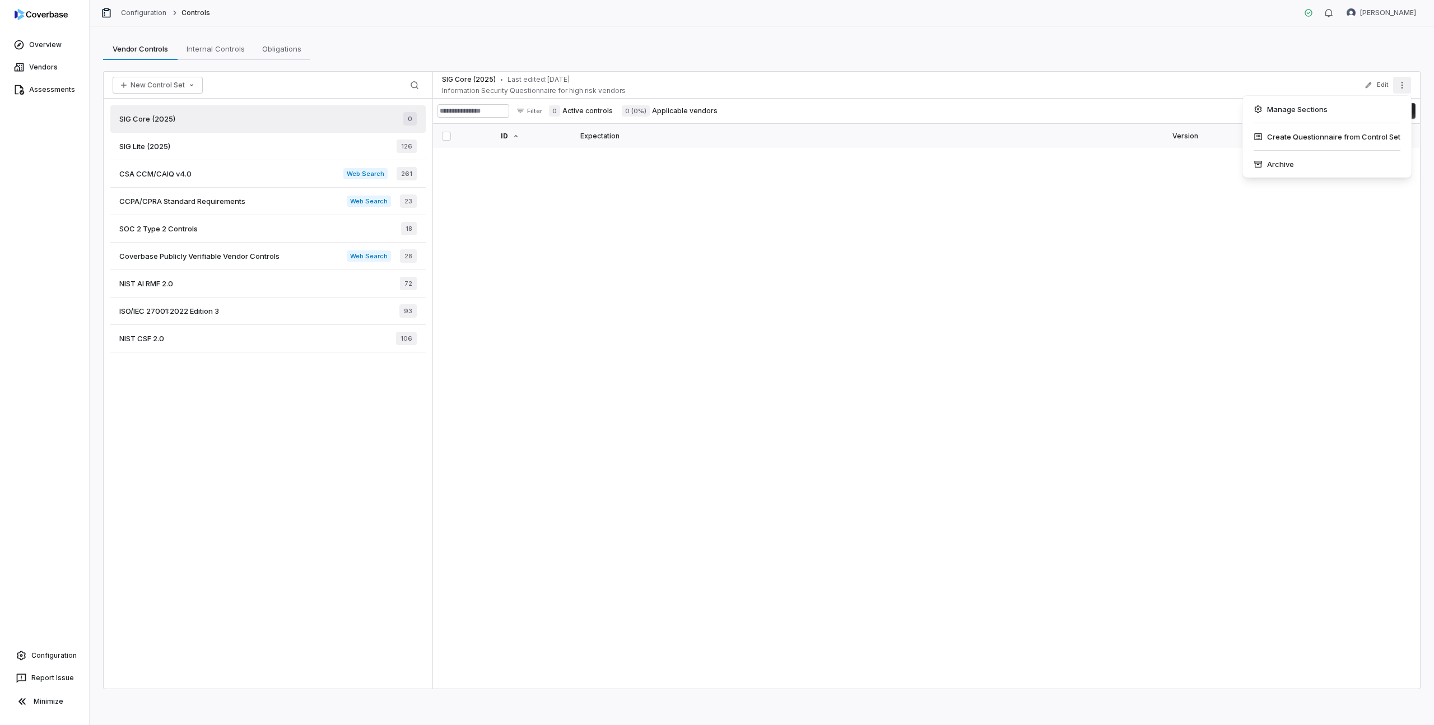
click at [1403, 85] on icon "More actions" at bounding box center [1402, 85] width 9 height 9
click at [1305, 164] on div "Archive" at bounding box center [1327, 164] width 160 height 18
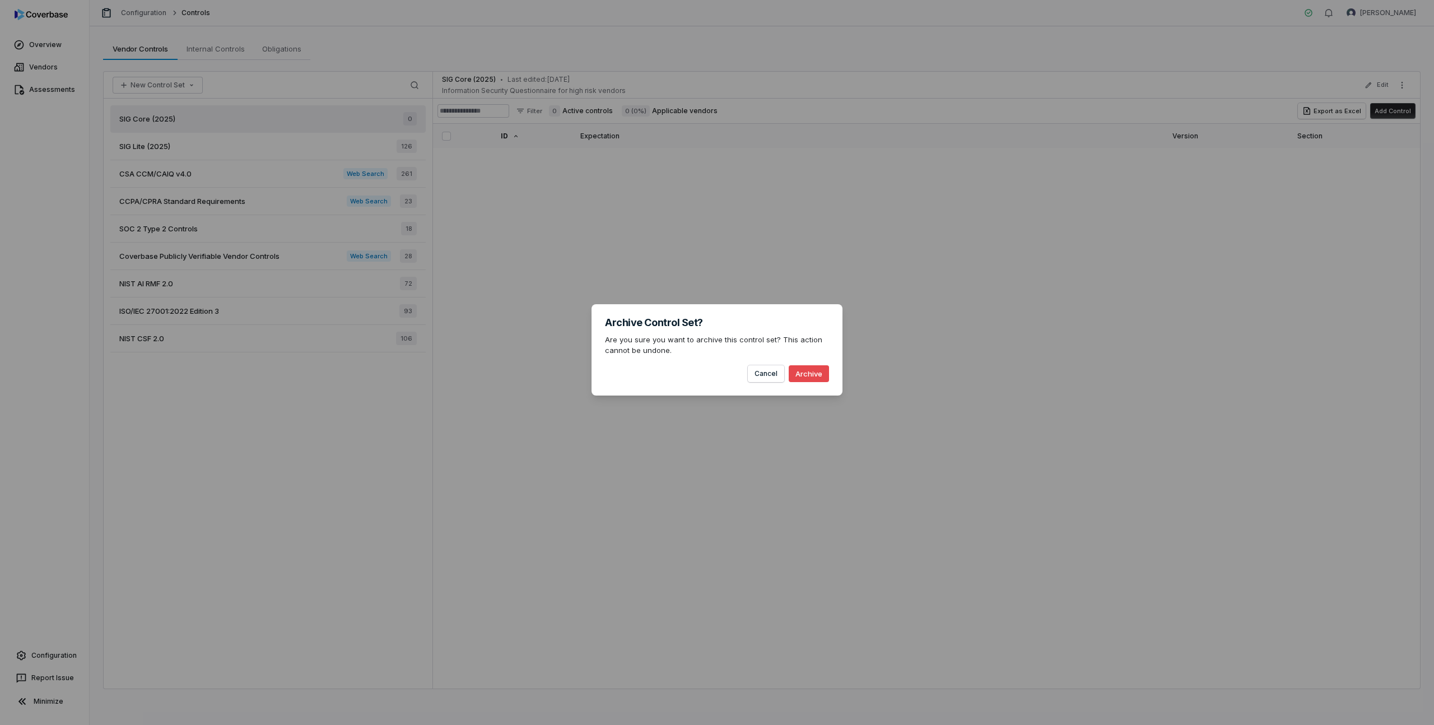
click at [819, 370] on button "Archive" at bounding box center [809, 373] width 40 height 17
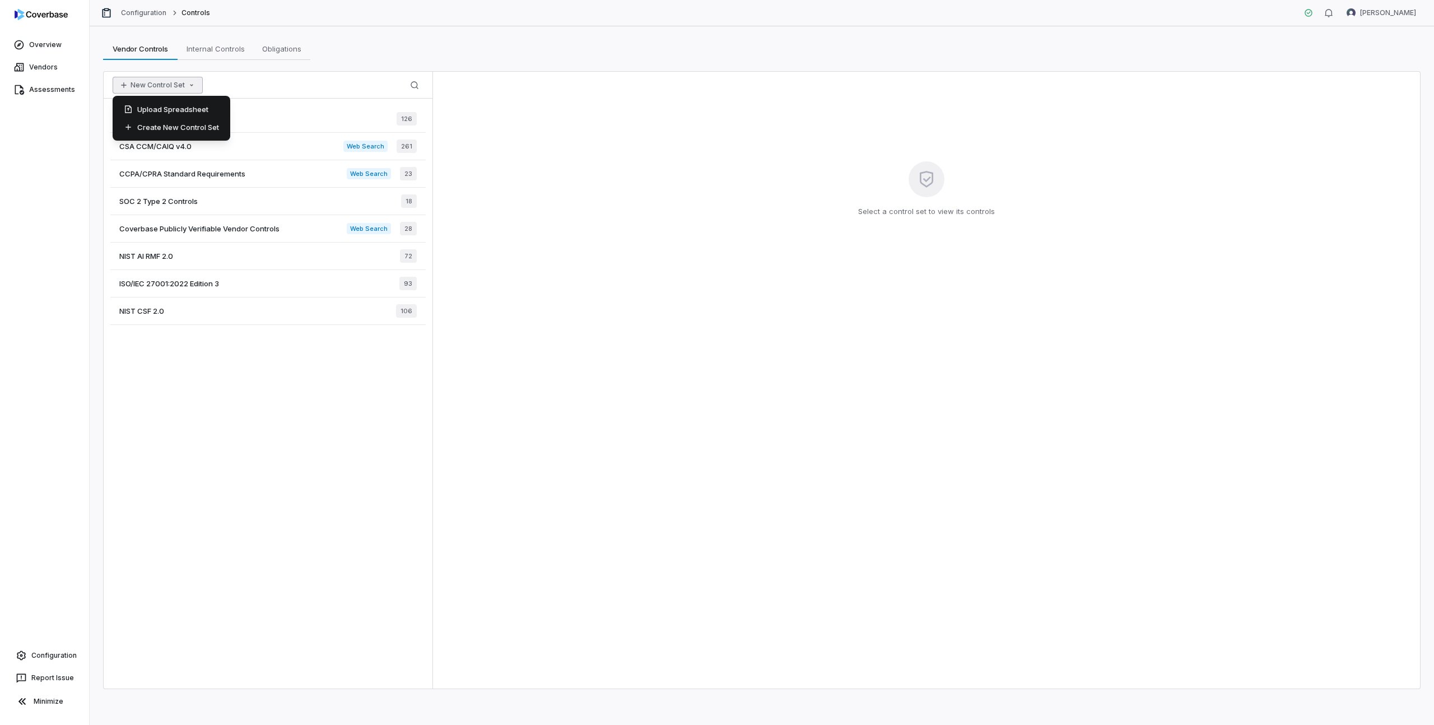
click at [187, 85] on icon "button" at bounding box center [191, 85] width 9 height 9
click at [161, 129] on div "Create New Control Set" at bounding box center [171, 127] width 109 height 18
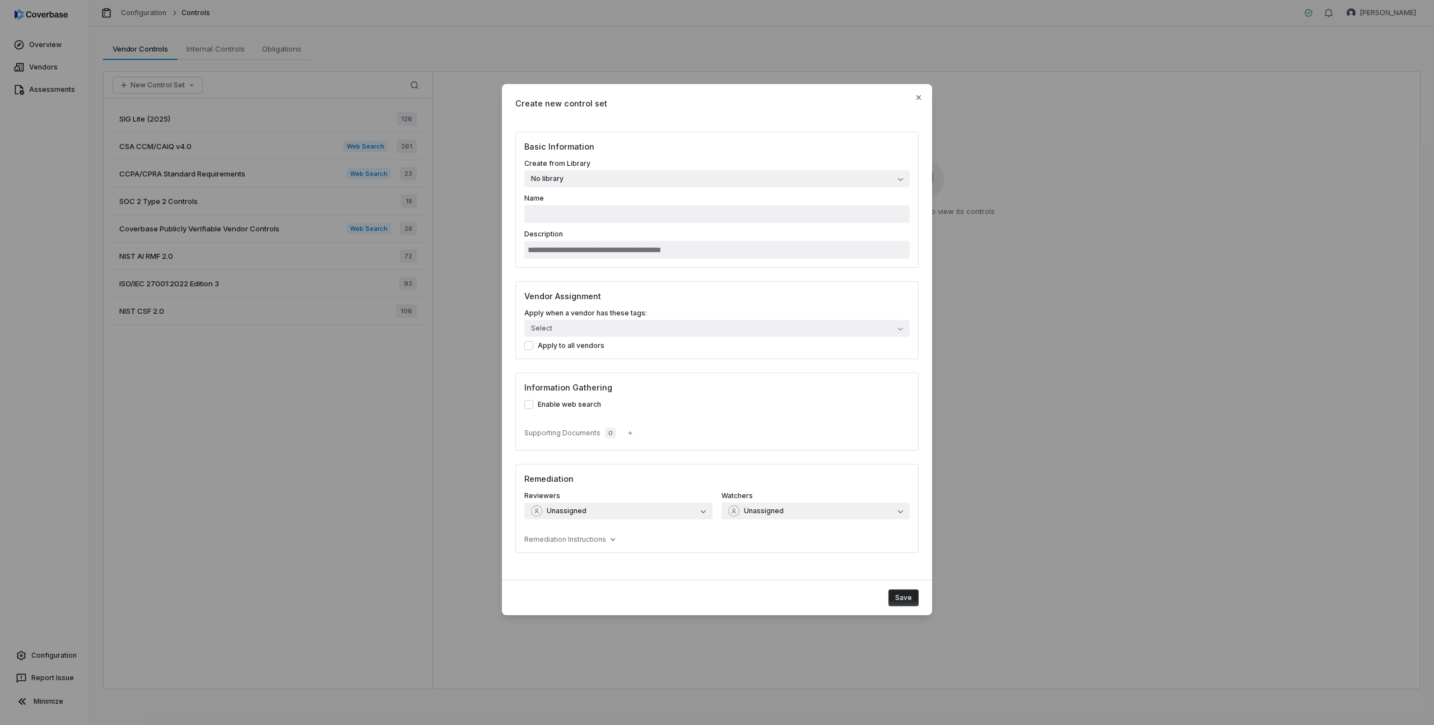
click at [582, 177] on button "No library" at bounding box center [716, 178] width 385 height 17
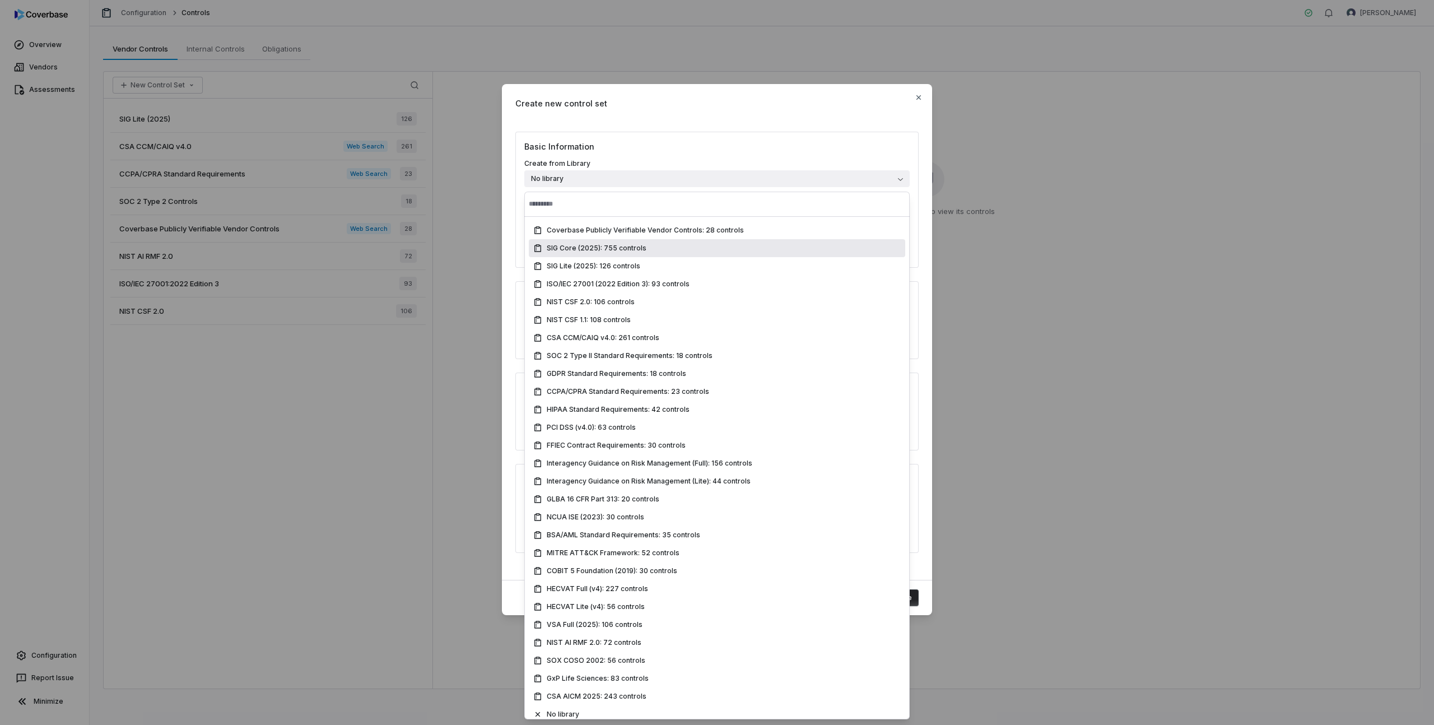
click at [583, 247] on span "SIG Core (2025): 755 controls" at bounding box center [597, 248] width 100 height 9
type input "**********"
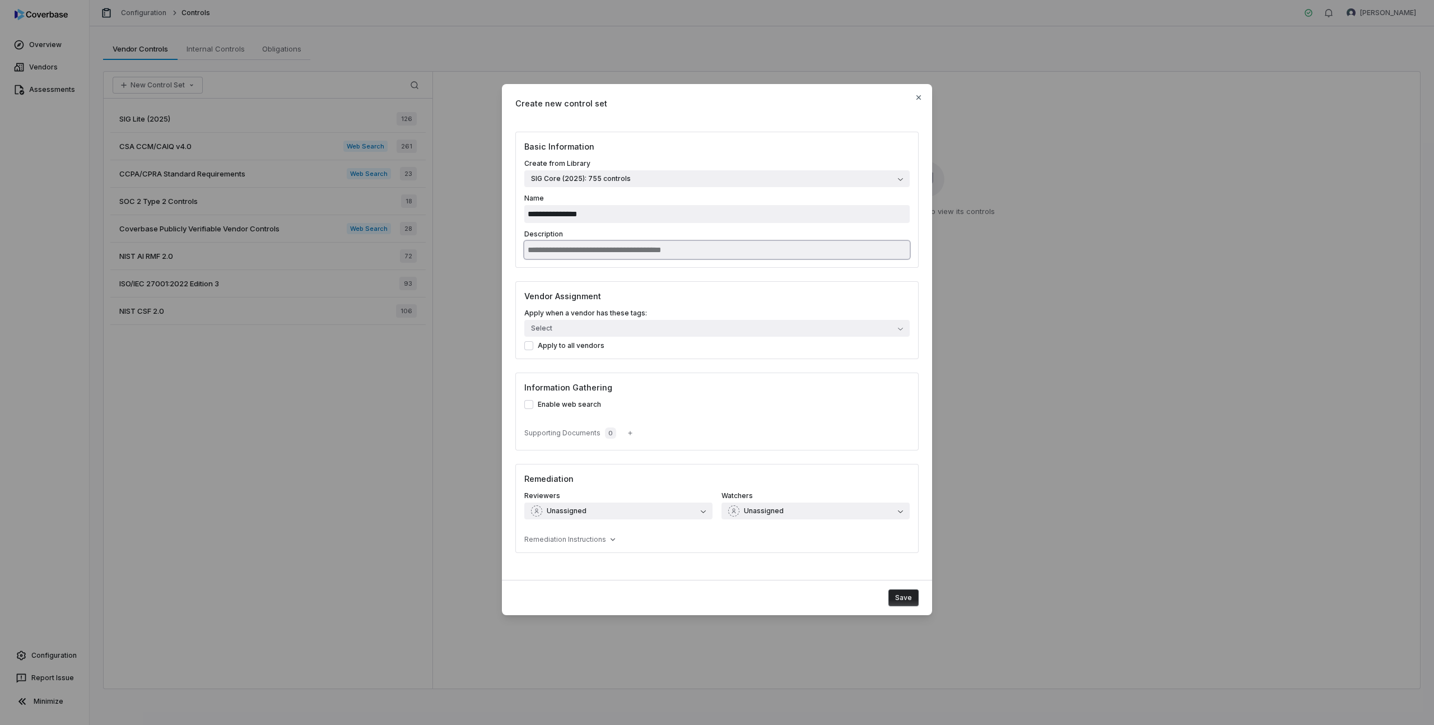
click at [579, 253] on input "Description" at bounding box center [716, 250] width 385 height 18
type input "**********"
click at [900, 598] on button "Save" at bounding box center [904, 597] width 30 height 17
click at [707, 95] on div "Create new control set" at bounding box center [717, 103] width 430 height 39
click at [903, 597] on button "Save" at bounding box center [904, 597] width 30 height 17
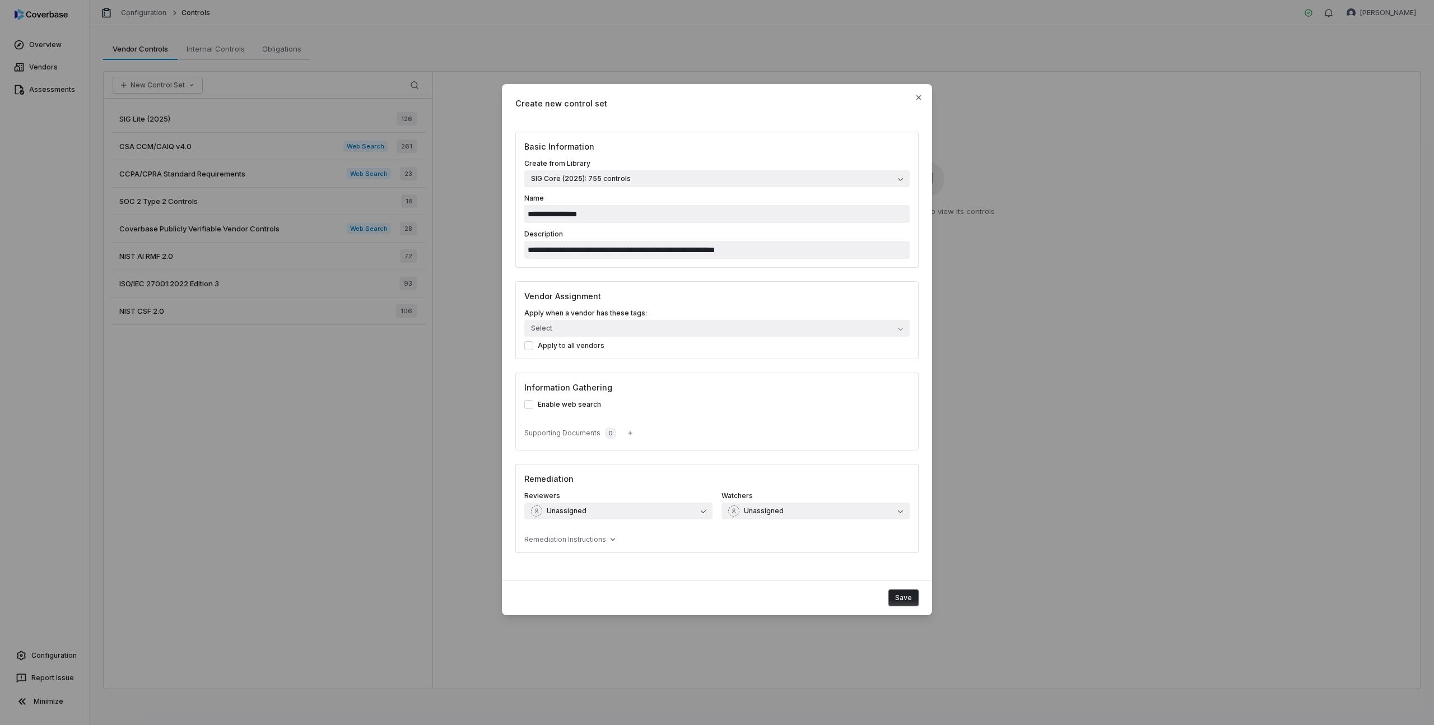
click at [897, 597] on button "Save" at bounding box center [904, 597] width 30 height 17
click at [920, 98] on icon "button" at bounding box center [919, 97] width 4 height 4
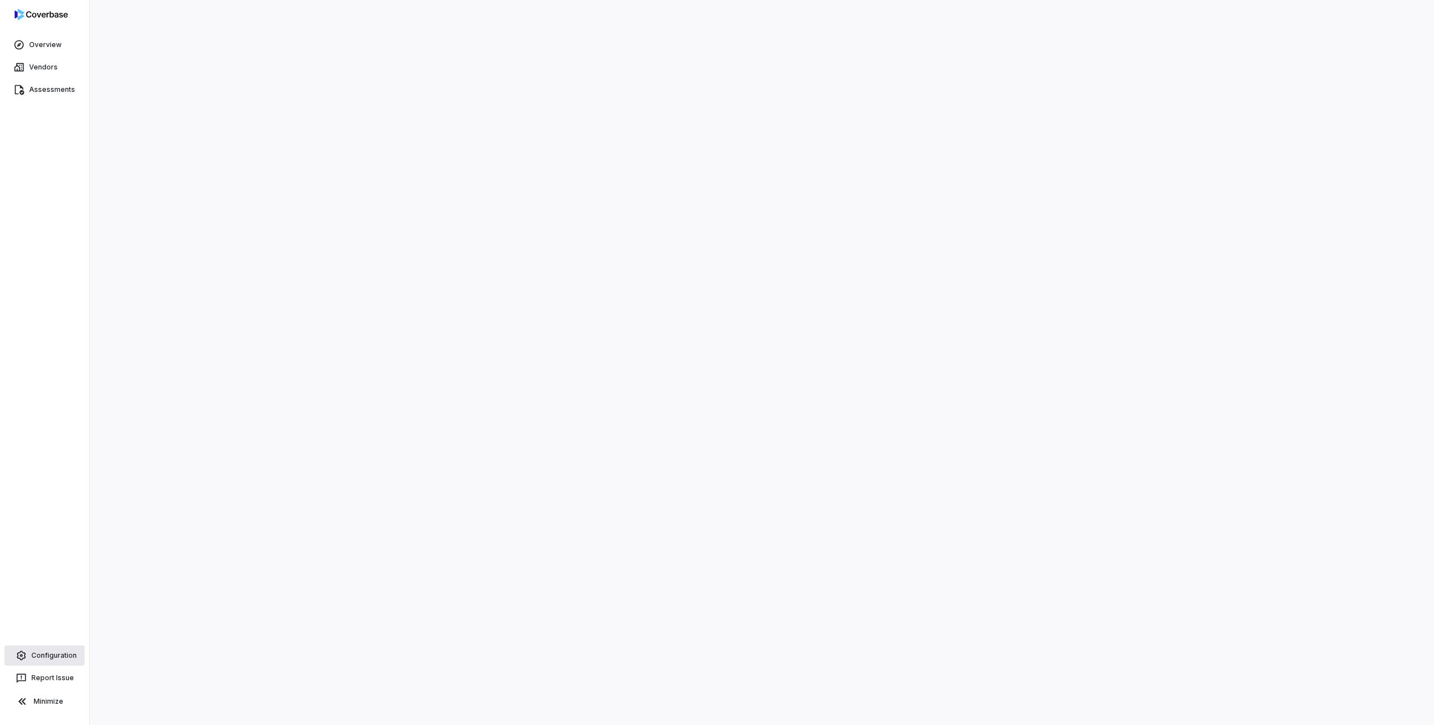
click at [44, 652] on span "Configuration" at bounding box center [53, 655] width 45 height 9
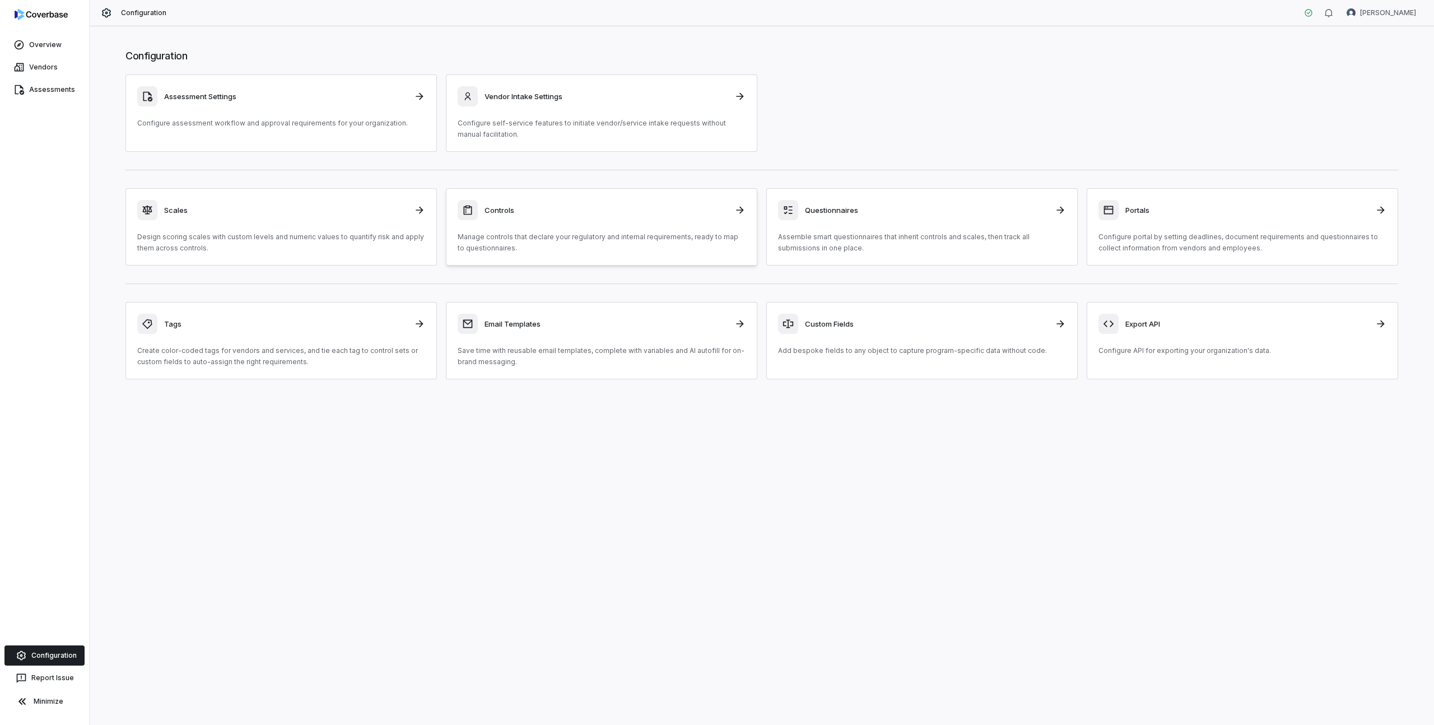
click at [561, 243] on p "Manage controls that declare your regulatory and internal requirements, ready t…" at bounding box center [602, 242] width 288 height 22
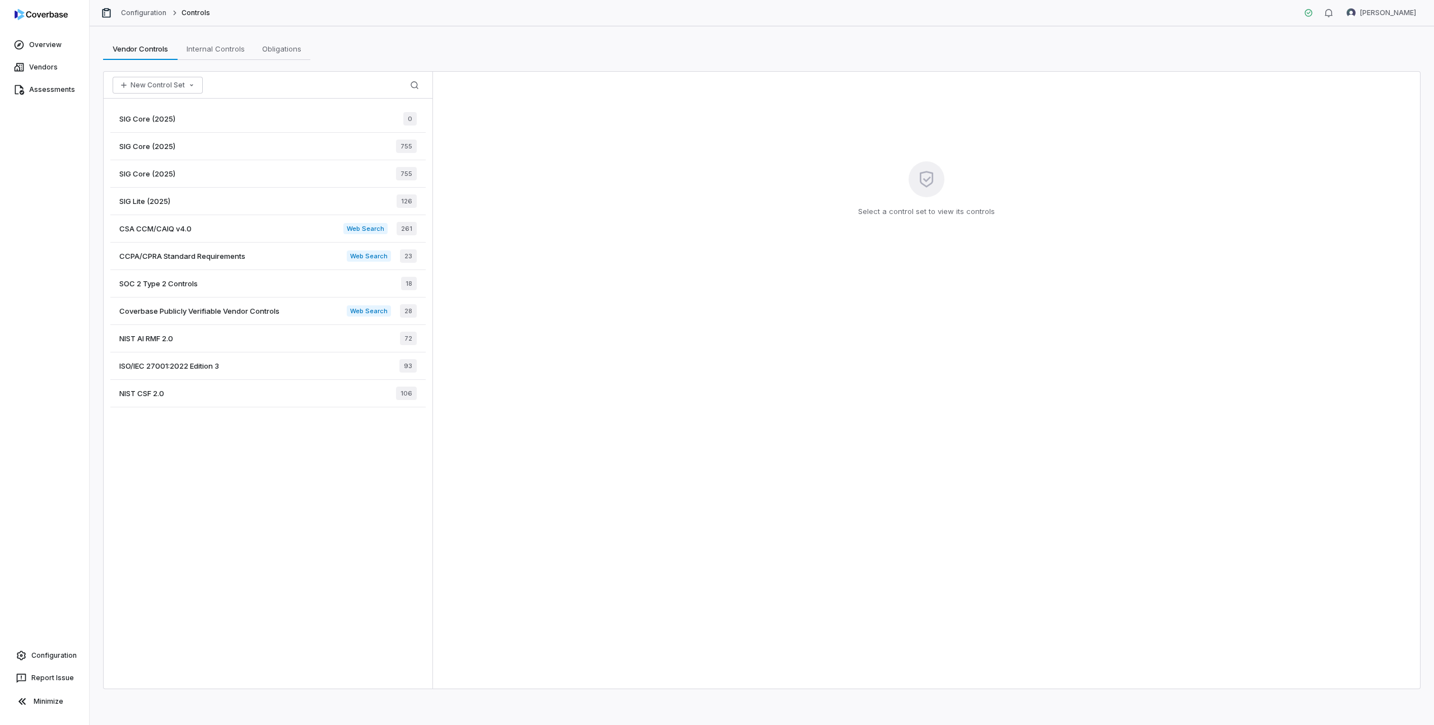
click at [380, 118] on div "SIG Core (2025) 0" at bounding box center [267, 118] width 315 height 27
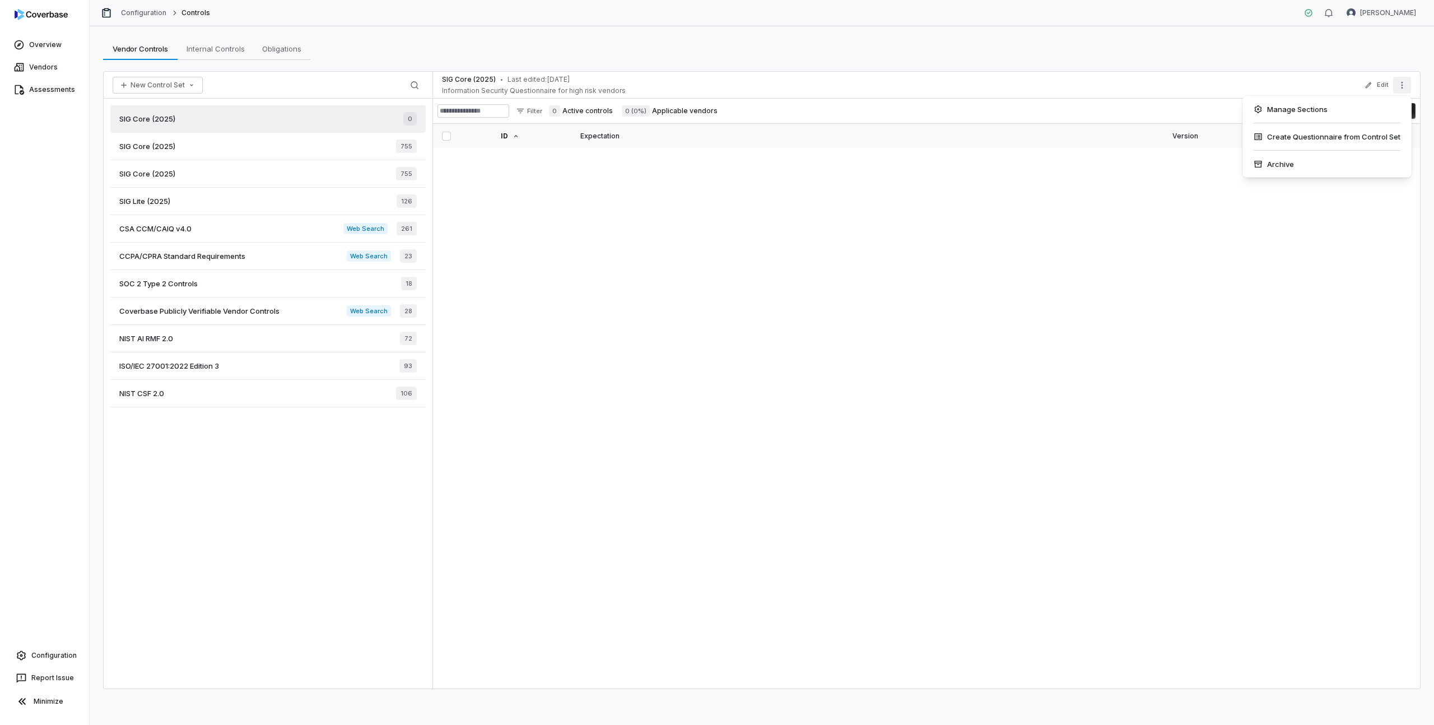
click at [1403, 83] on icon "More actions" at bounding box center [1402, 85] width 9 height 9
click at [1298, 166] on div "Archive" at bounding box center [1327, 164] width 160 height 18
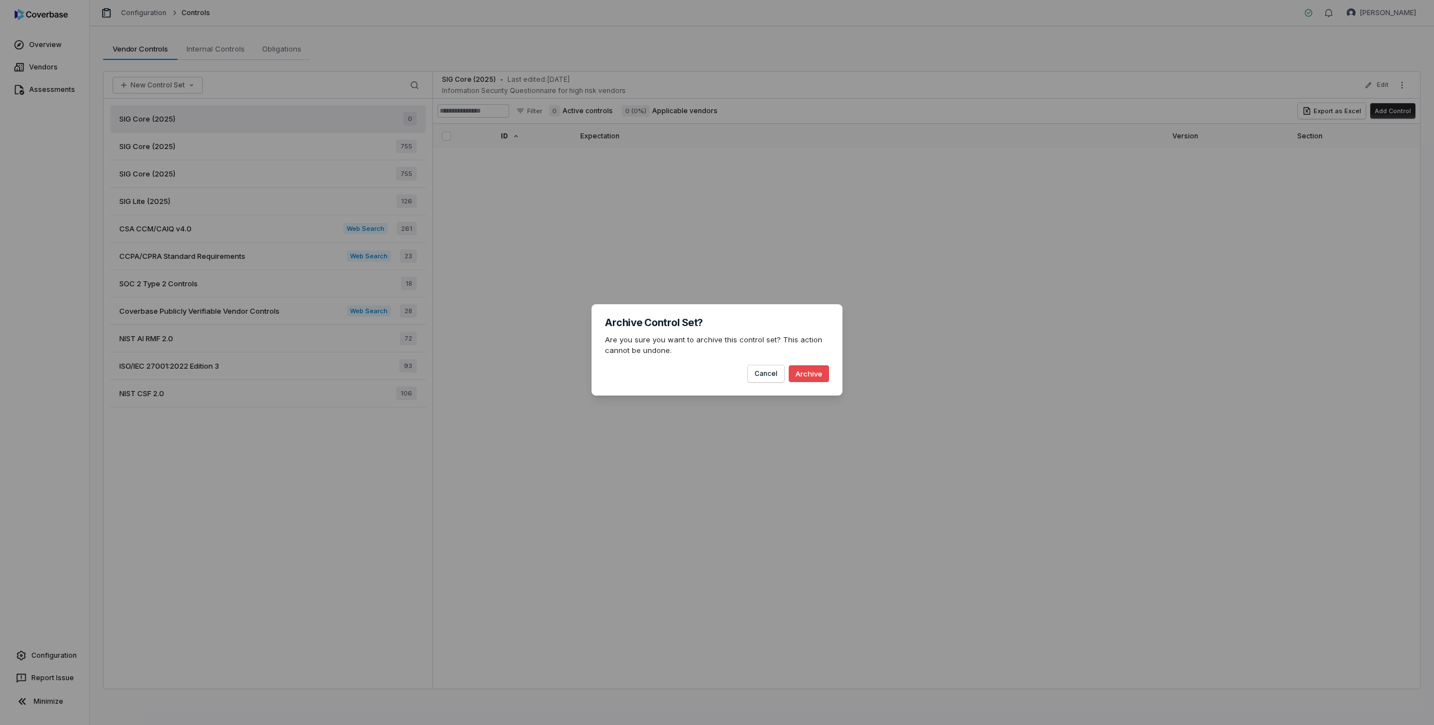
click at [803, 374] on button "Archive" at bounding box center [809, 373] width 40 height 17
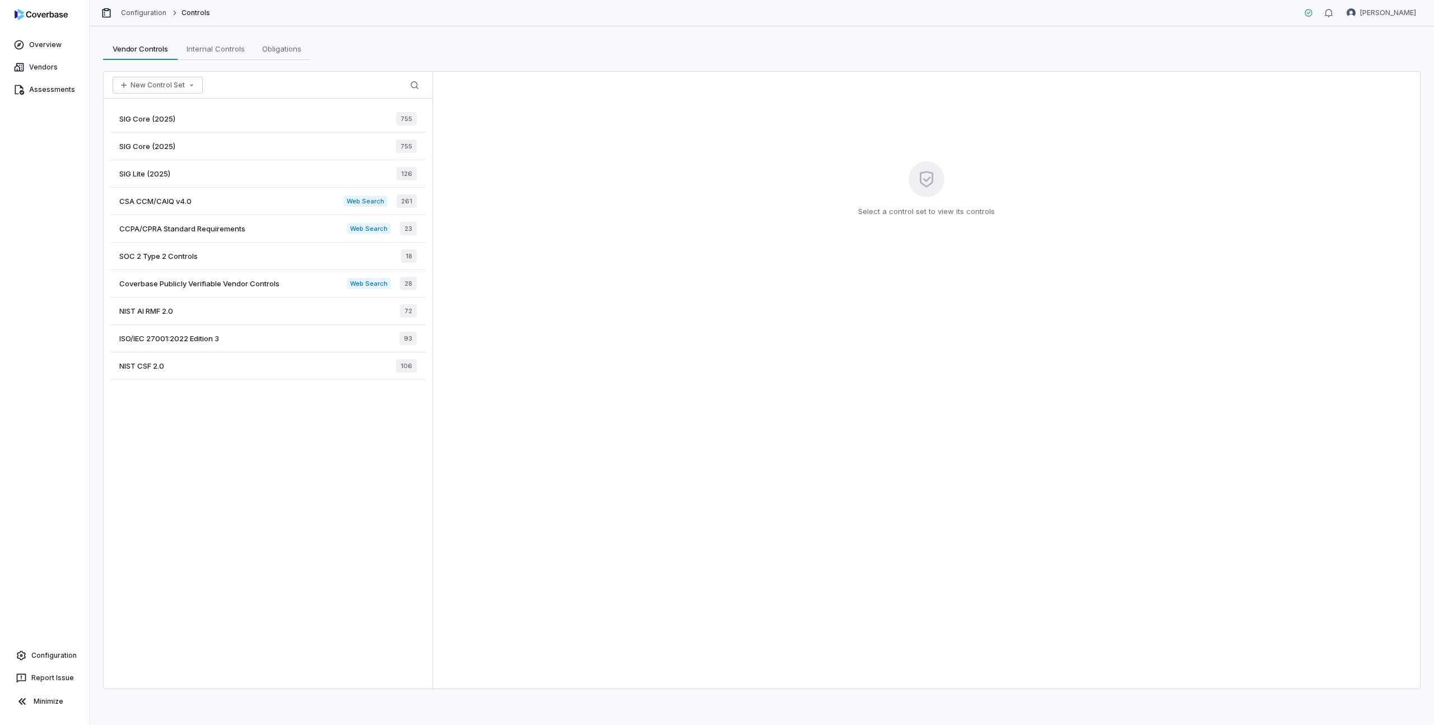
click at [154, 146] on span "SIG Core (2025)" at bounding box center [147, 146] width 56 height 10
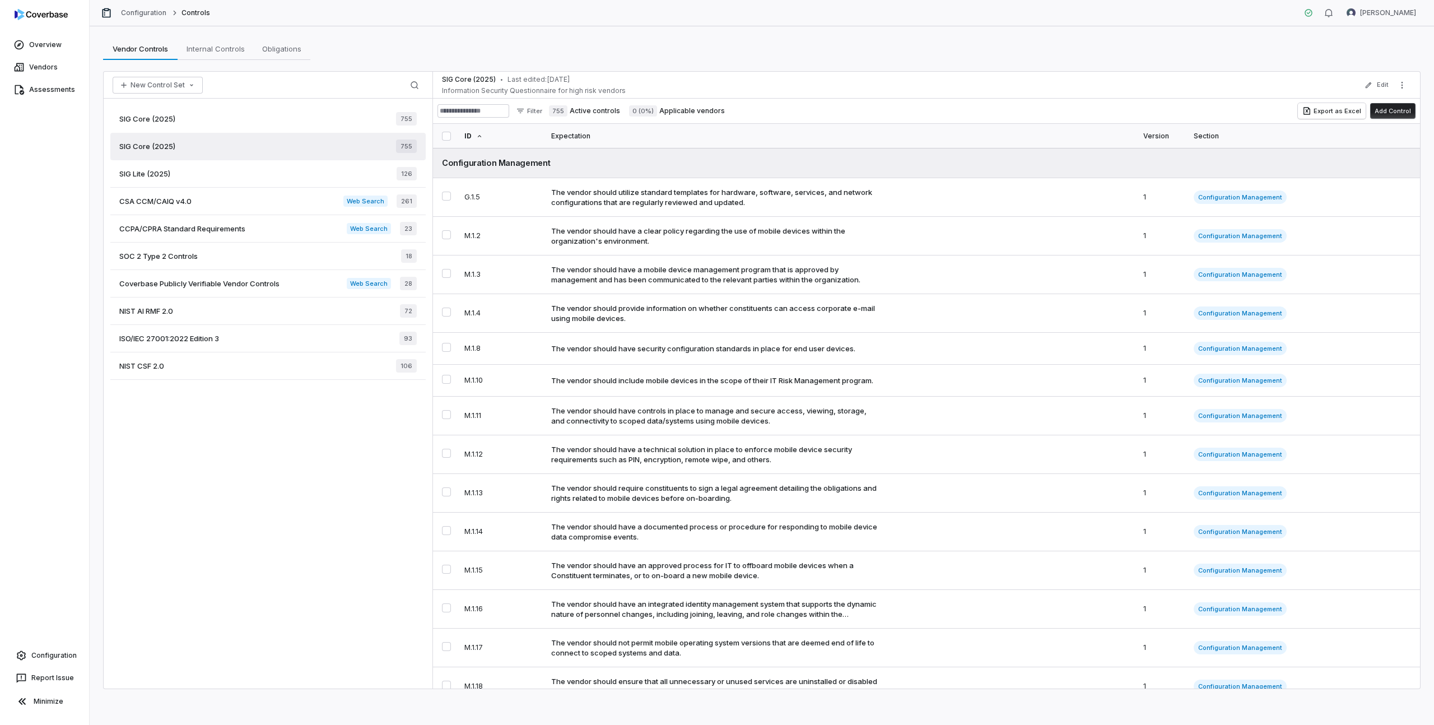
click at [224, 119] on div "SIG Core (2025) 755" at bounding box center [267, 118] width 315 height 27
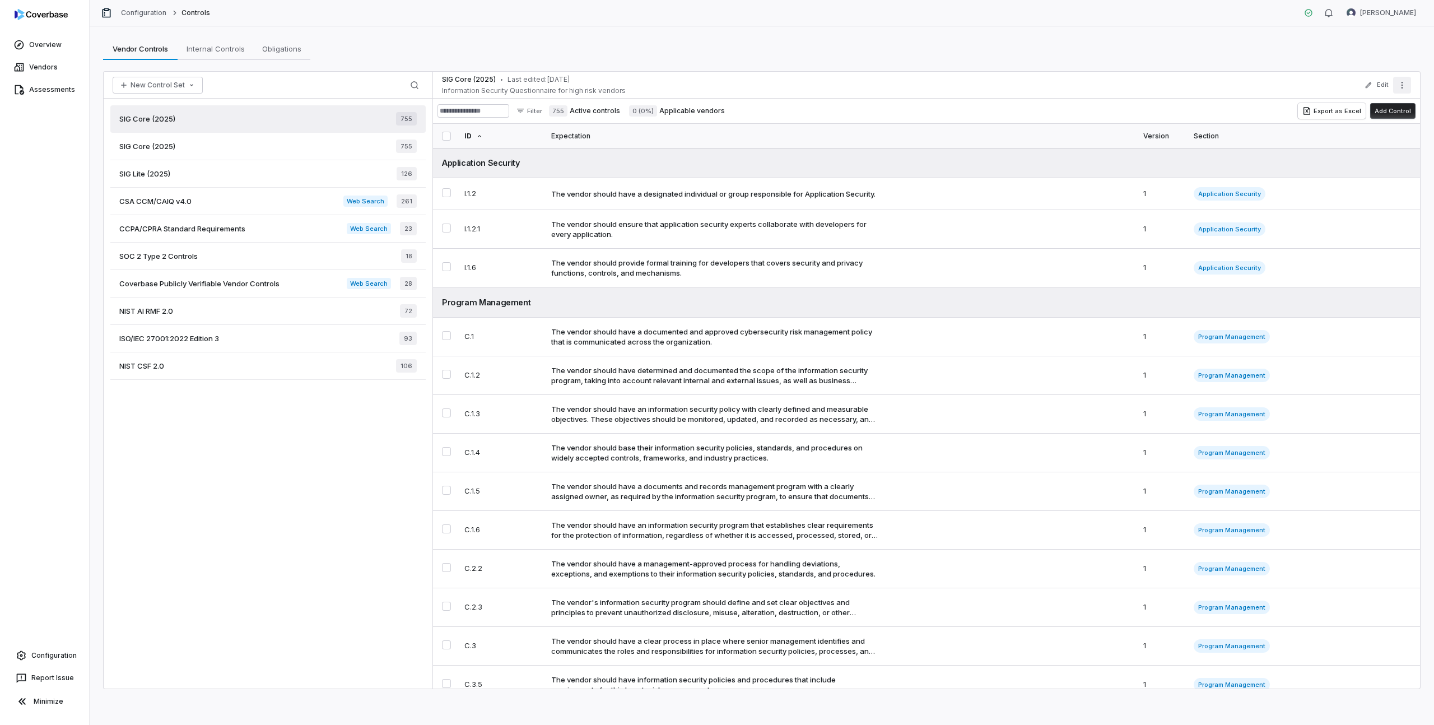
click at [1405, 86] on icon "More actions" at bounding box center [1402, 85] width 9 height 9
click at [1310, 164] on div "Archive" at bounding box center [1327, 164] width 160 height 18
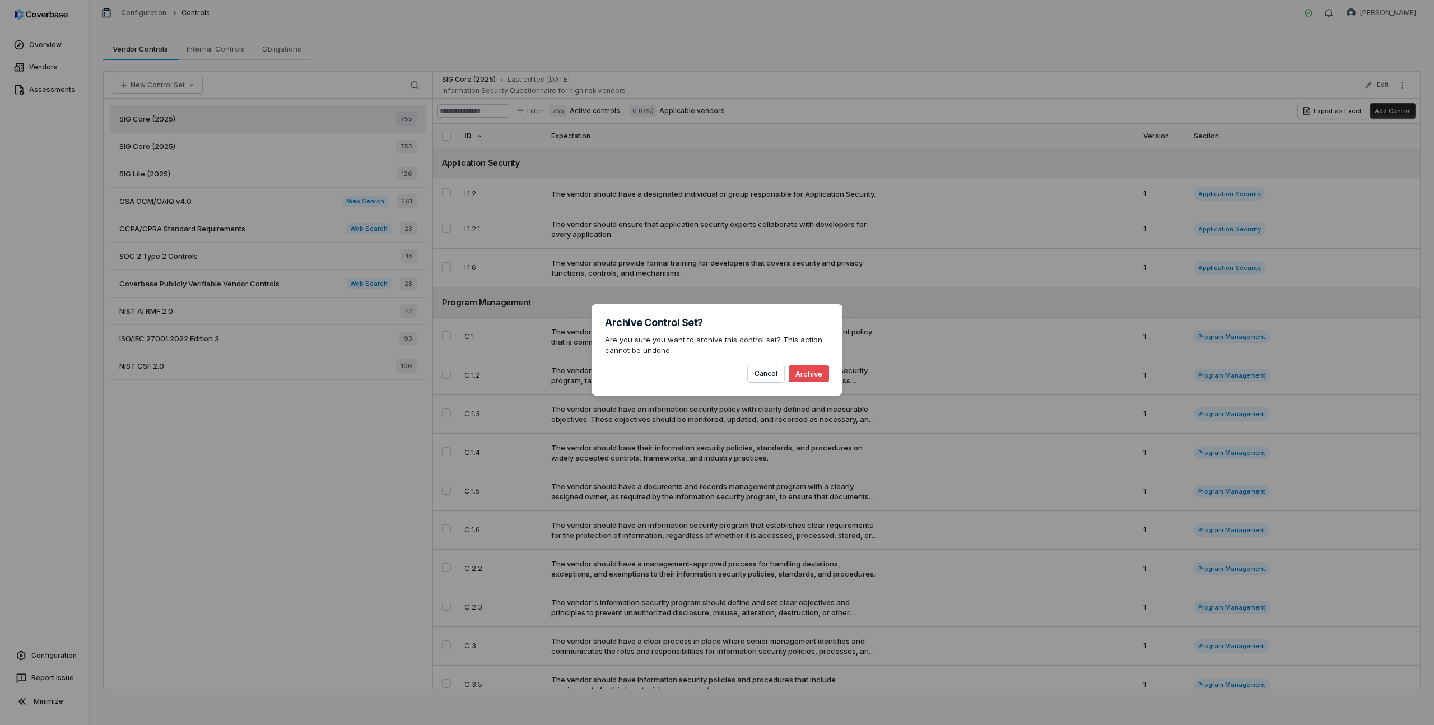
click at [808, 378] on button "Archive" at bounding box center [809, 373] width 40 height 17
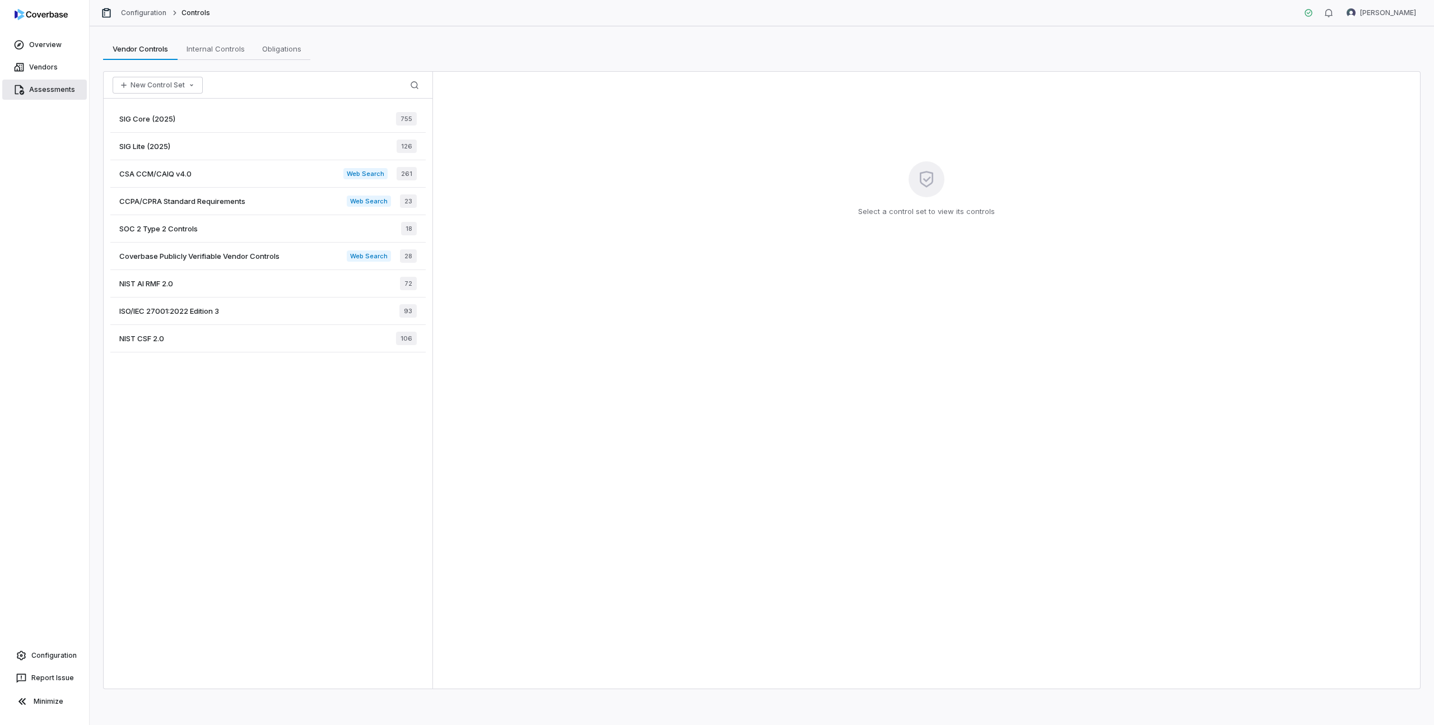
click at [34, 88] on span "Assessments" at bounding box center [52, 89] width 46 height 9
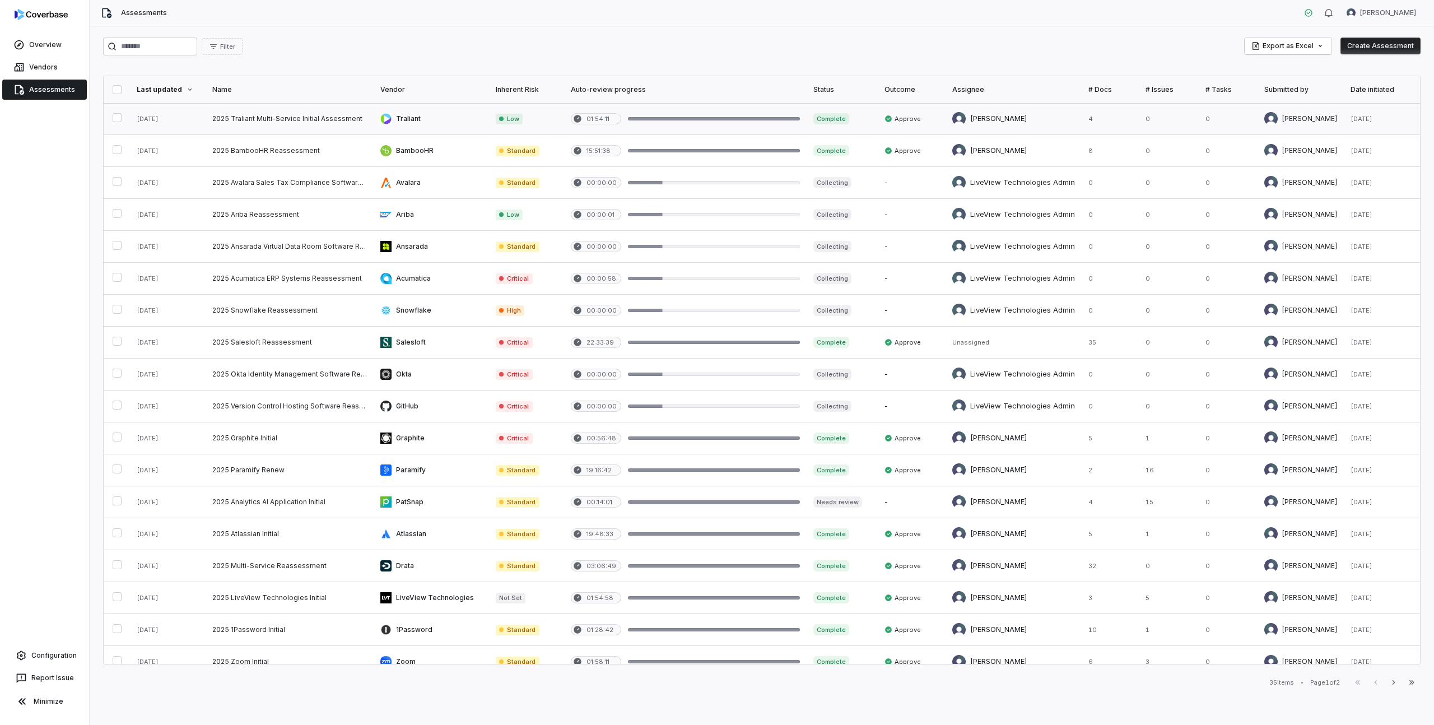
click at [233, 117] on link at bounding box center [290, 118] width 168 height 31
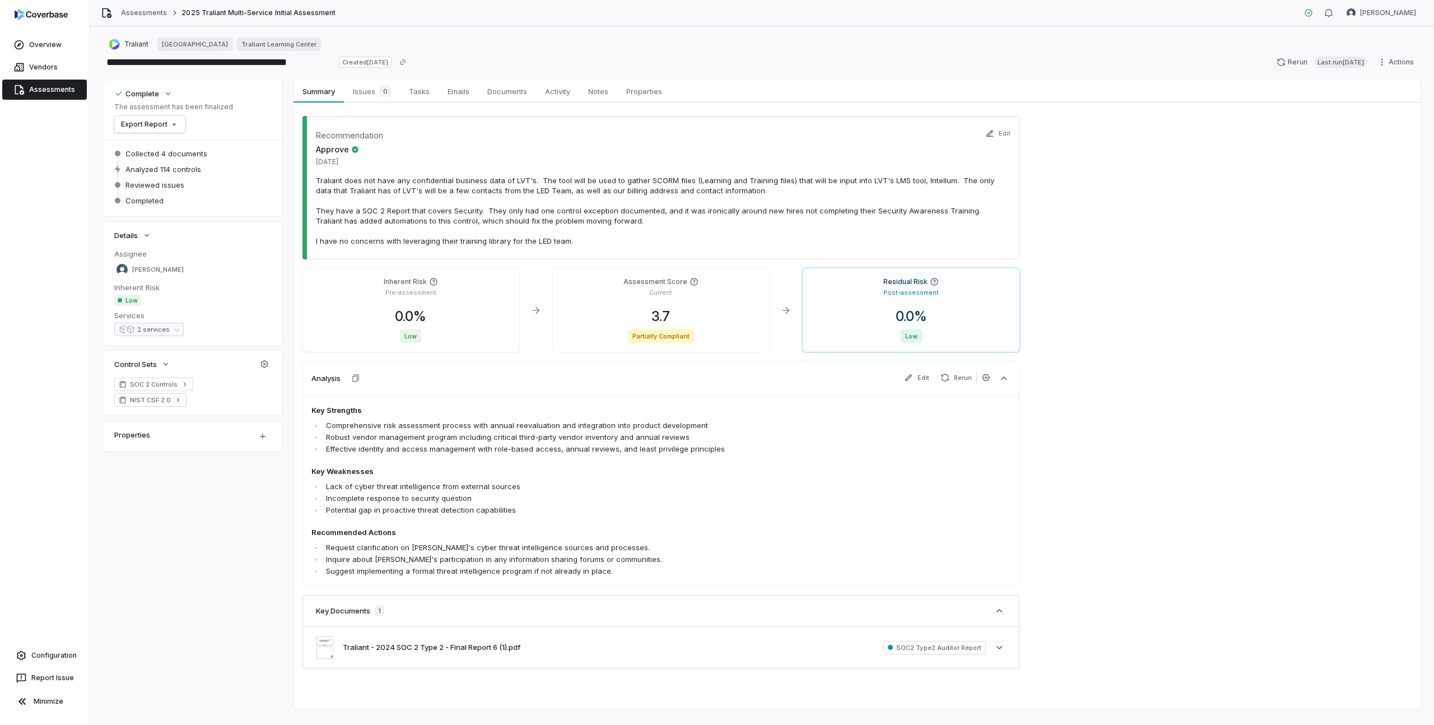
click at [137, 286] on dt "Inherent Risk" at bounding box center [192, 287] width 157 height 10
click at [134, 298] on span "Low" at bounding box center [127, 300] width 27 height 11
click at [178, 377] on div "Low" at bounding box center [204, 379] width 148 height 11
click at [176, 417] on body "**********" at bounding box center [717, 362] width 1434 height 725
click at [175, 340] on html "**********" at bounding box center [717, 362] width 1434 height 725
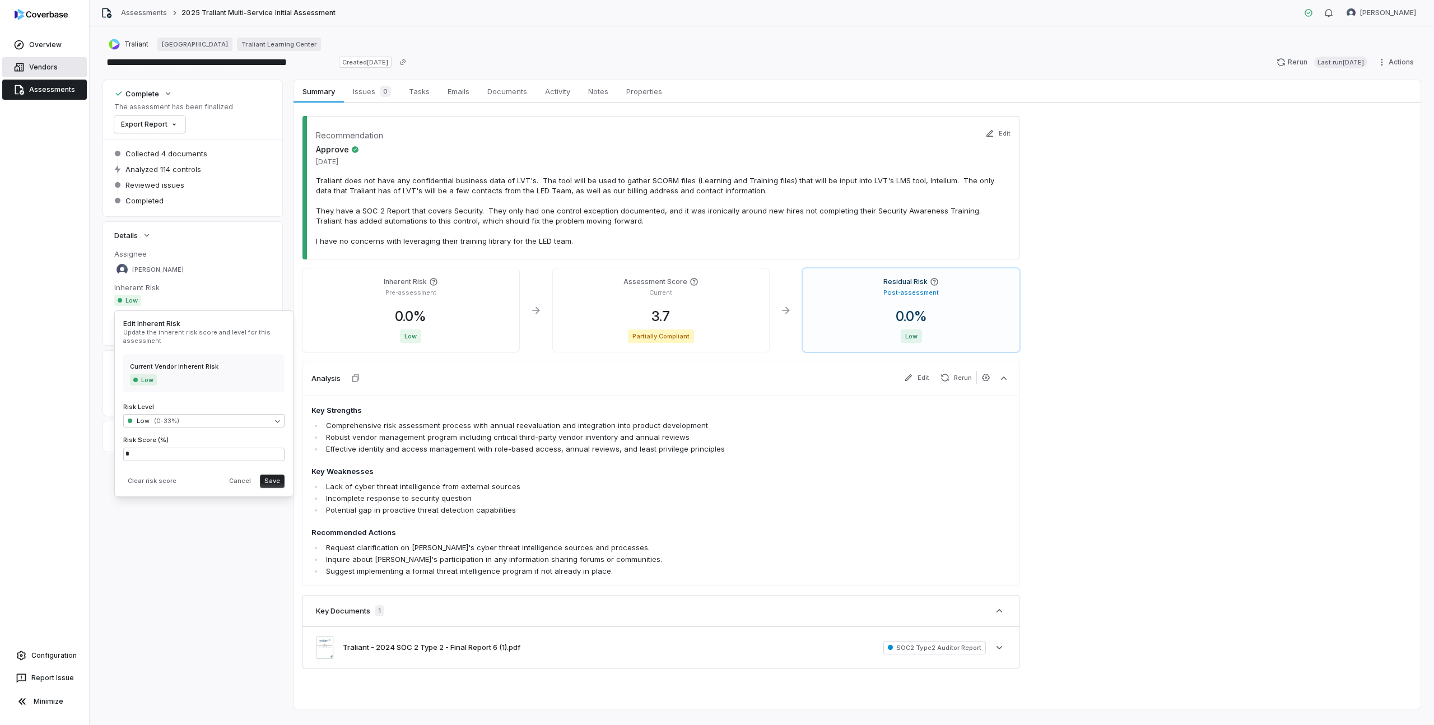
click at [36, 66] on span "Vendors" at bounding box center [43, 67] width 29 height 9
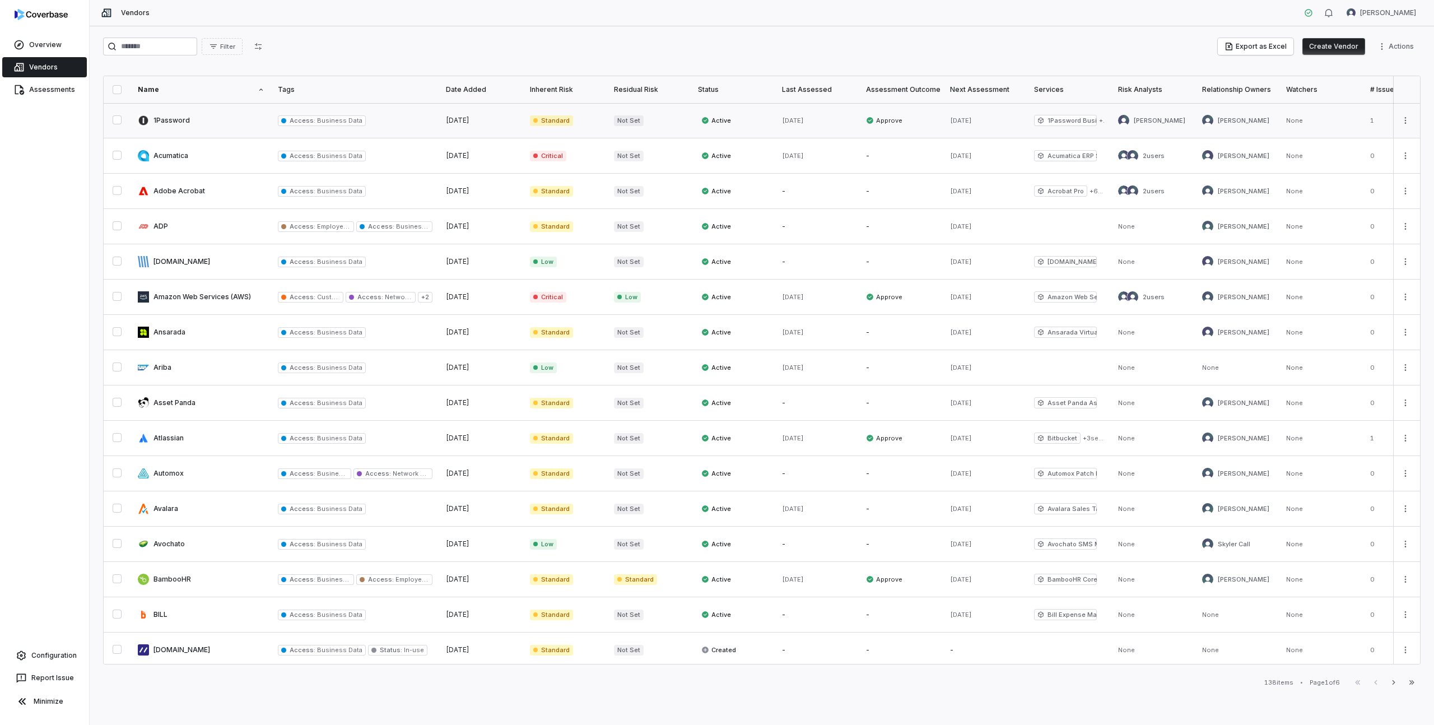
click at [194, 115] on link at bounding box center [201, 120] width 140 height 35
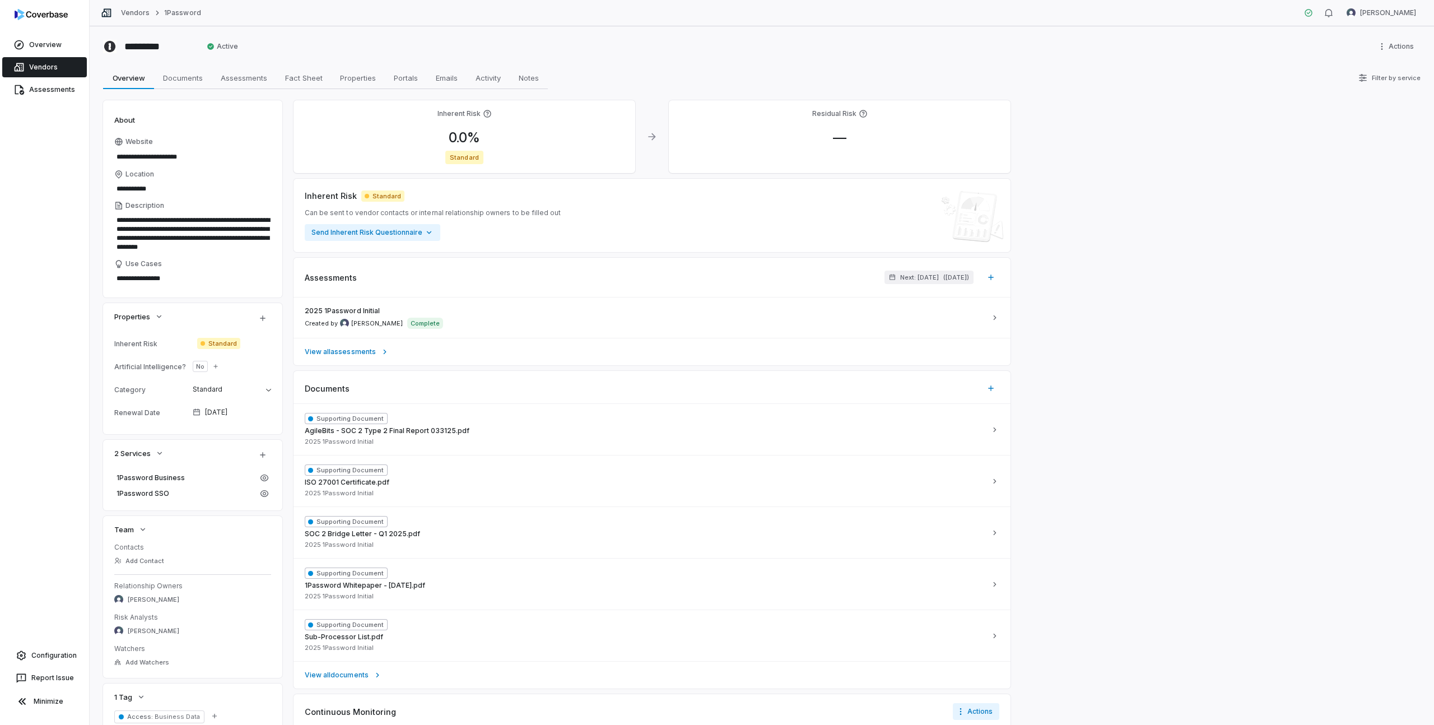
click at [453, 110] on h4 "Inherent Risk" at bounding box center [459, 113] width 43 height 9
click at [463, 158] on span "Standard" at bounding box center [464, 157] width 38 height 13
click at [486, 113] on icon at bounding box center [487, 113] width 9 height 9
click at [468, 136] on span "0.0 %" at bounding box center [464, 137] width 49 height 16
click at [482, 223] on body "**********" at bounding box center [717, 362] width 1434 height 725
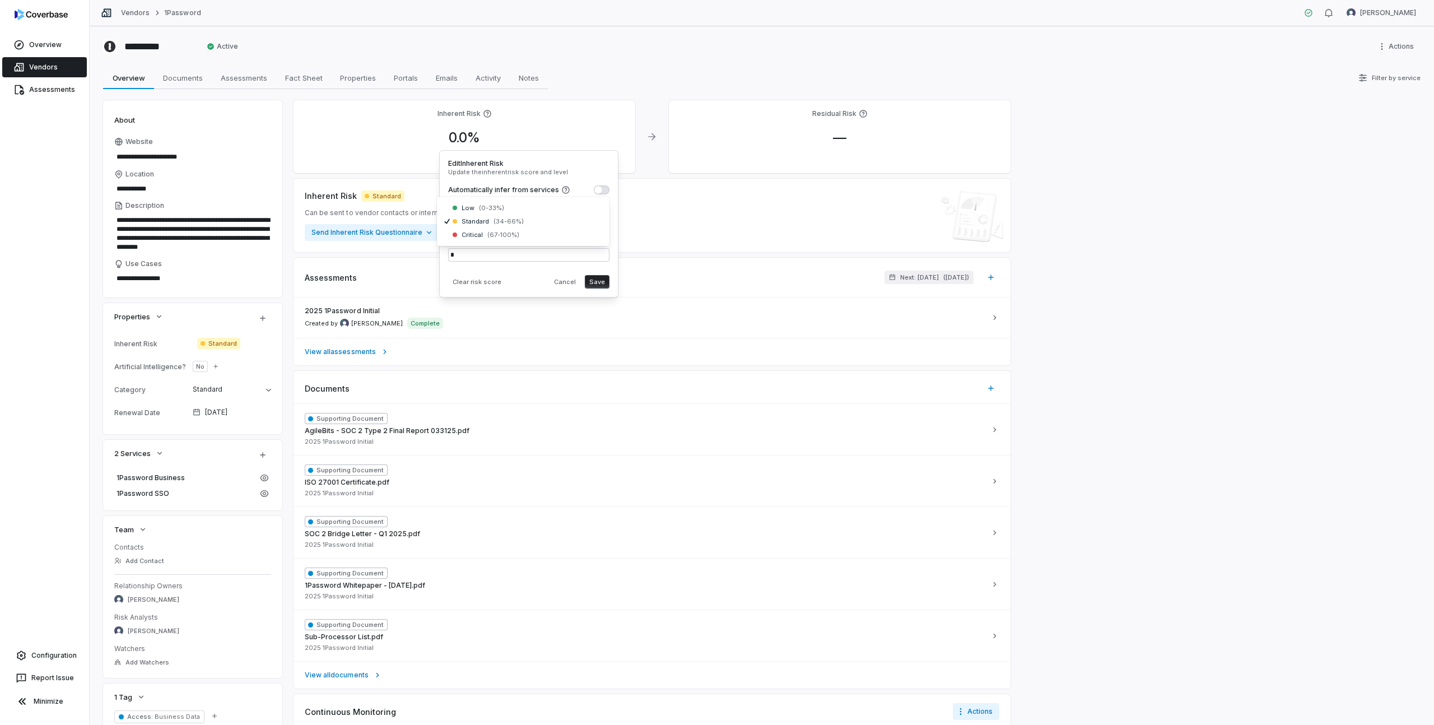
click at [494, 164] on html "**********" at bounding box center [717, 362] width 1434 height 725
click at [407, 142] on div "0.0 %" at bounding box center [465, 137] width 324 height 17
click at [233, 340] on span "Standard" at bounding box center [218, 343] width 43 height 11
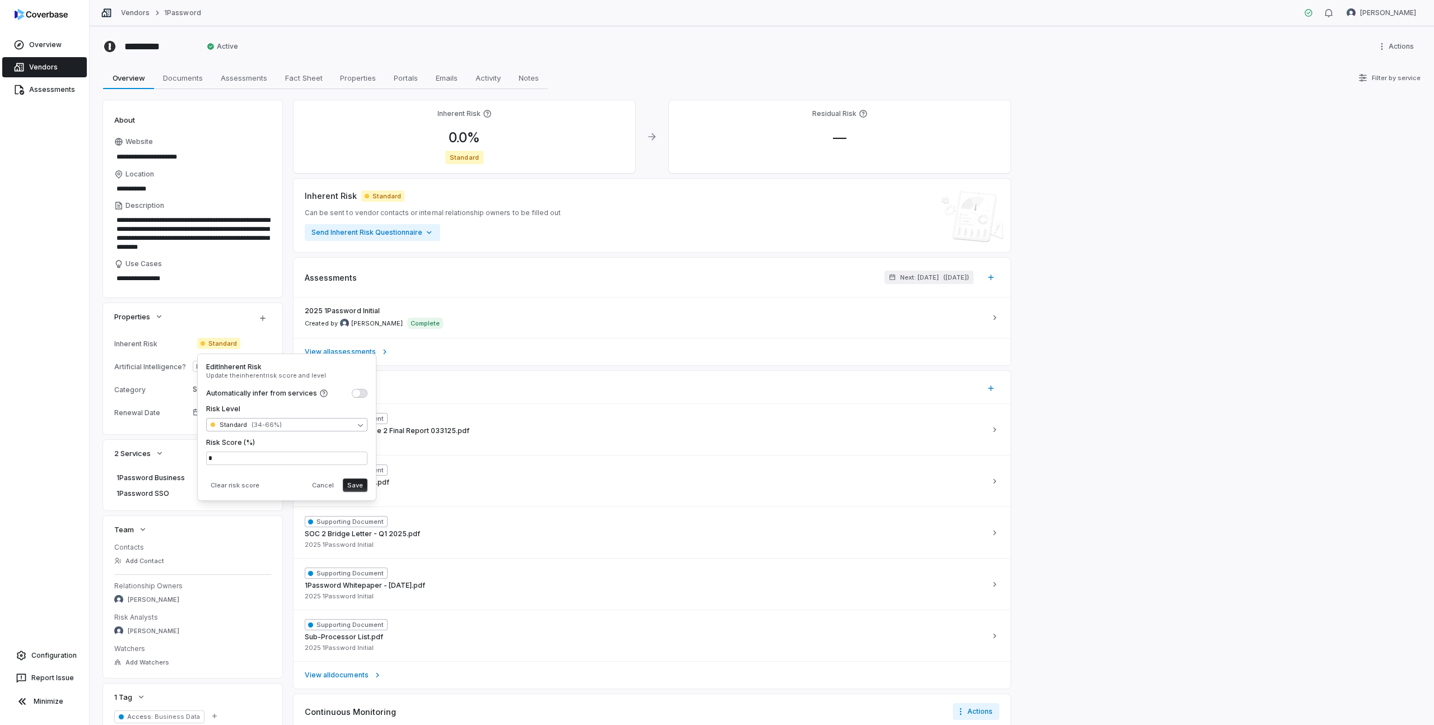
click at [248, 423] on body "**********" at bounding box center [717, 362] width 1434 height 725
click at [252, 380] on html "**********" at bounding box center [717, 362] width 1434 height 725
click at [240, 457] on input "*" at bounding box center [286, 458] width 161 height 13
click at [249, 421] on body "**********" at bounding box center [717, 362] width 1434 height 725
click at [253, 340] on html "**********" at bounding box center [717, 362] width 1434 height 725
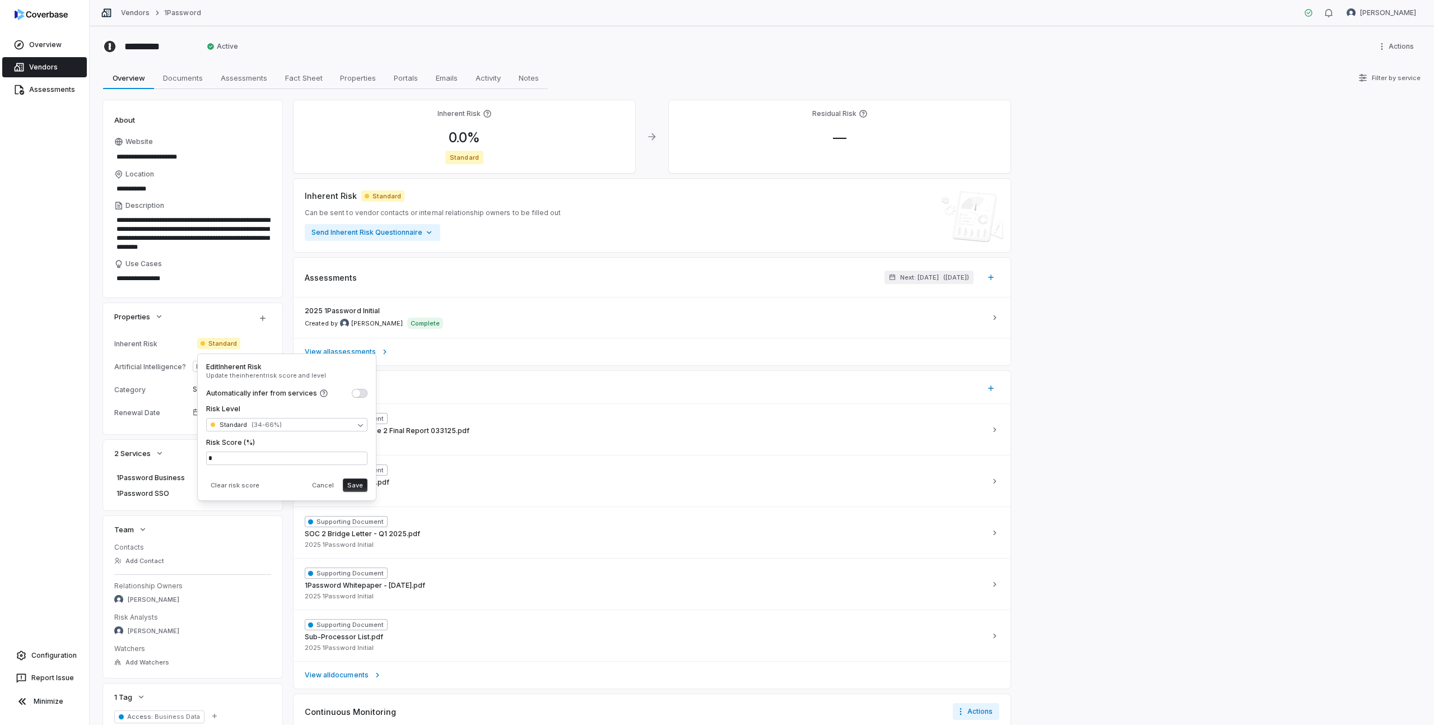
click at [259, 338] on div "Standard" at bounding box center [234, 343] width 74 height 11
click at [362, 153] on div "Standard" at bounding box center [465, 157] width 324 height 13
